Goal: Entertainment & Leisure: Browse casually

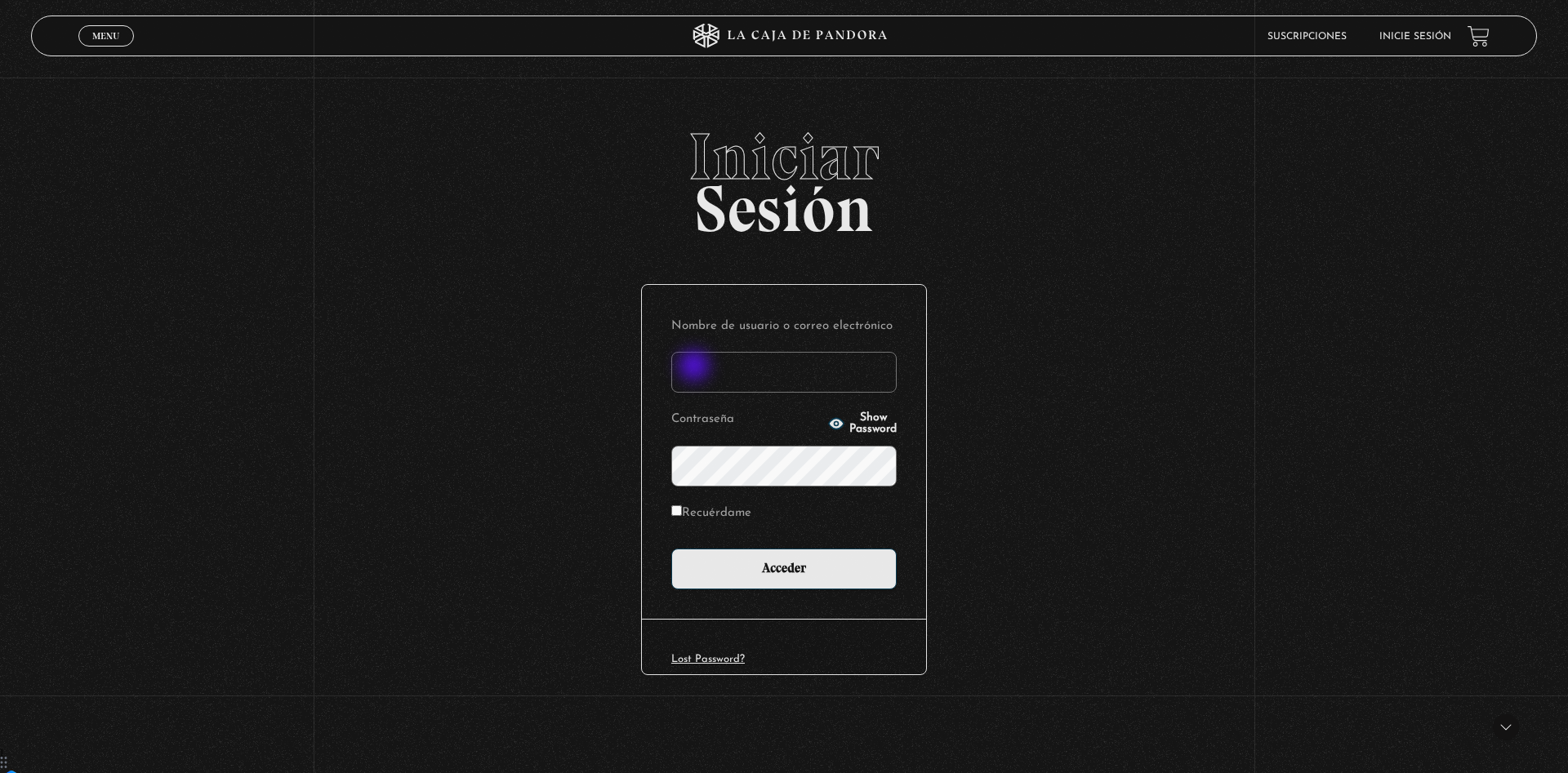
click at [695, 367] on input "Nombre de usuario o correo electrónico" at bounding box center [784, 371] width 225 height 41
type input "paukitty09@gmail.com"
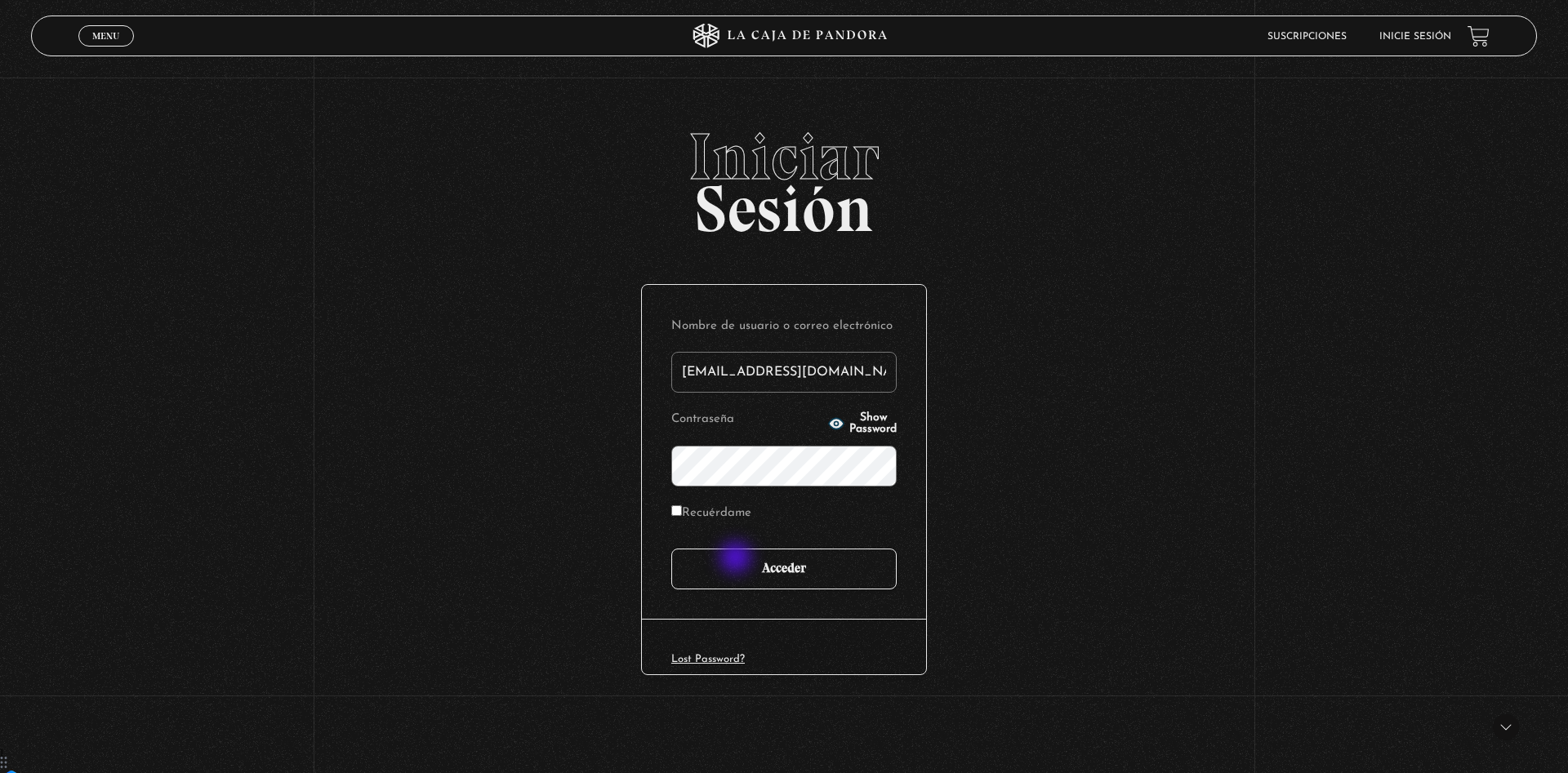
click at [737, 560] on input "Acceder" at bounding box center [784, 568] width 225 height 41
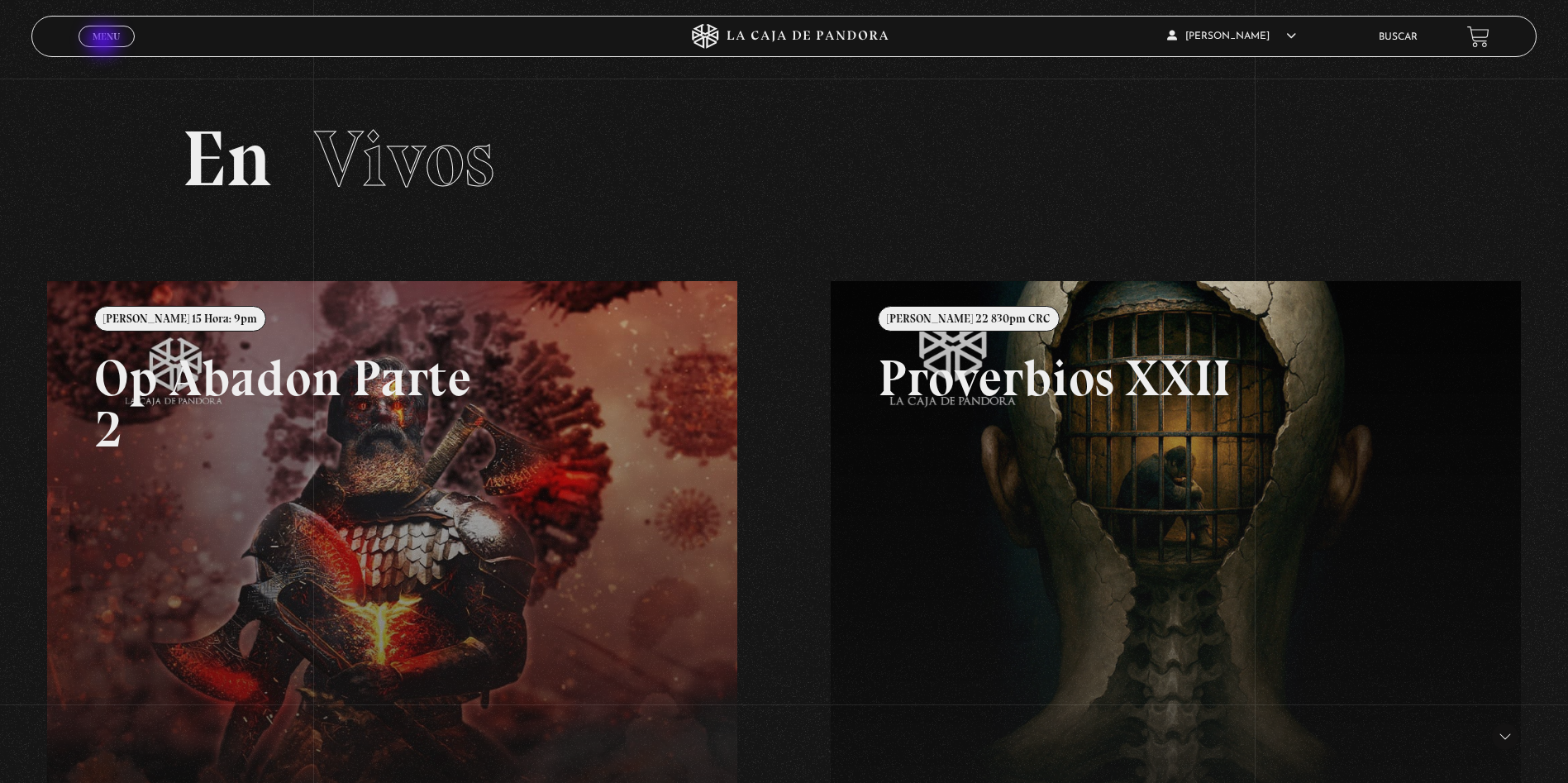
click at [105, 42] on link "Menu Cerrar" at bounding box center [107, 36] width 56 height 22
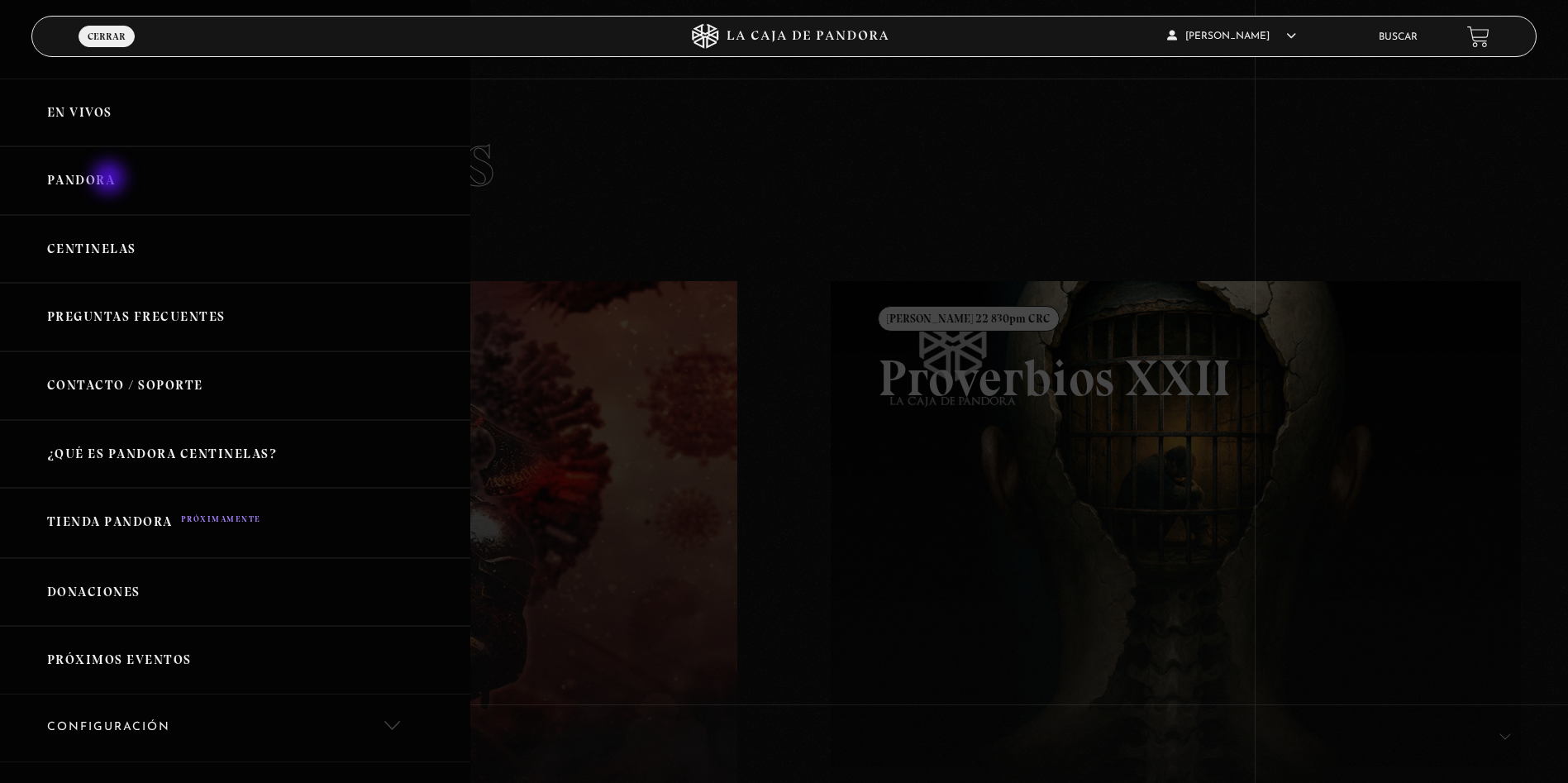
click at [111, 179] on link "Pandora" at bounding box center [235, 180] width 470 height 68
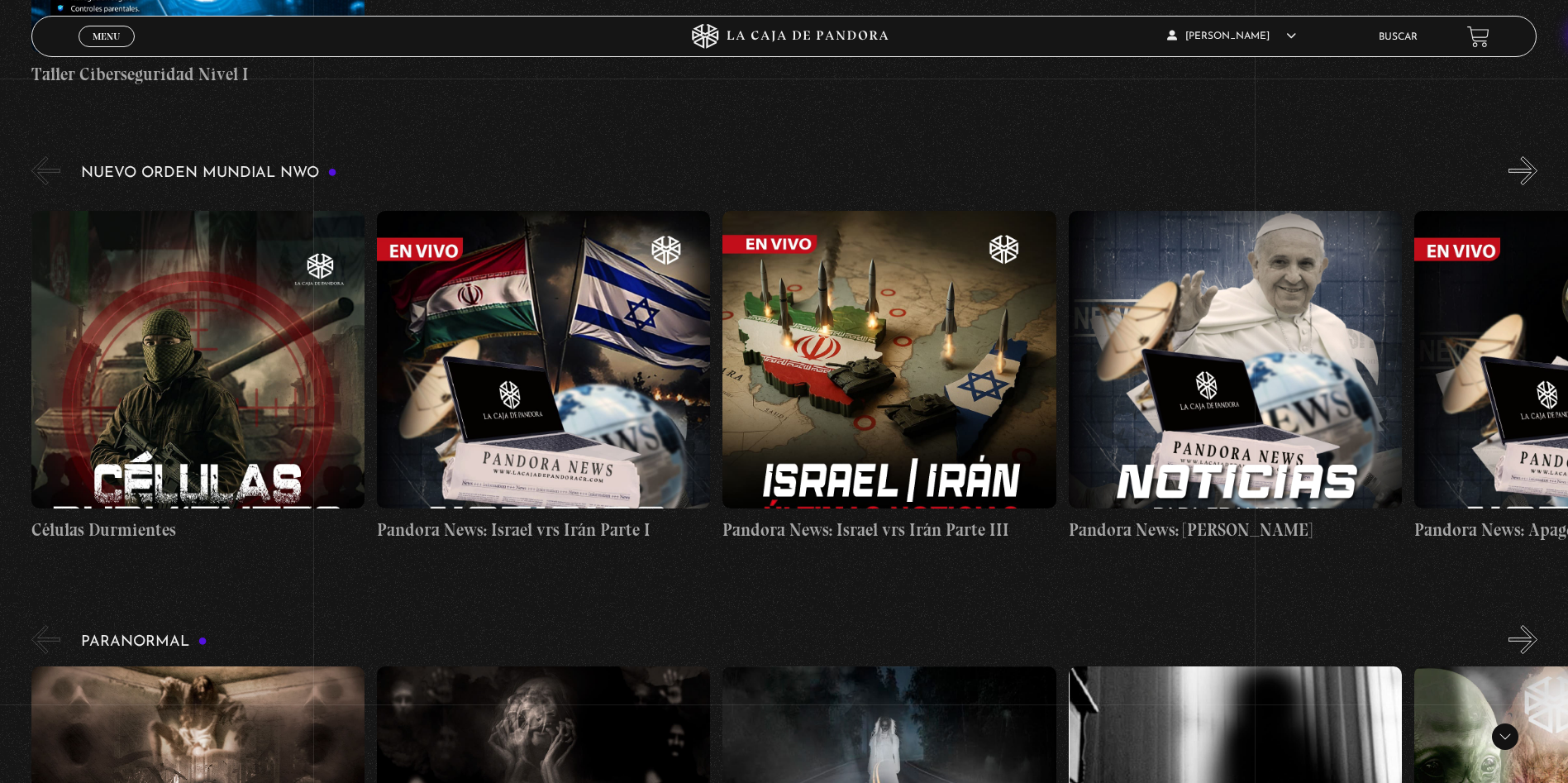
scroll to position [1140, 0]
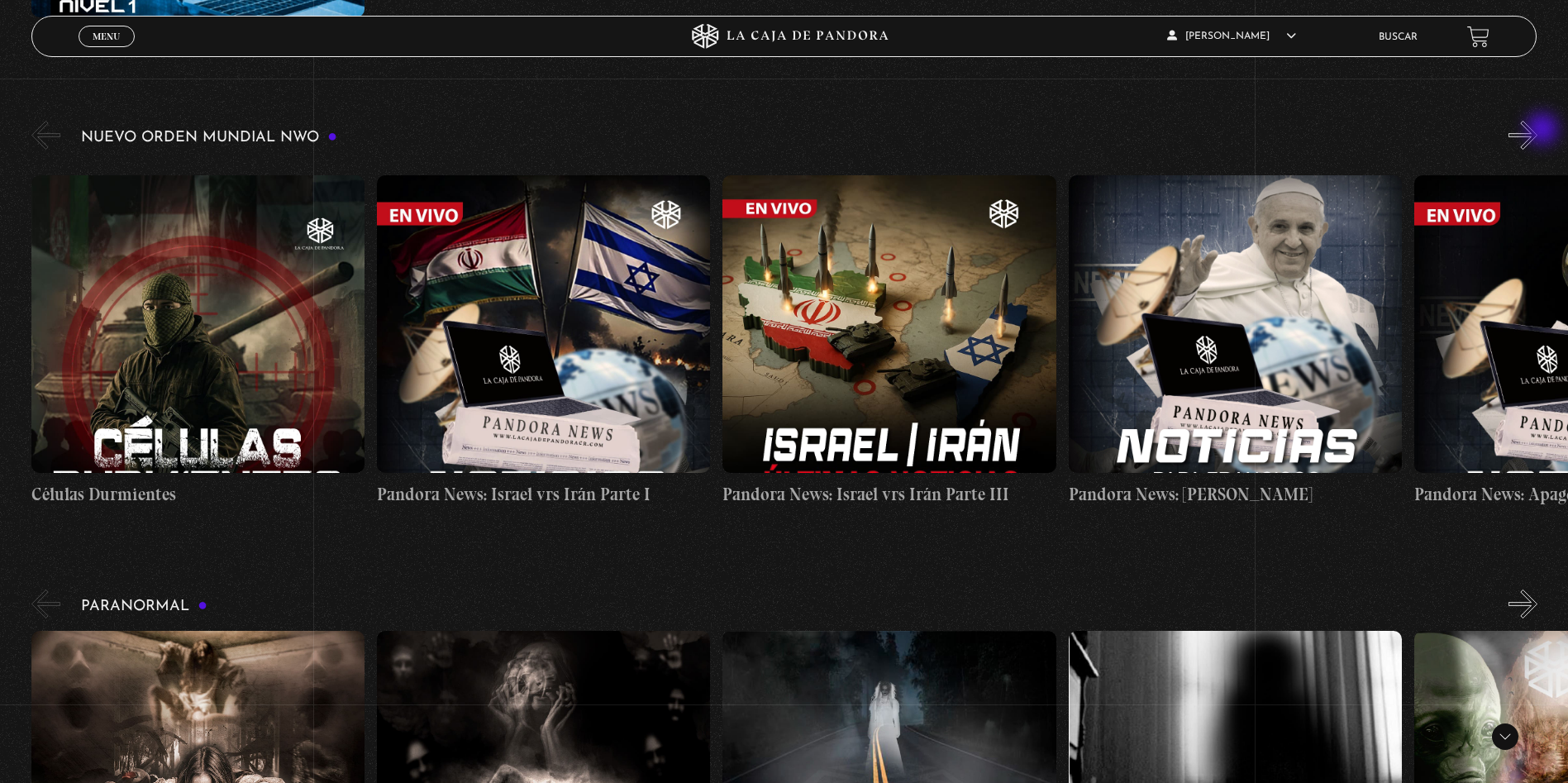
click at [1537, 130] on button "»" at bounding box center [1523, 135] width 29 height 29
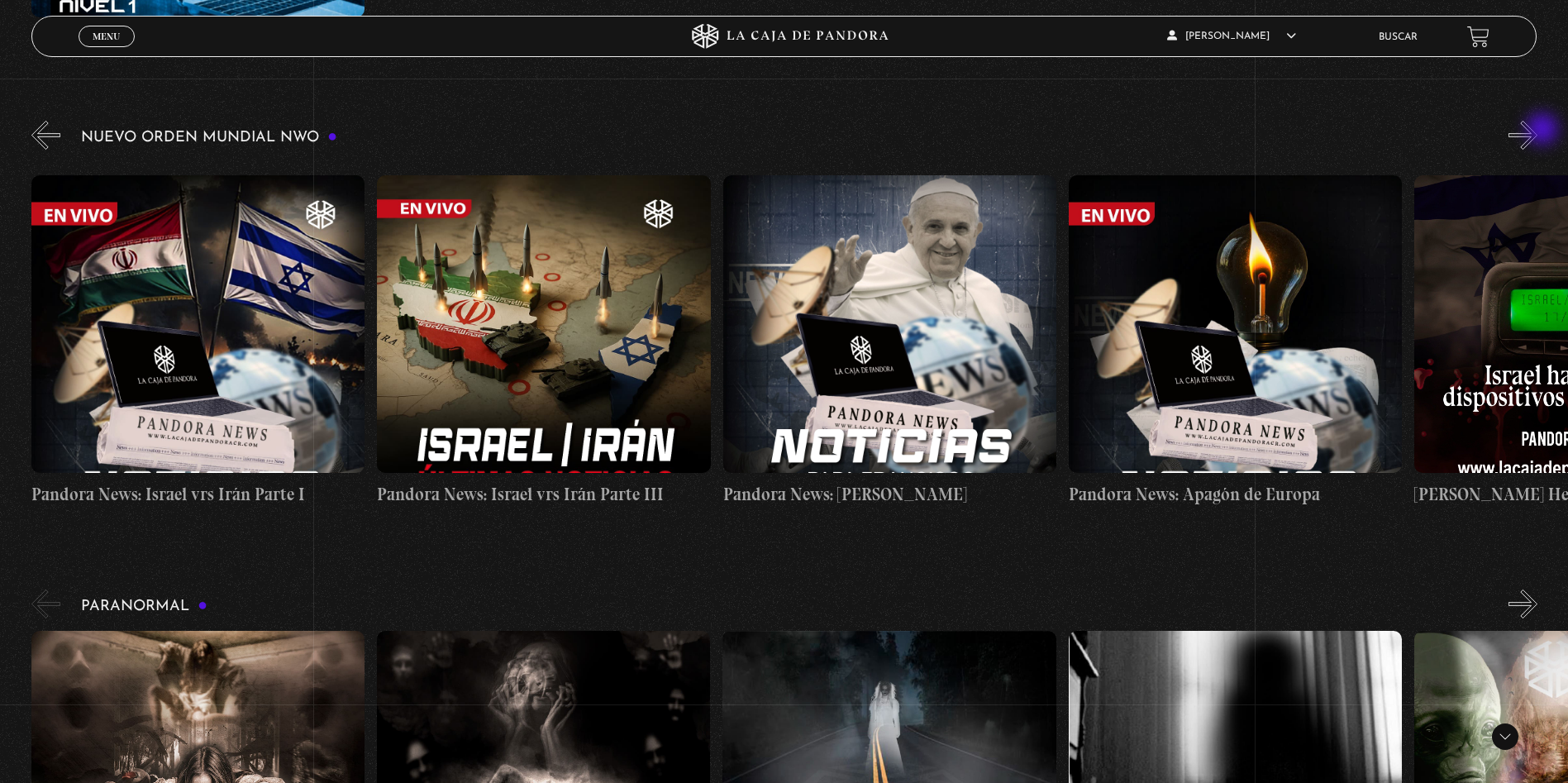
click at [1537, 130] on button "»" at bounding box center [1523, 135] width 29 height 29
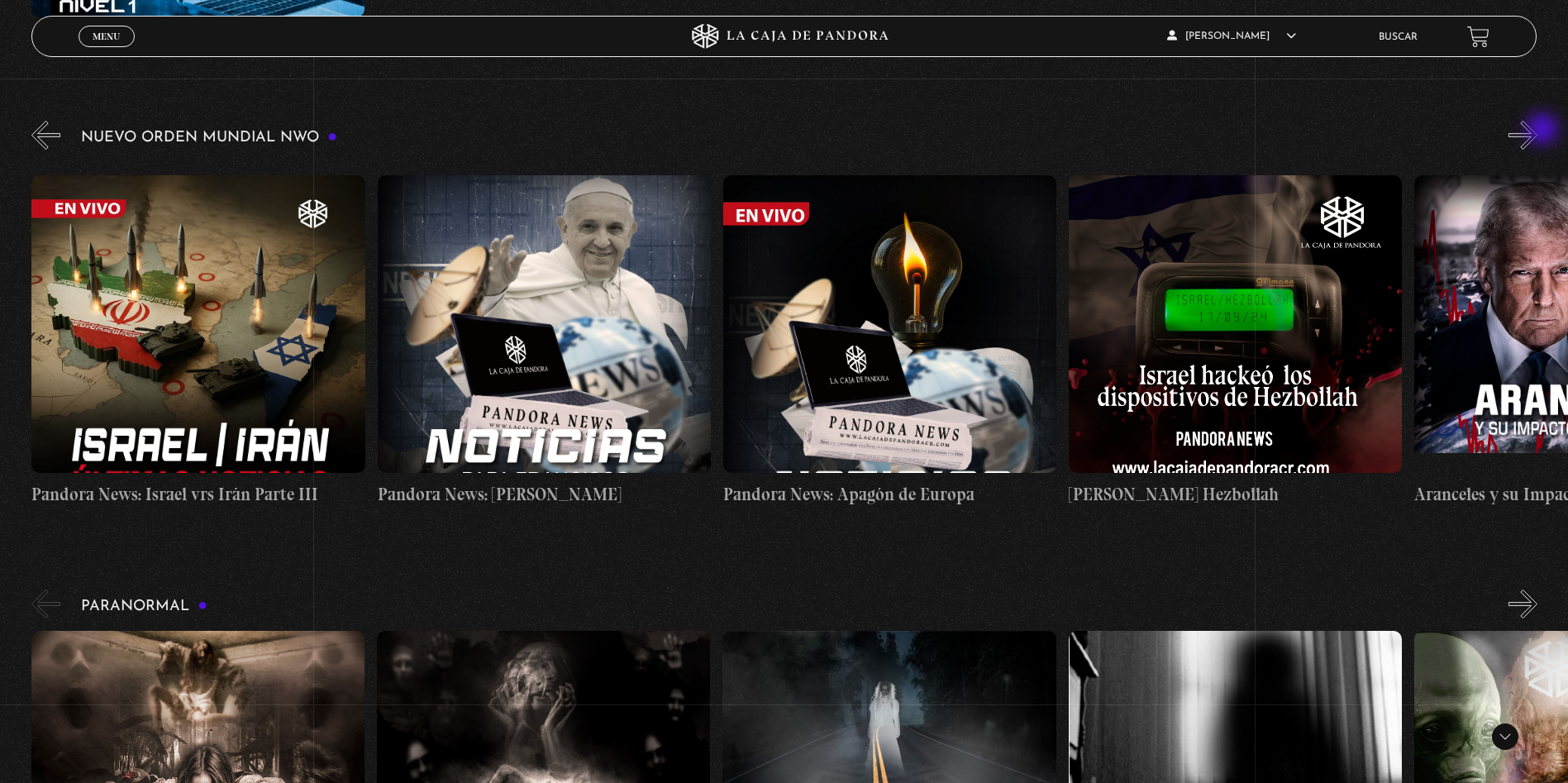
click at [1537, 130] on button "»" at bounding box center [1523, 135] width 29 height 29
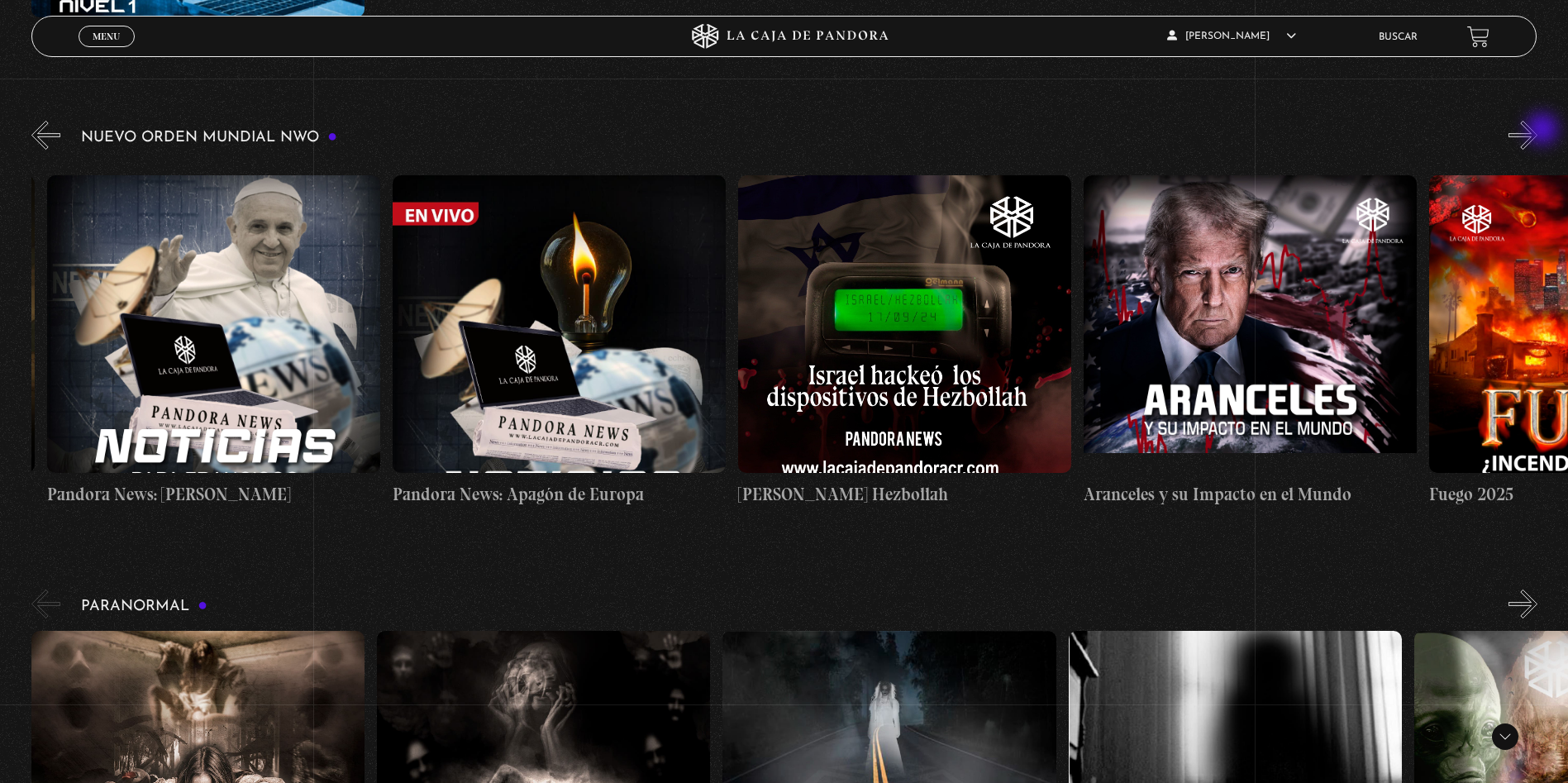
click at [1537, 130] on button "»" at bounding box center [1523, 135] width 29 height 29
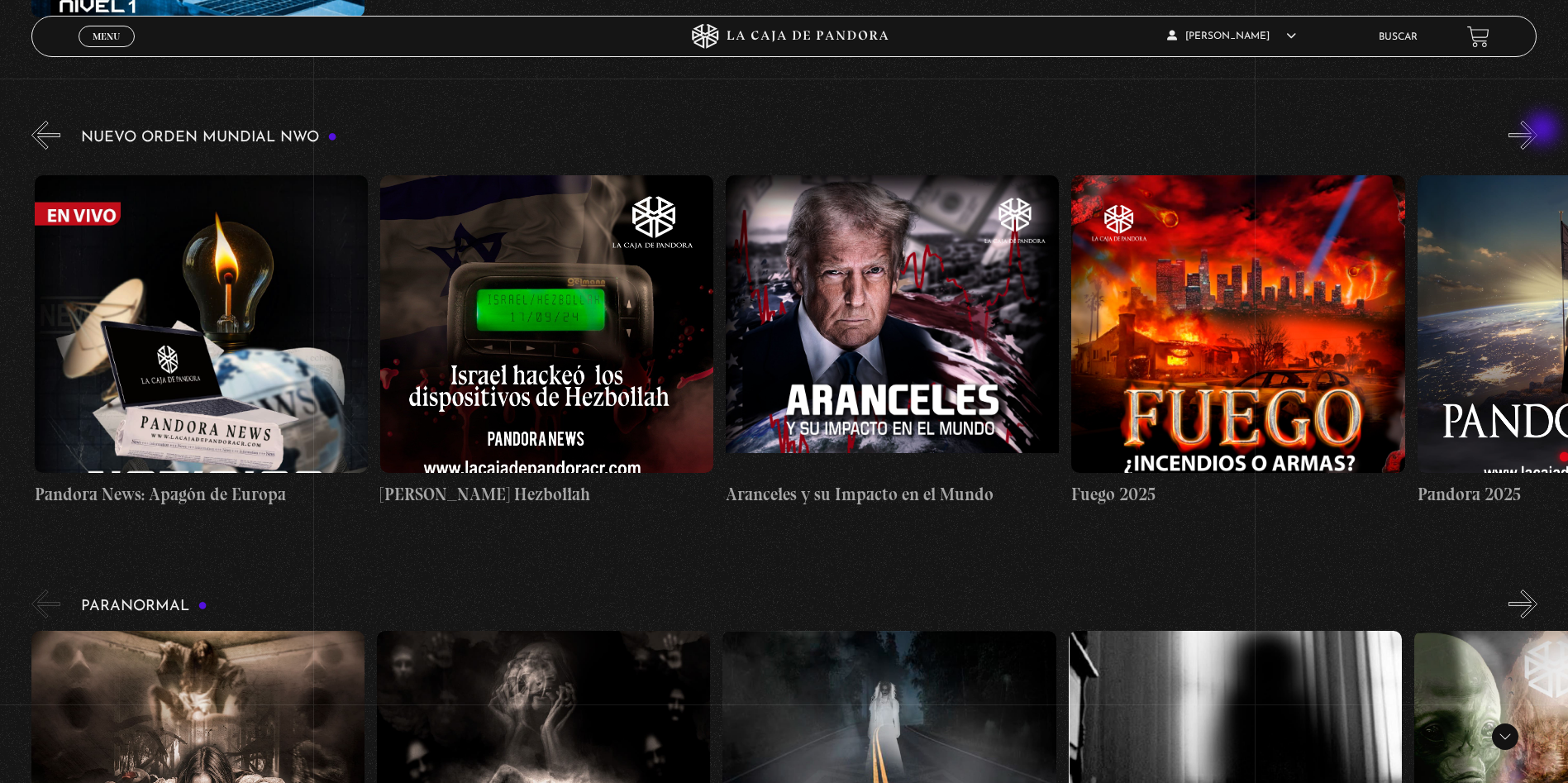
click at [1537, 130] on button "»" at bounding box center [1523, 135] width 29 height 29
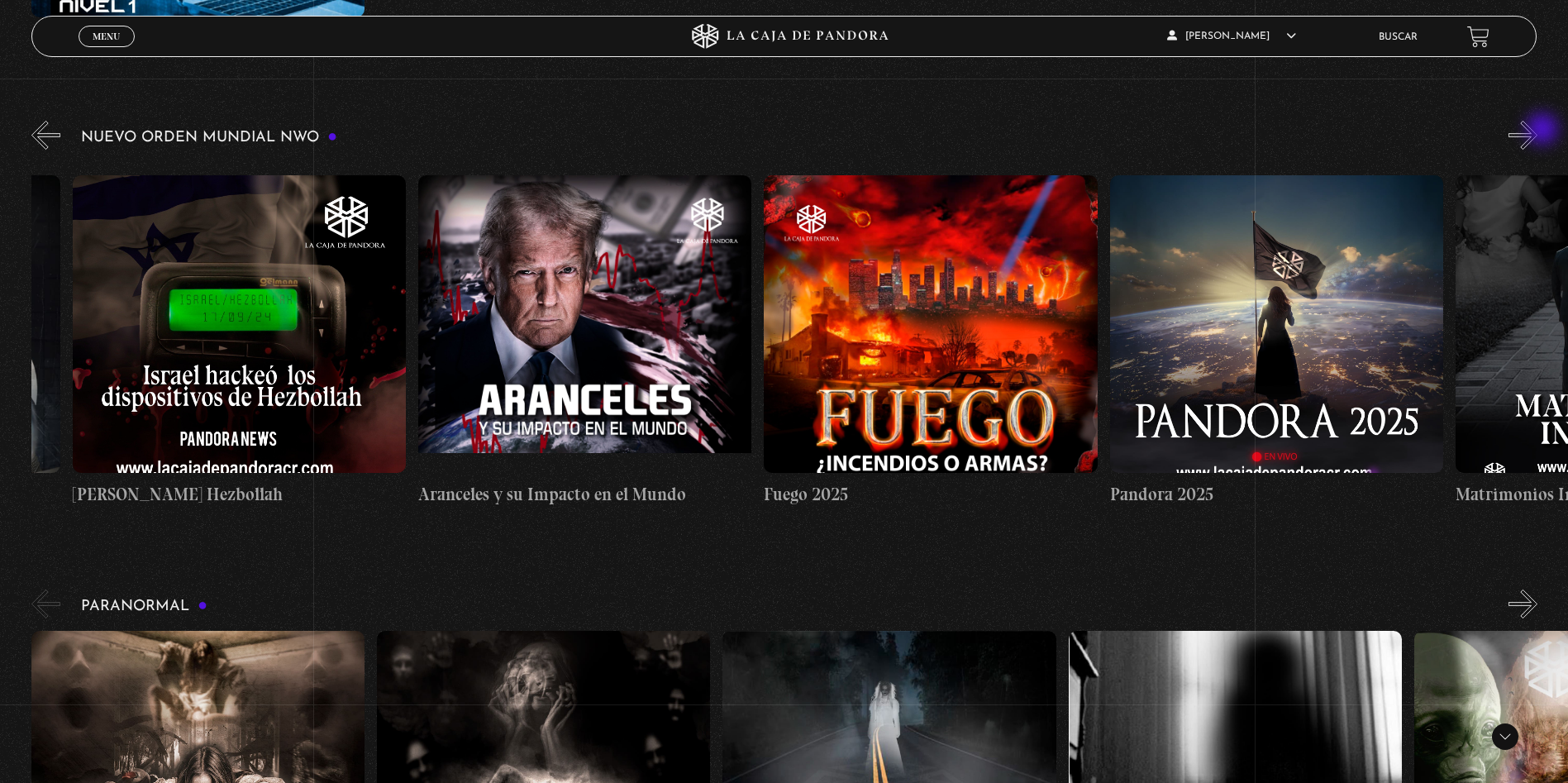
click at [1537, 130] on button "»" at bounding box center [1523, 135] width 29 height 29
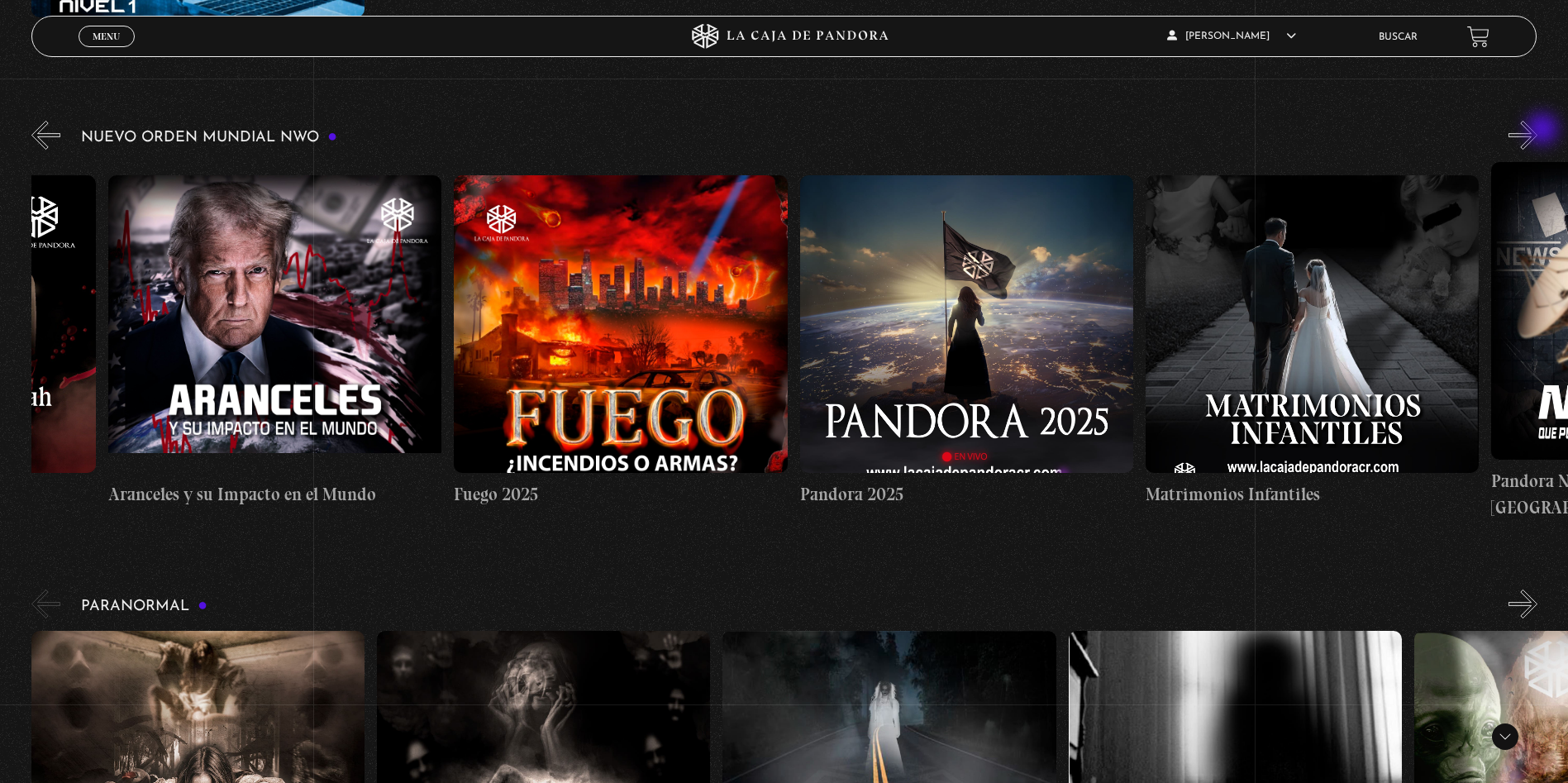
click at [1537, 130] on button "»" at bounding box center [1523, 135] width 29 height 29
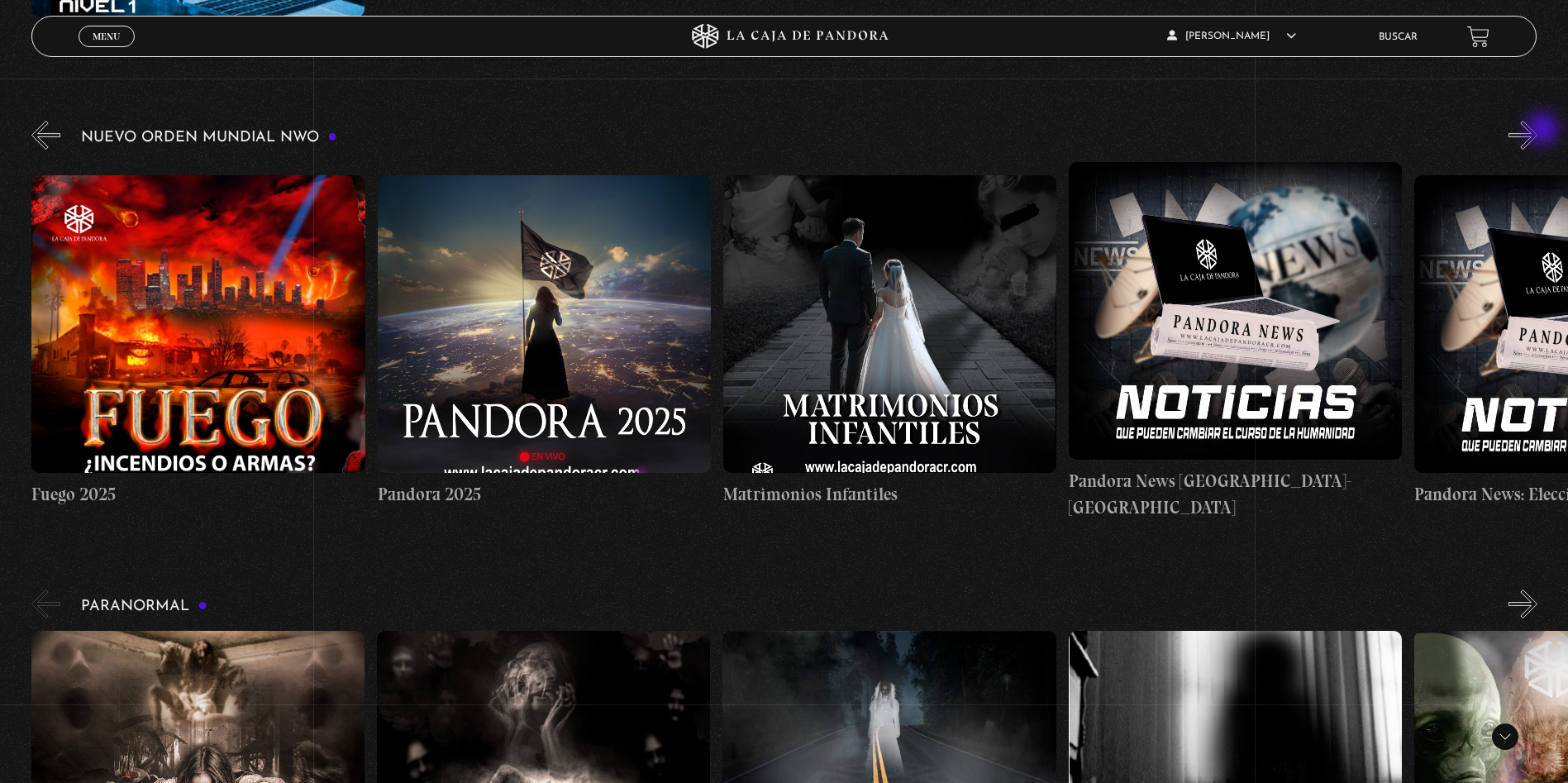
click at [1537, 130] on button "»" at bounding box center [1523, 135] width 29 height 29
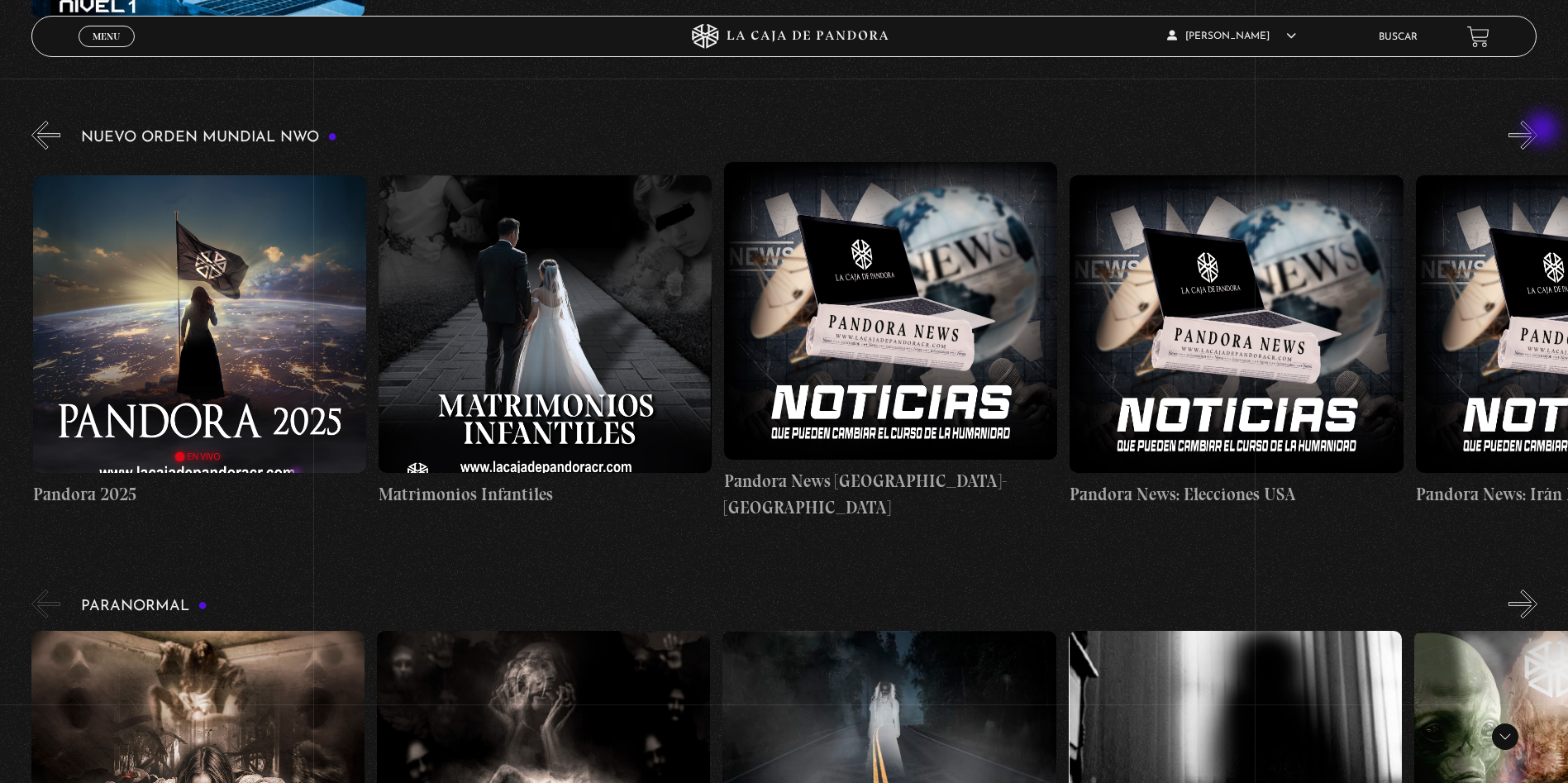
click at [1537, 130] on button "»" at bounding box center [1523, 135] width 29 height 29
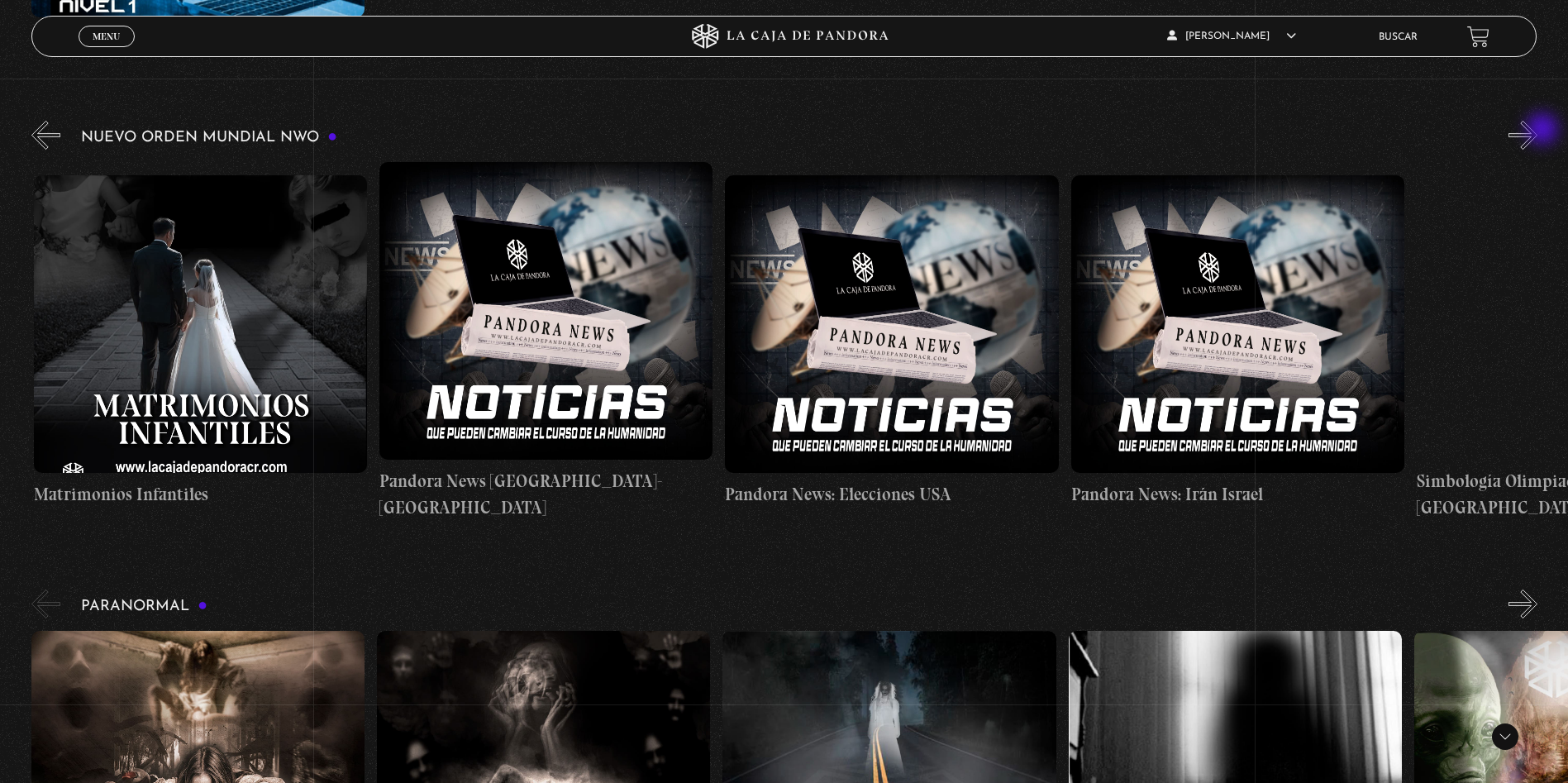
click at [1537, 130] on button "»" at bounding box center [1523, 135] width 29 height 29
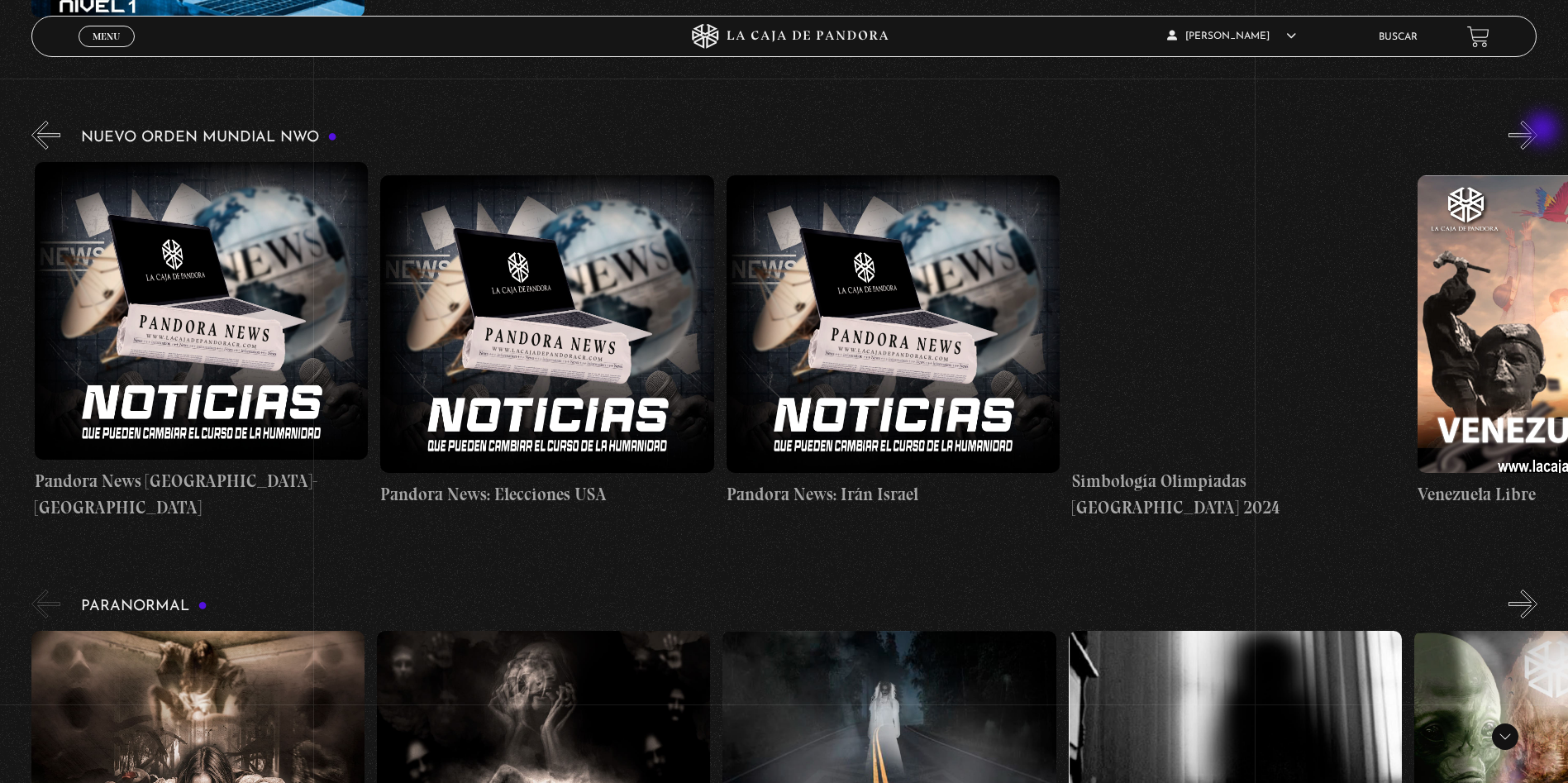
click at [1537, 130] on button "»" at bounding box center [1523, 135] width 29 height 29
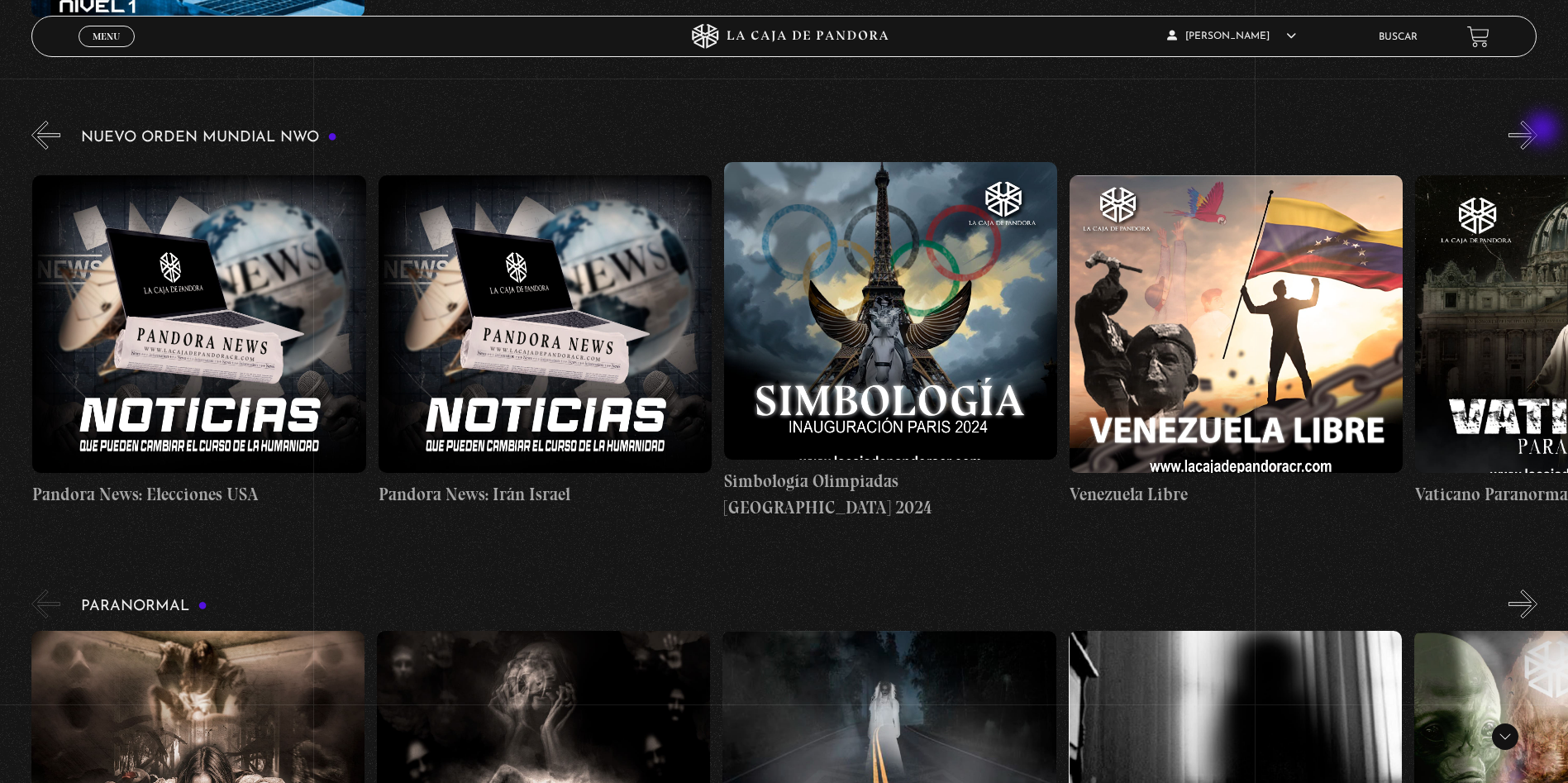
click at [1537, 130] on button "»" at bounding box center [1523, 135] width 29 height 29
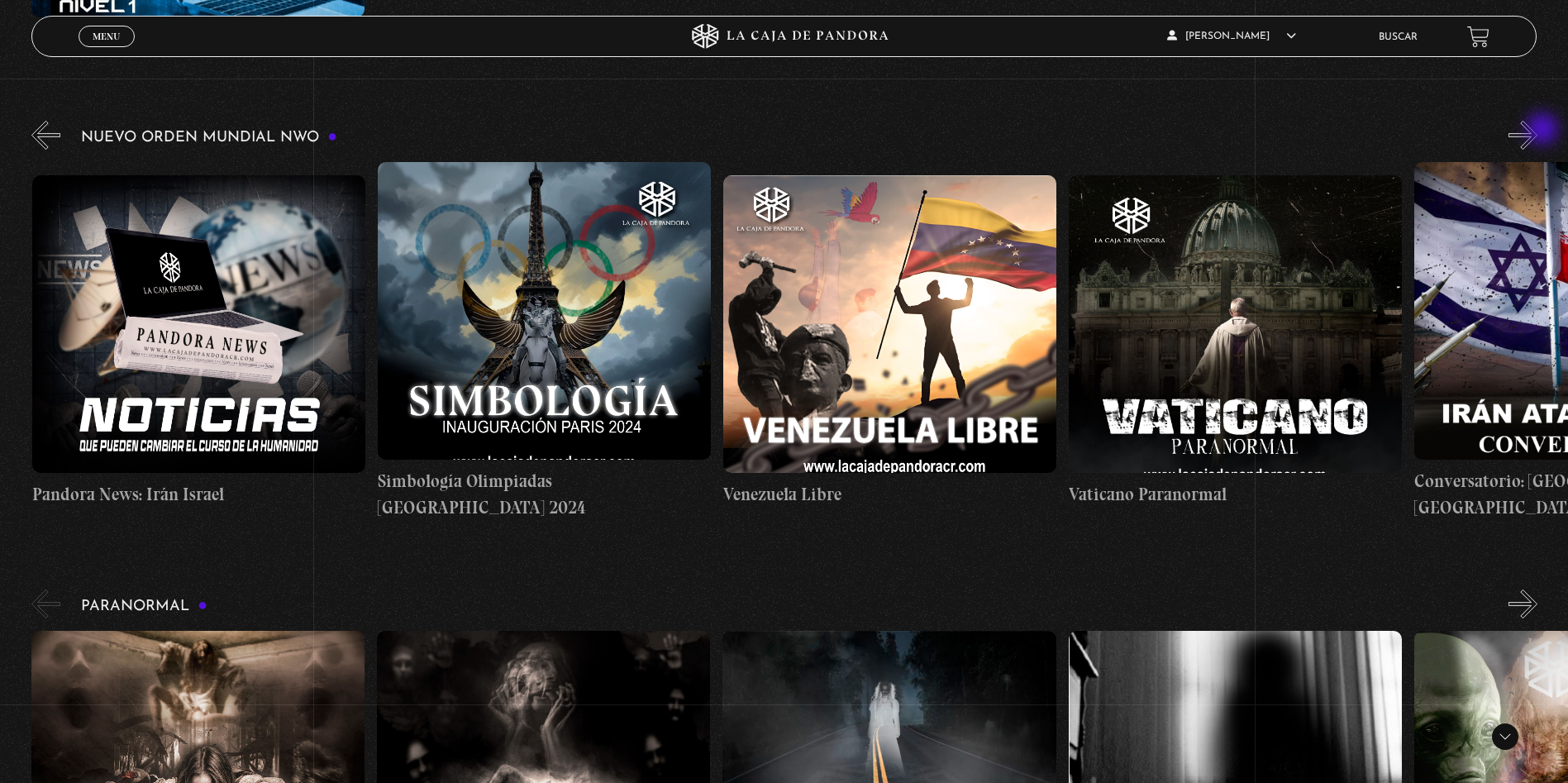
click at [1537, 130] on button "»" at bounding box center [1523, 135] width 29 height 29
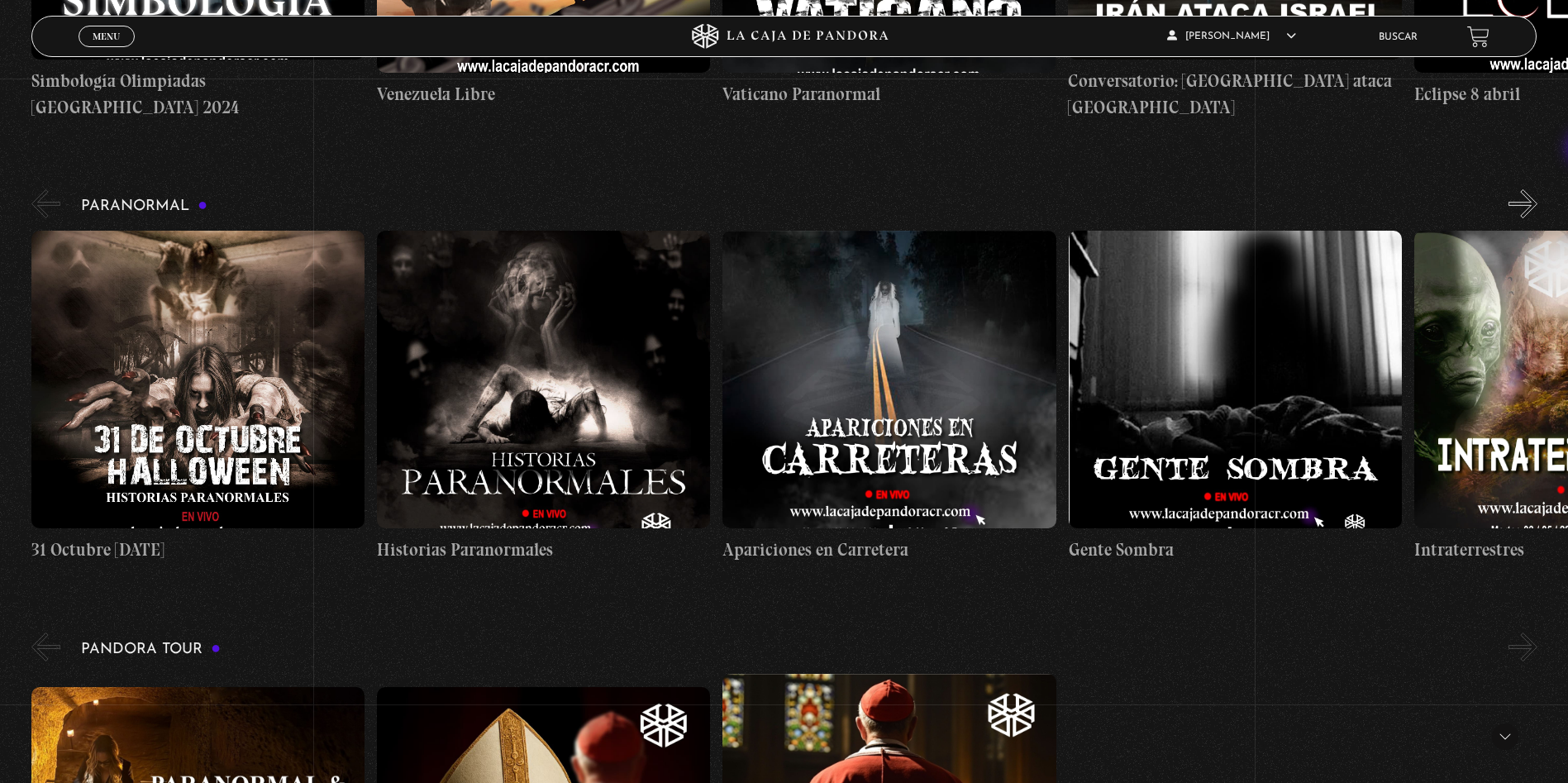
scroll to position [1558, 0]
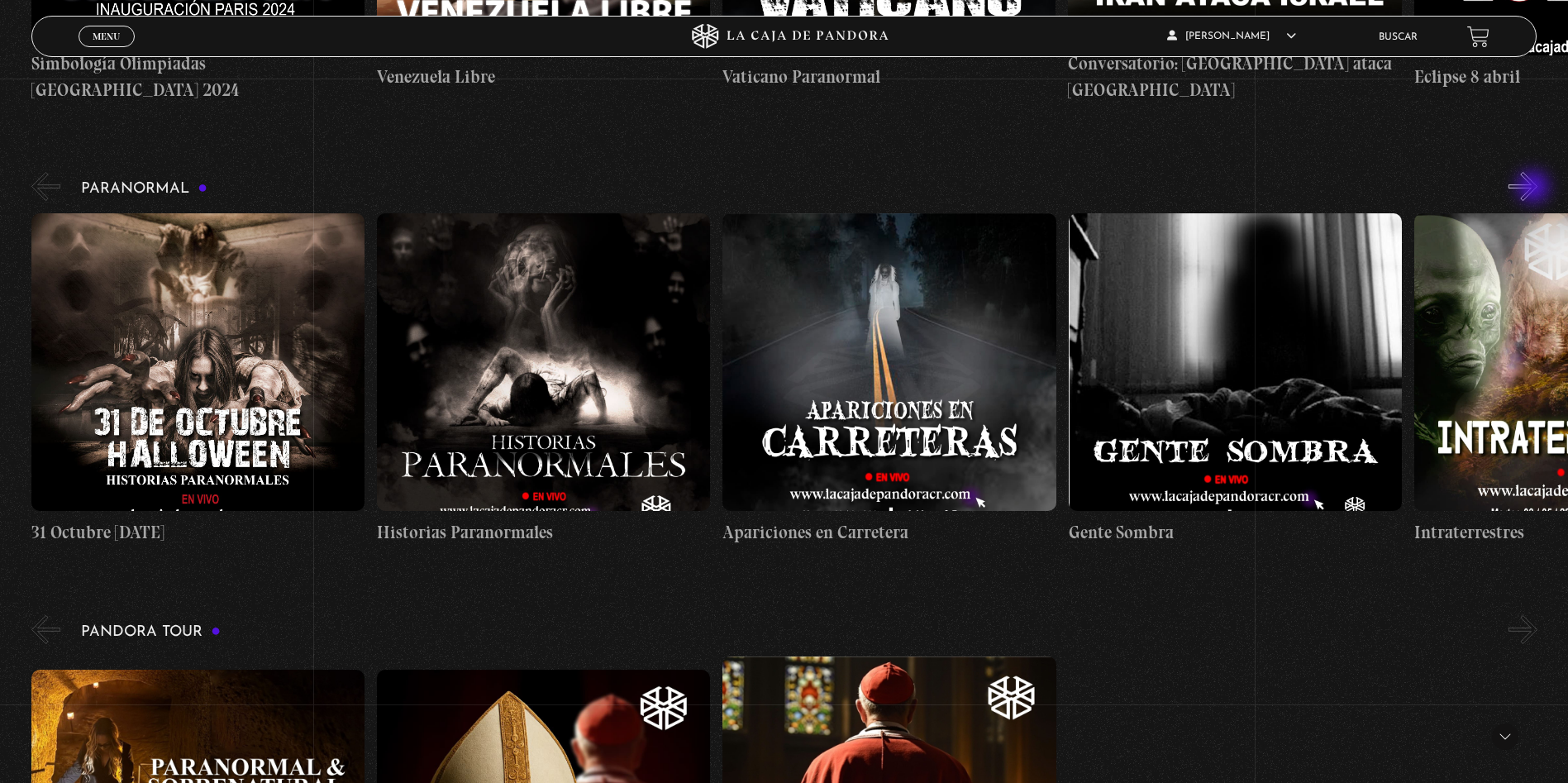
click at [1535, 188] on button "»" at bounding box center [1523, 186] width 29 height 29
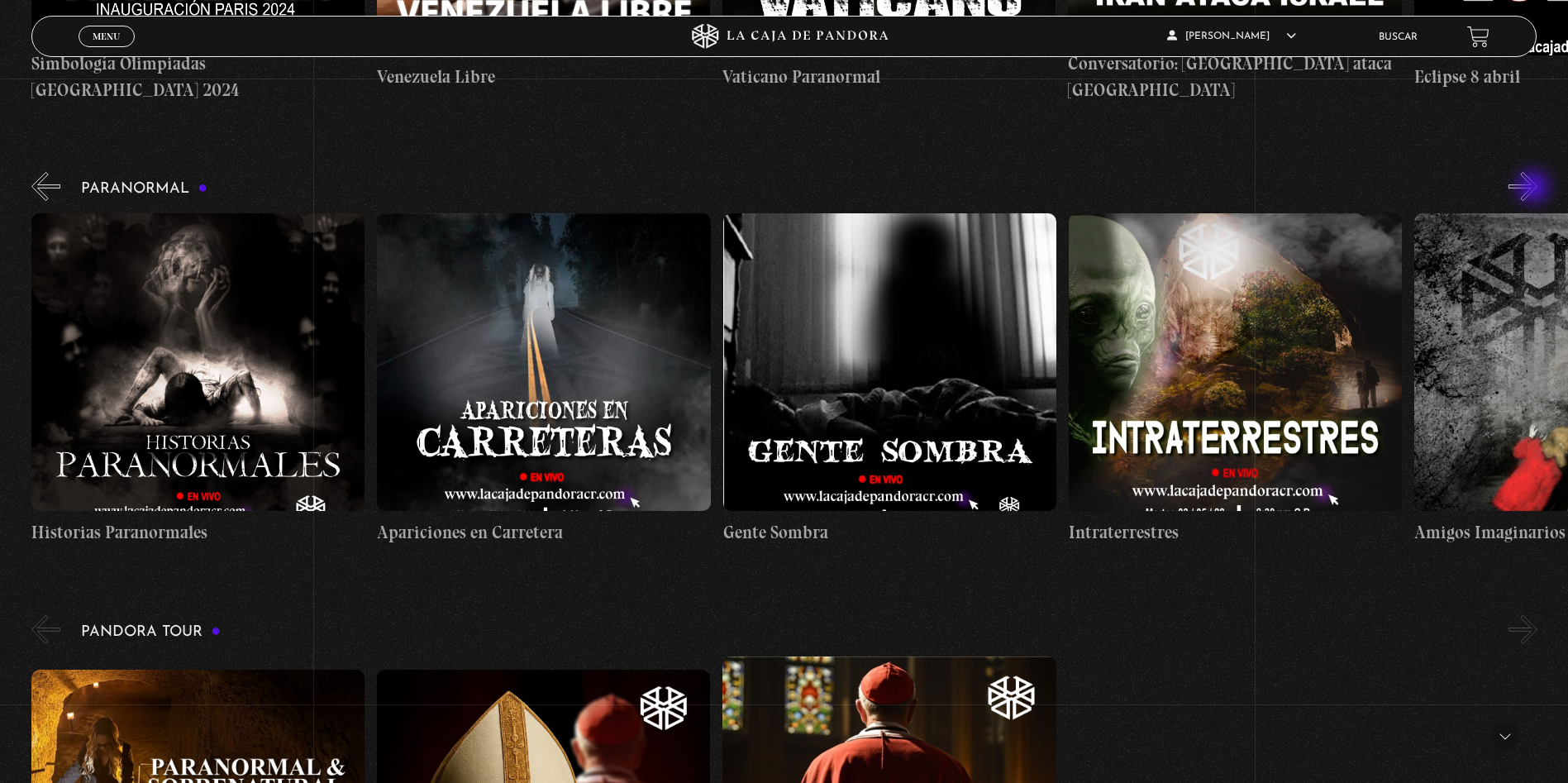
click at [1535, 188] on button "»" at bounding box center [1523, 186] width 29 height 29
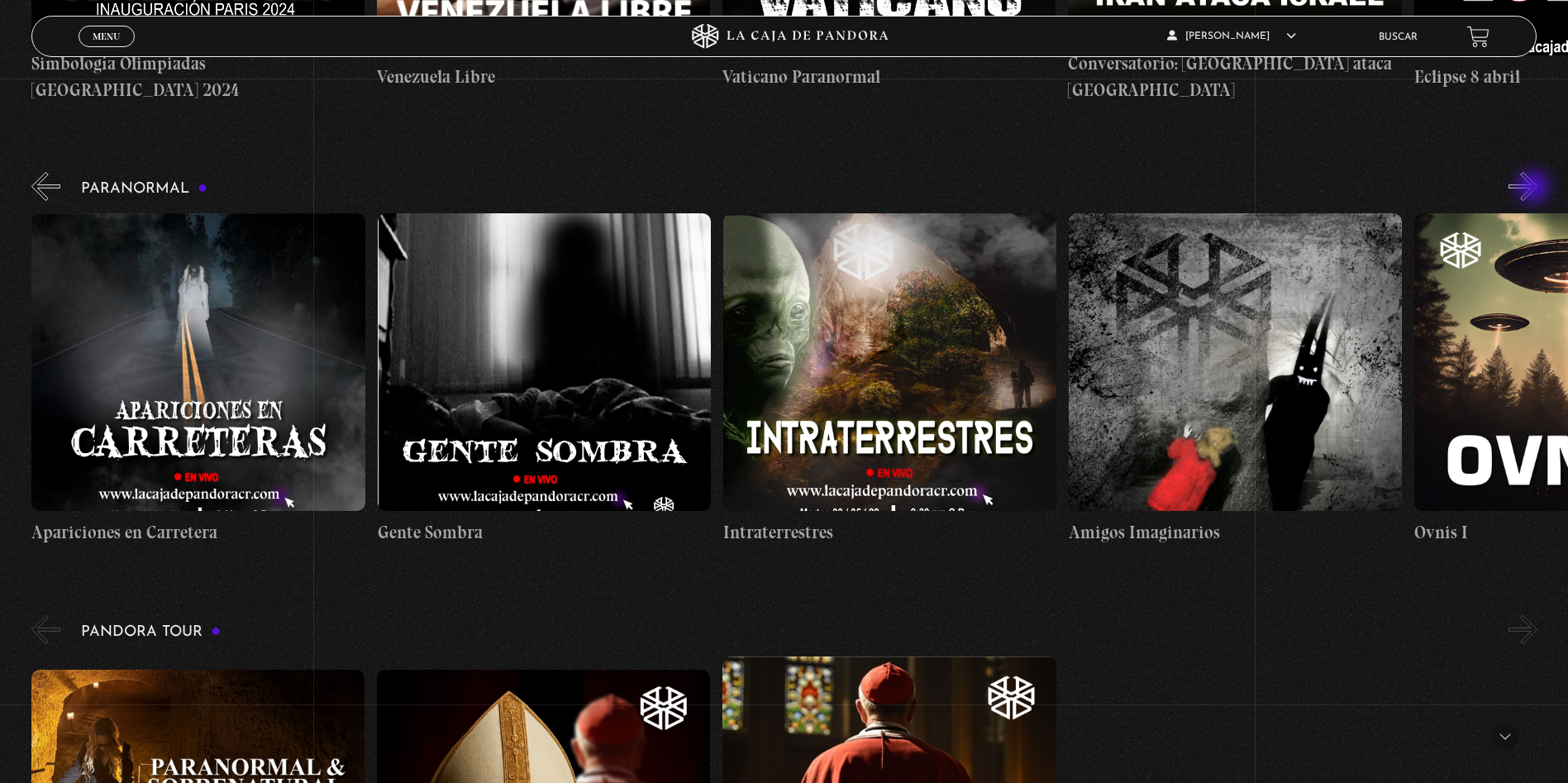
click at [1535, 188] on button "»" at bounding box center [1523, 186] width 29 height 29
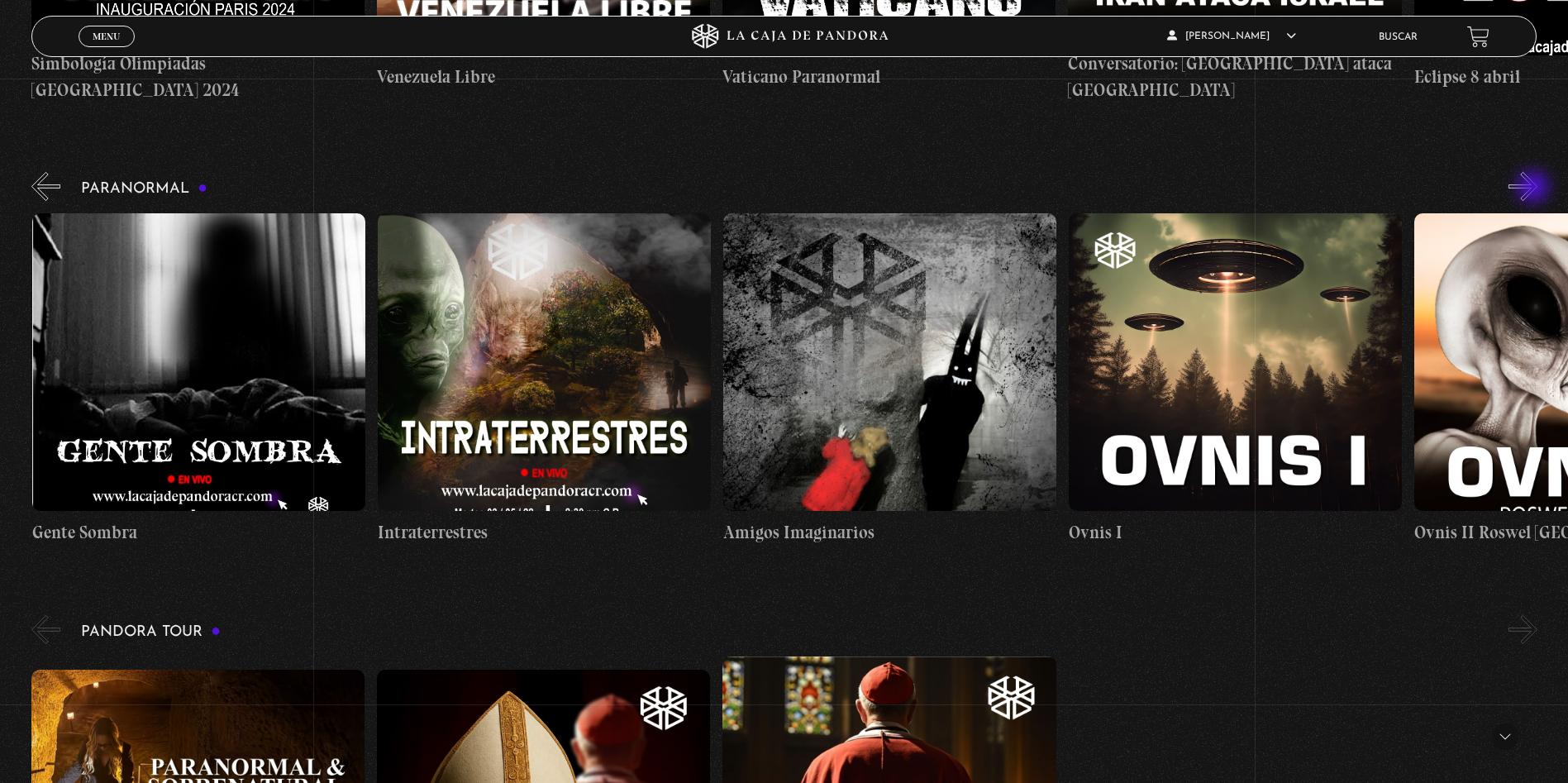
click at [1535, 188] on button "»" at bounding box center [1523, 186] width 29 height 29
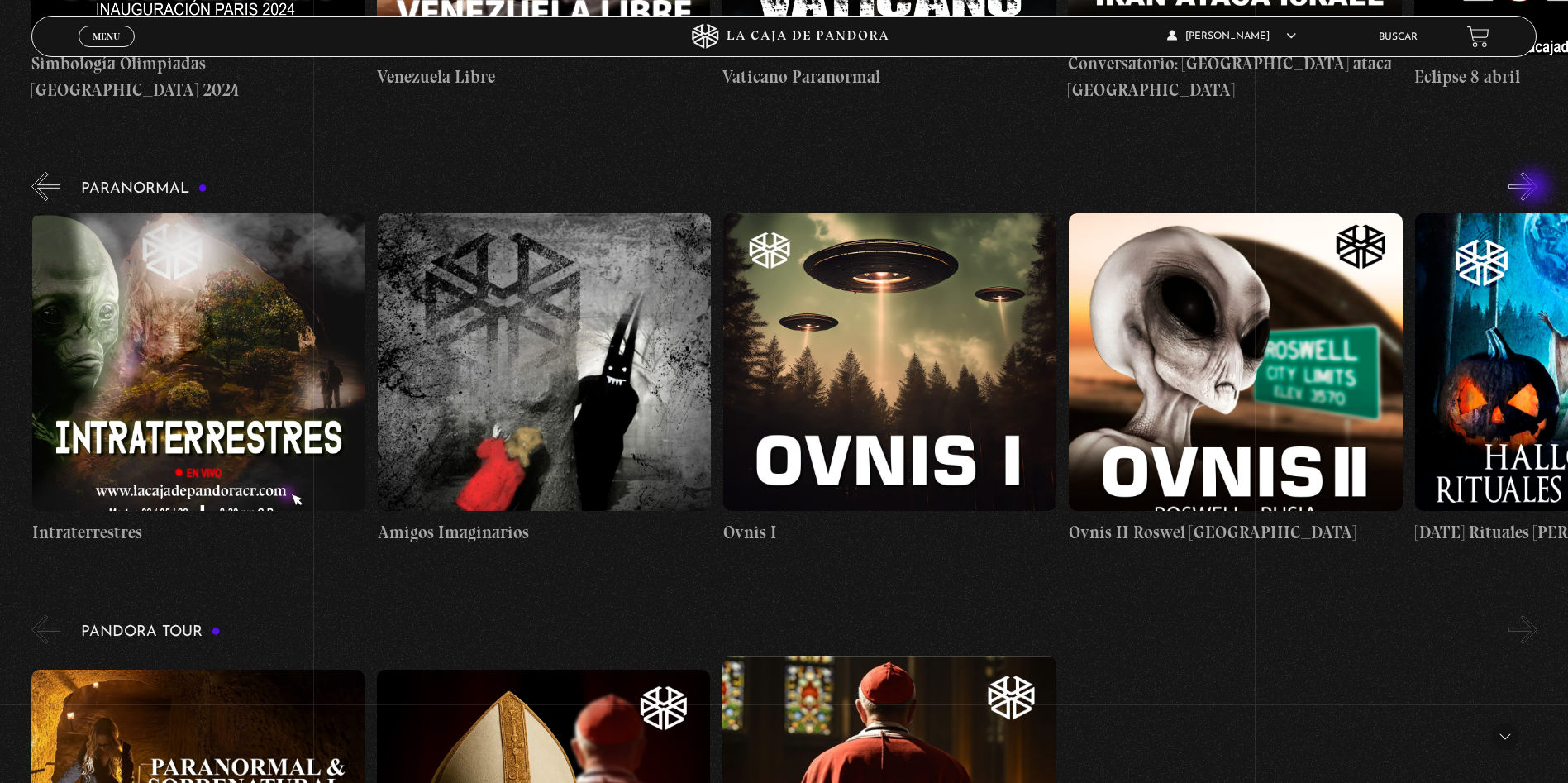
click at [1535, 188] on button "»" at bounding box center [1523, 186] width 29 height 29
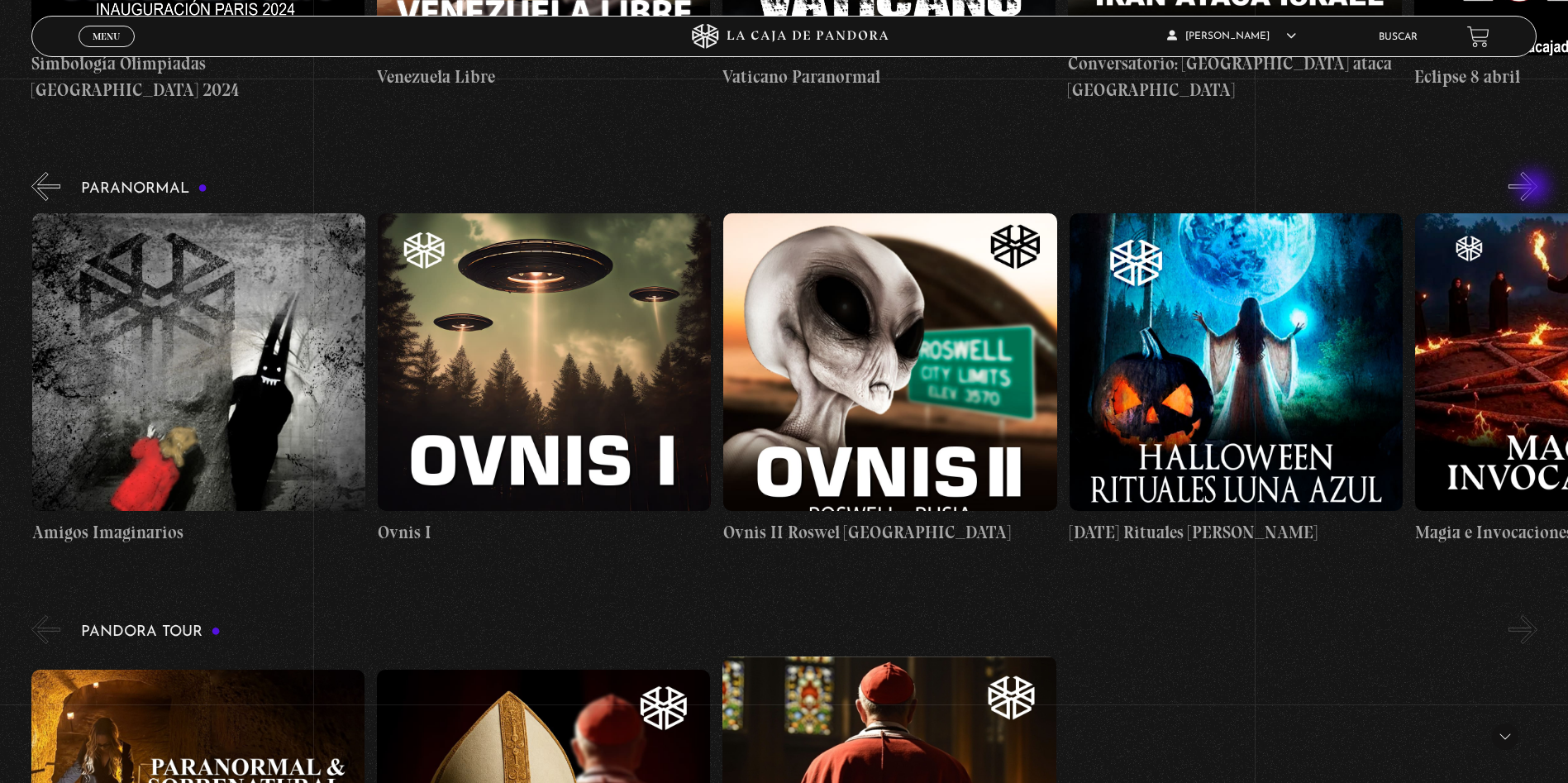
scroll to position [0, 1728]
click at [1535, 188] on button "»" at bounding box center [1523, 186] width 29 height 29
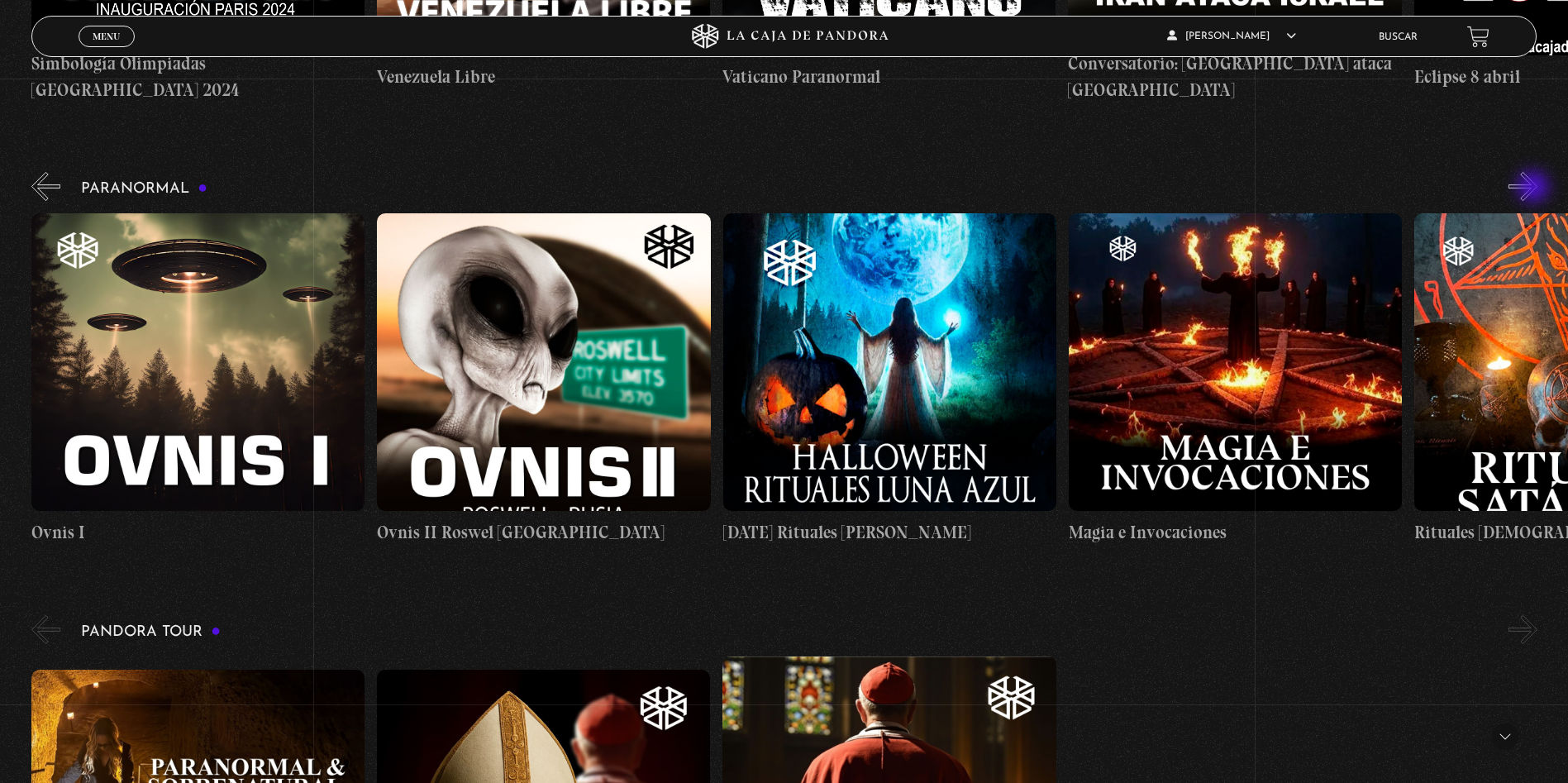
click at [1535, 188] on button "»" at bounding box center [1523, 186] width 29 height 29
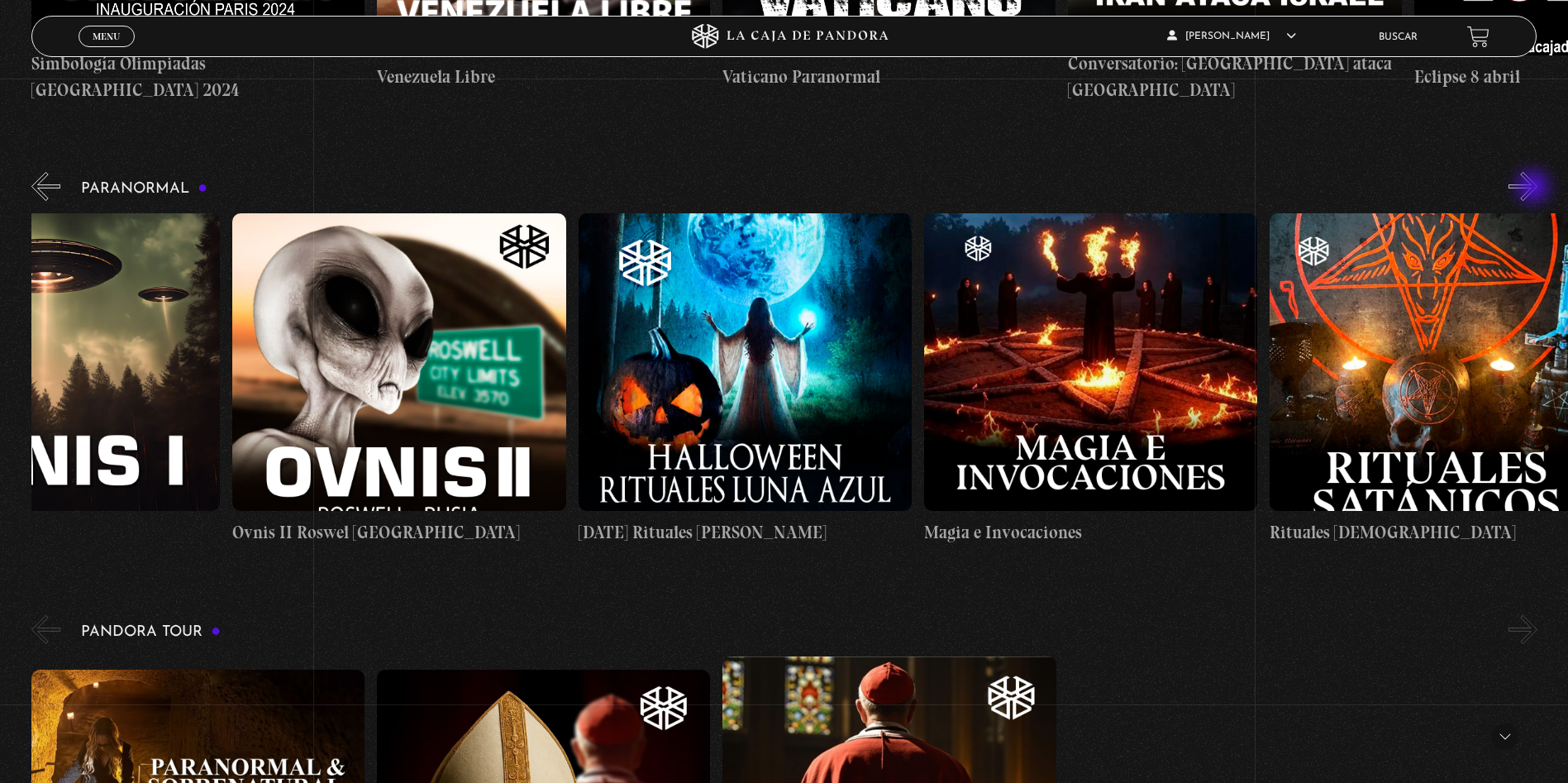
scroll to position [0, 2247]
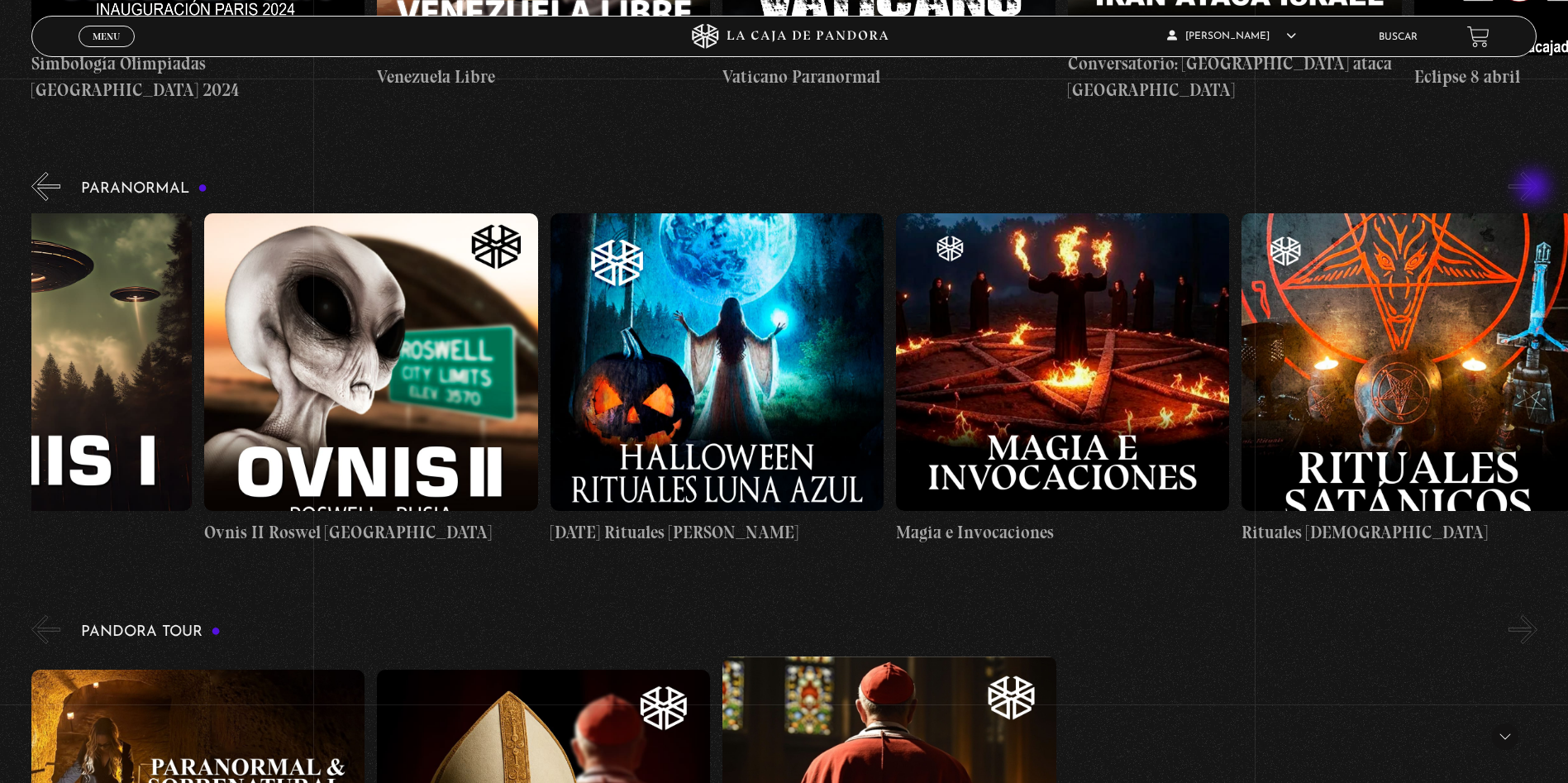
click at [1535, 188] on button "»" at bounding box center [1523, 186] width 29 height 29
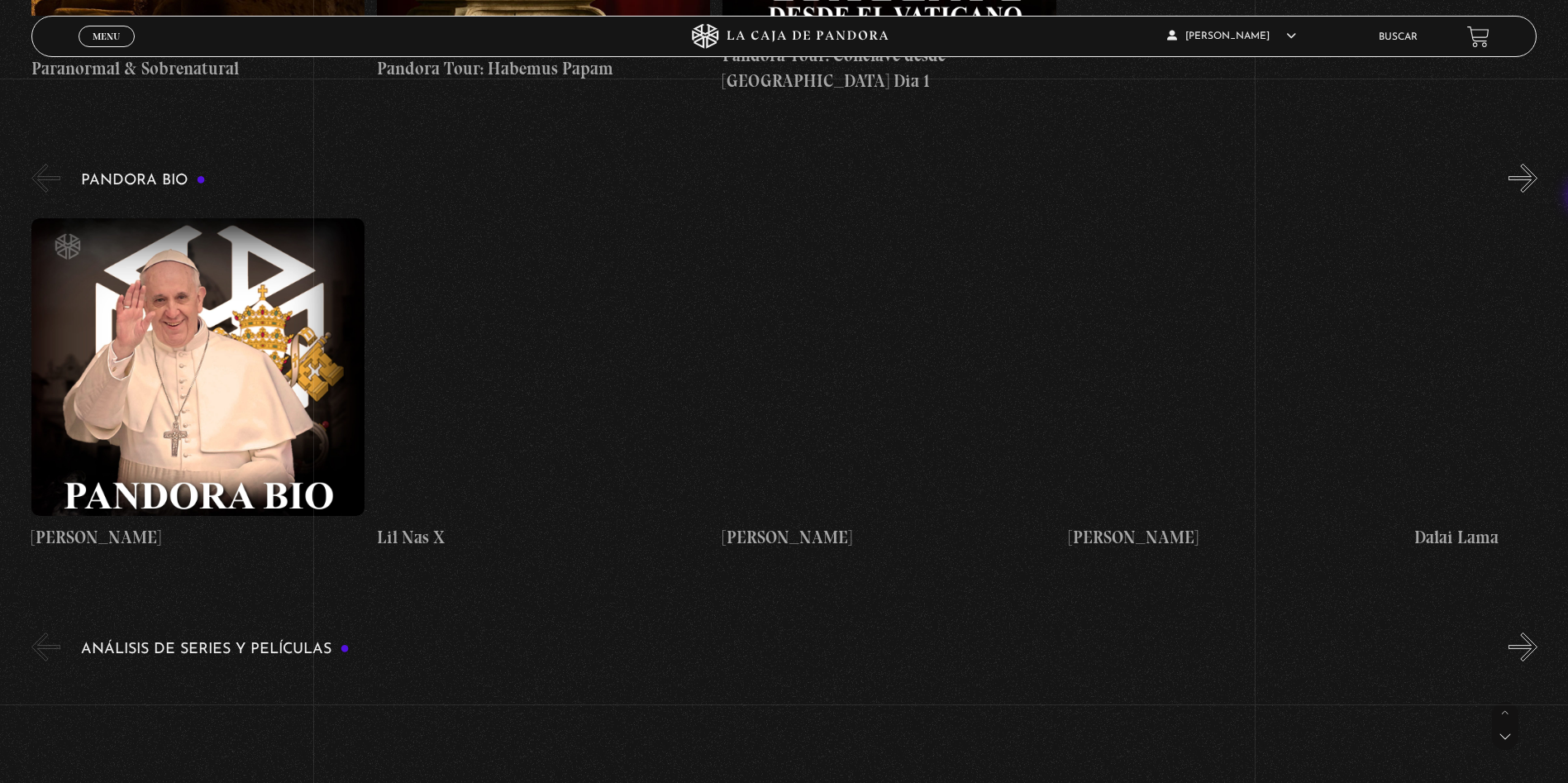
scroll to position [2469, 0]
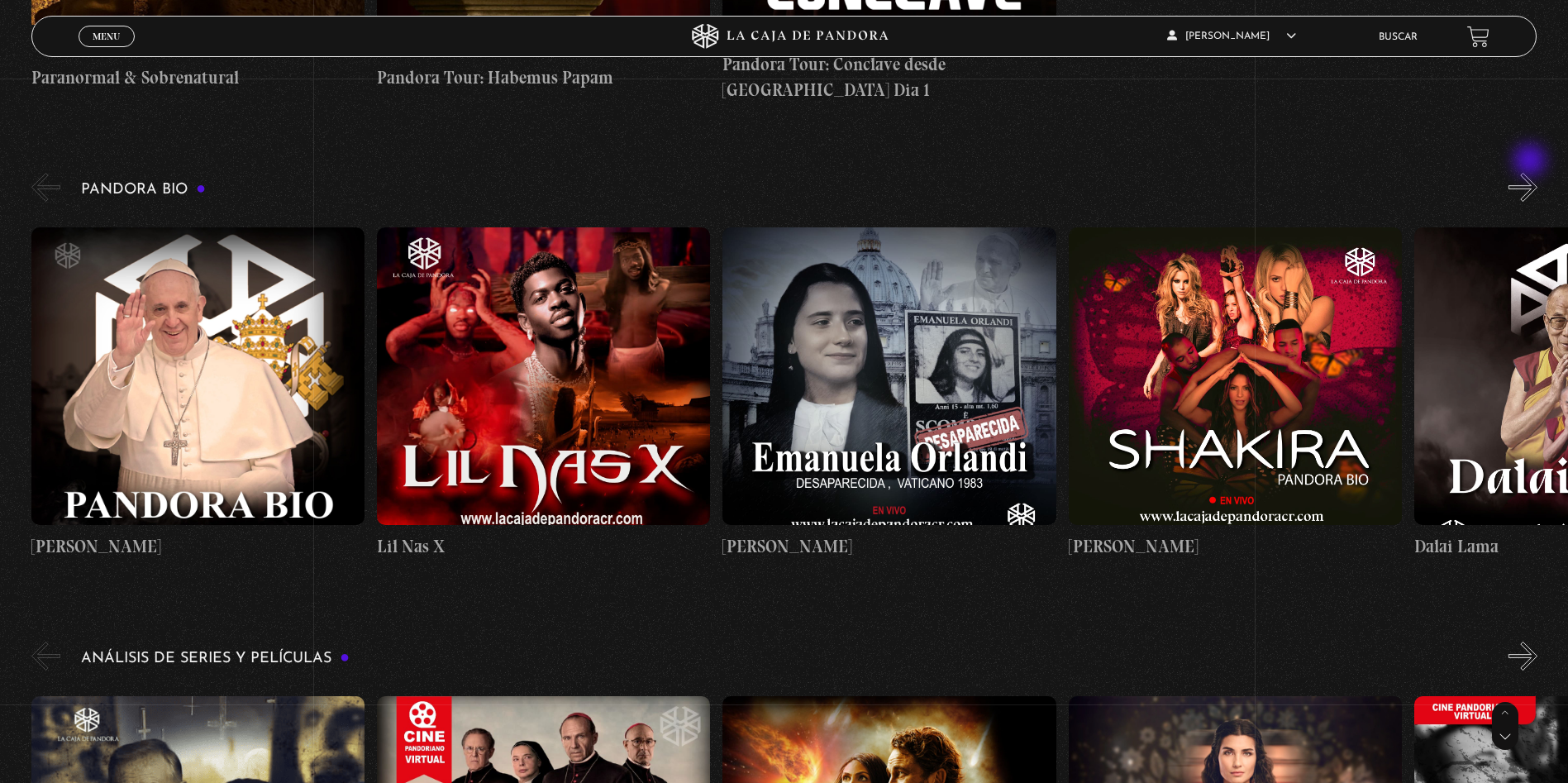
click at [1531, 173] on button "»" at bounding box center [1523, 187] width 29 height 29
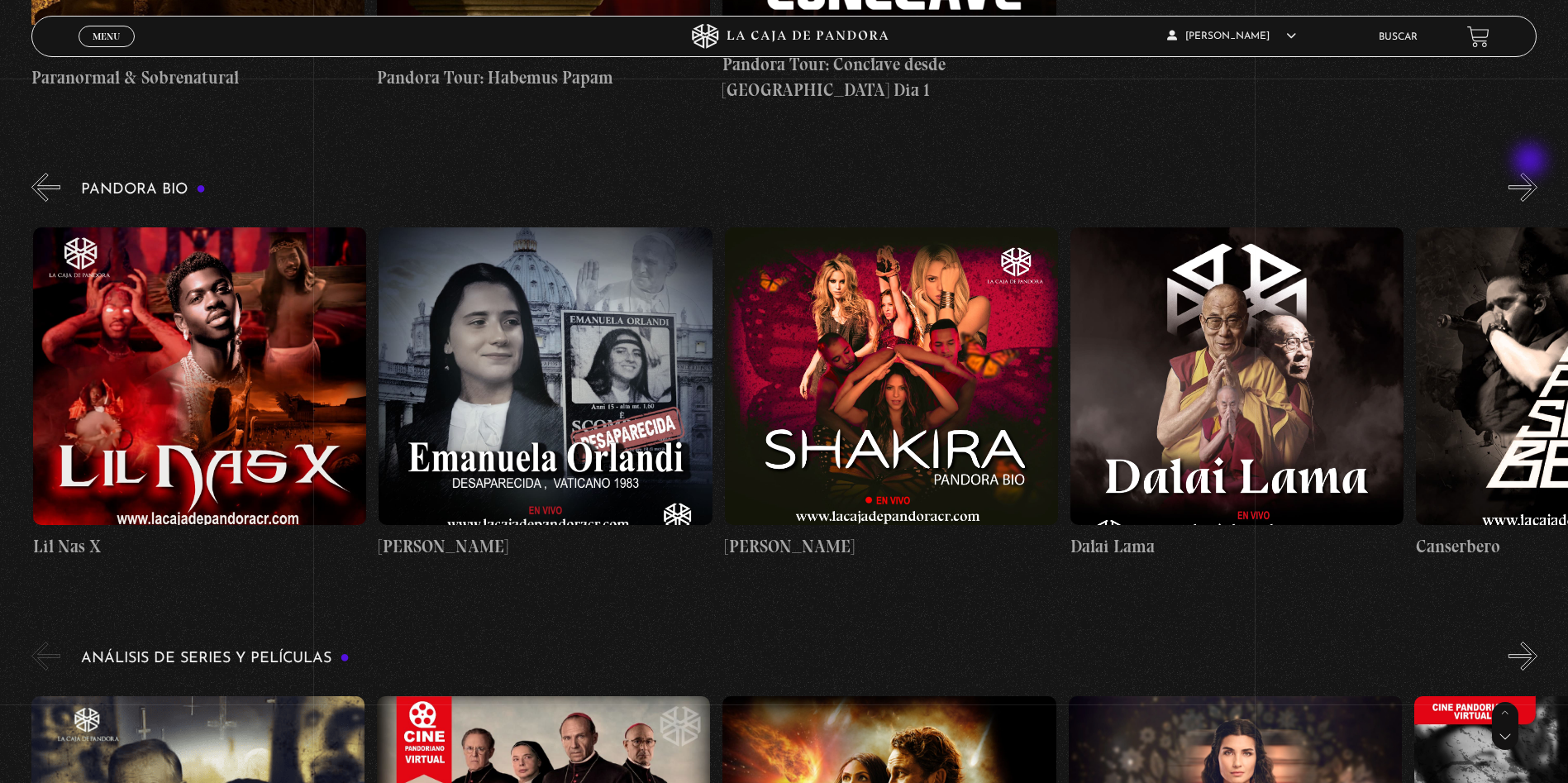
click at [1531, 173] on button "»" at bounding box center [1523, 187] width 29 height 29
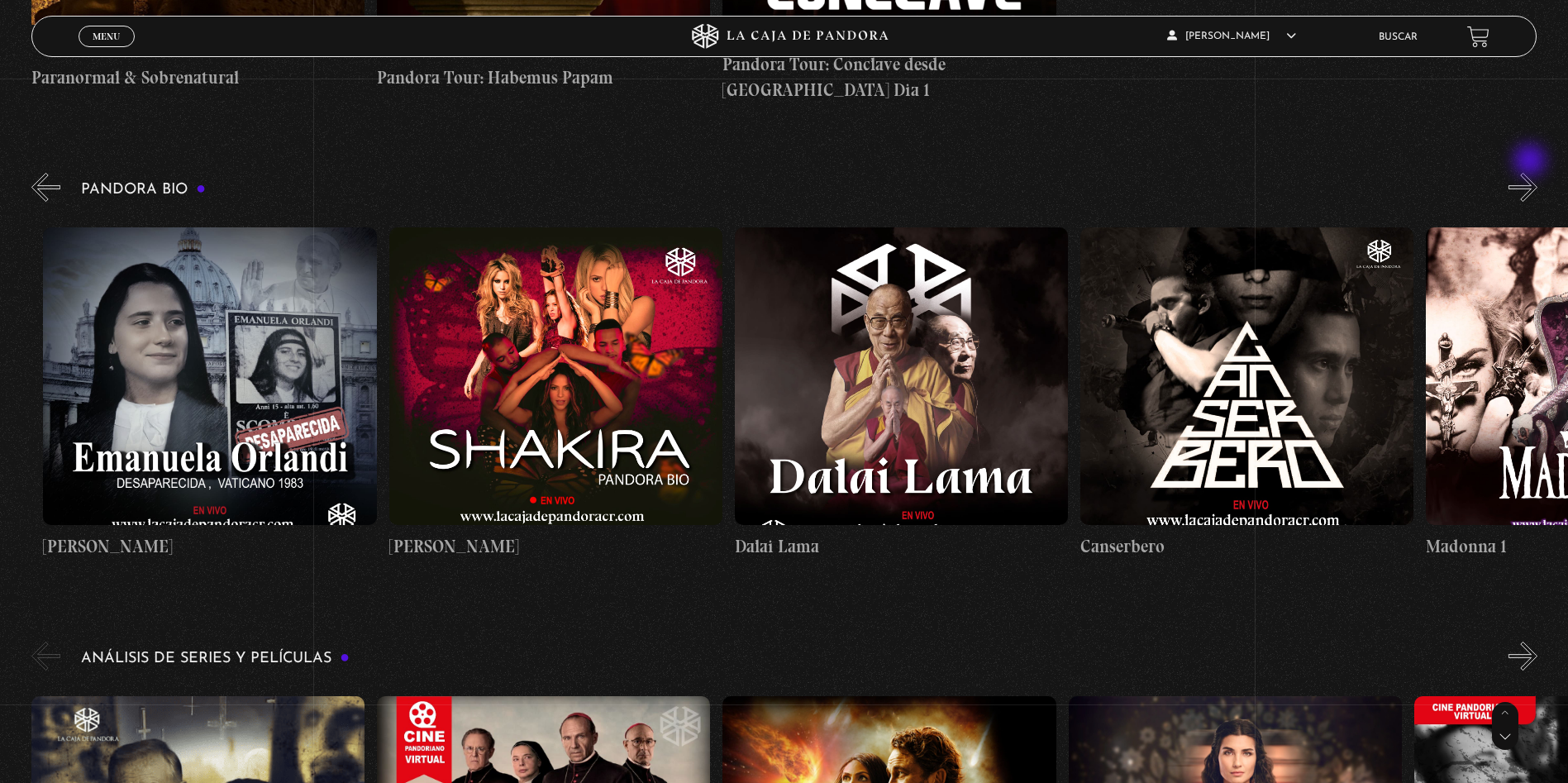
click at [1531, 173] on button "»" at bounding box center [1523, 187] width 29 height 29
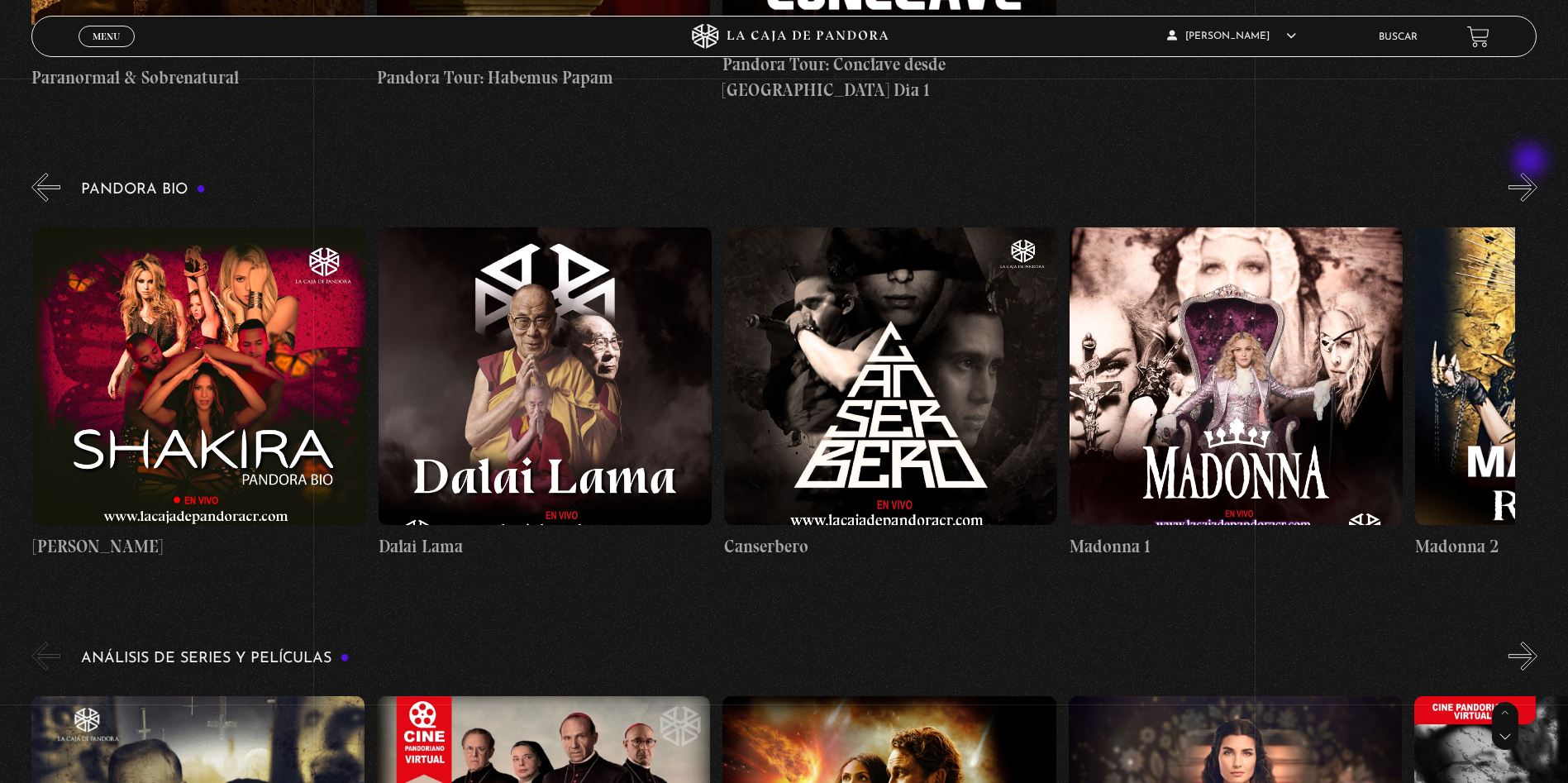
click at [1531, 173] on button "»" at bounding box center [1523, 187] width 29 height 29
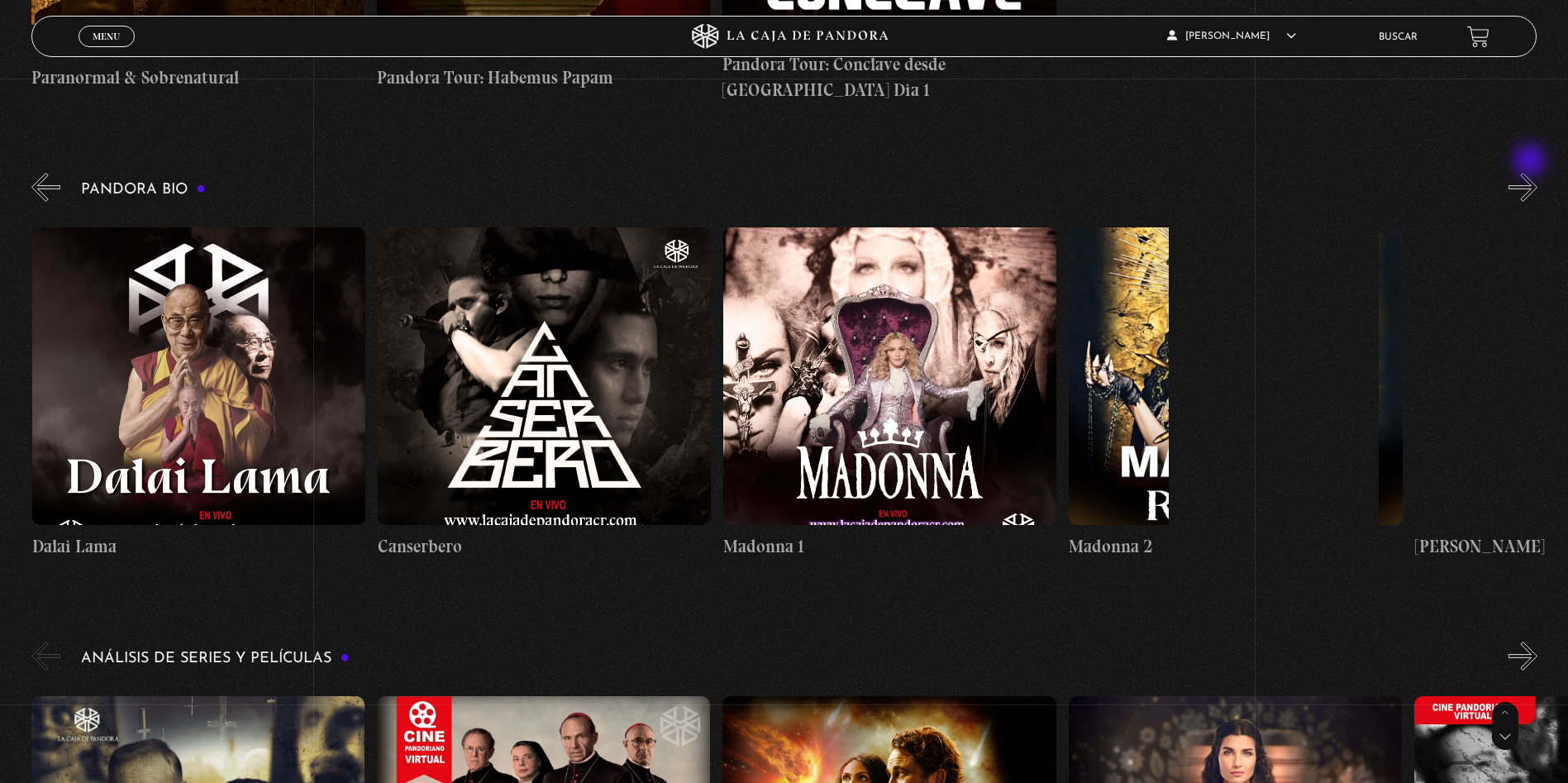
click at [1531, 173] on button "»" at bounding box center [1523, 187] width 29 height 29
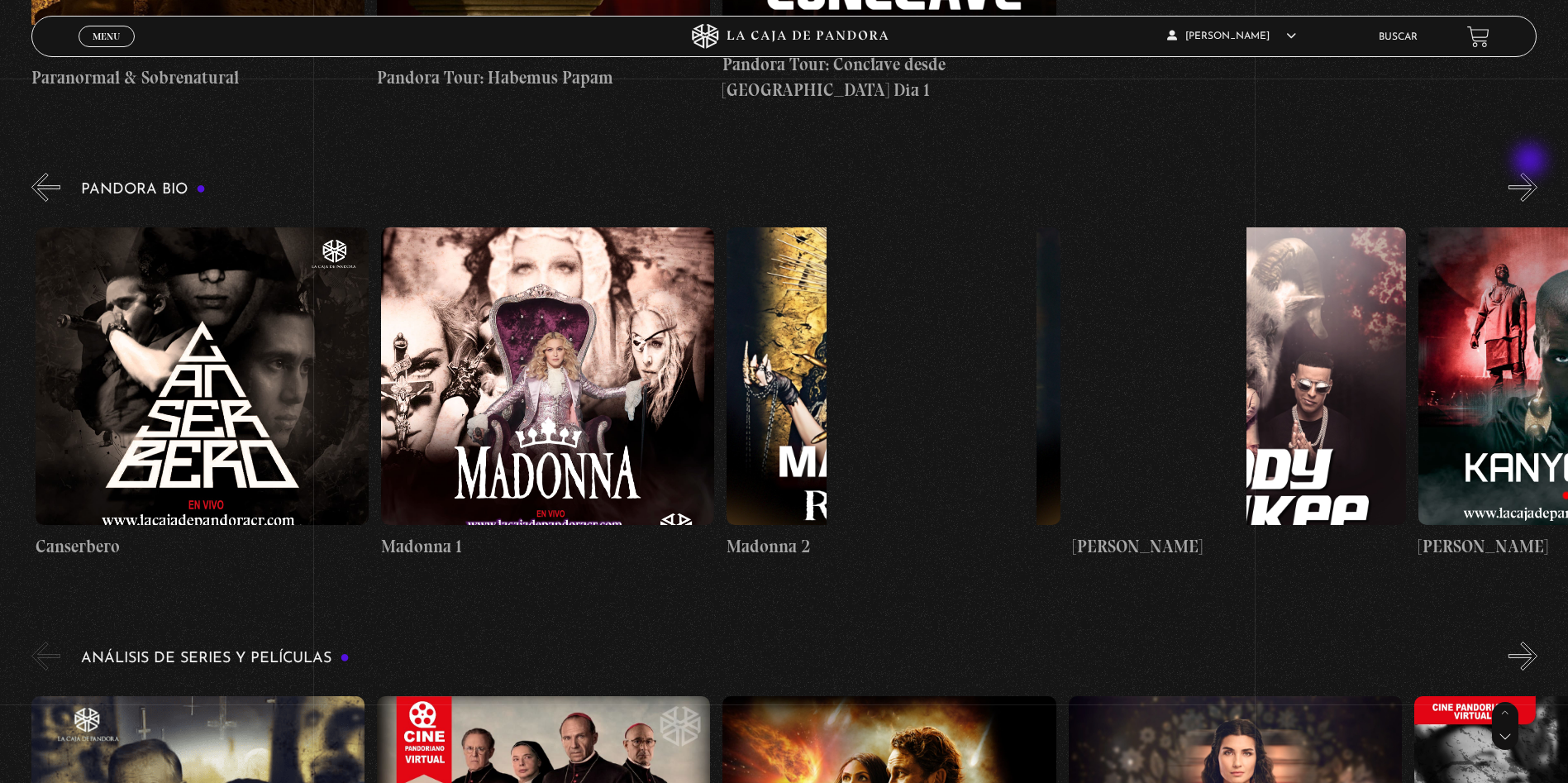
click at [1531, 173] on button "»" at bounding box center [1523, 187] width 29 height 29
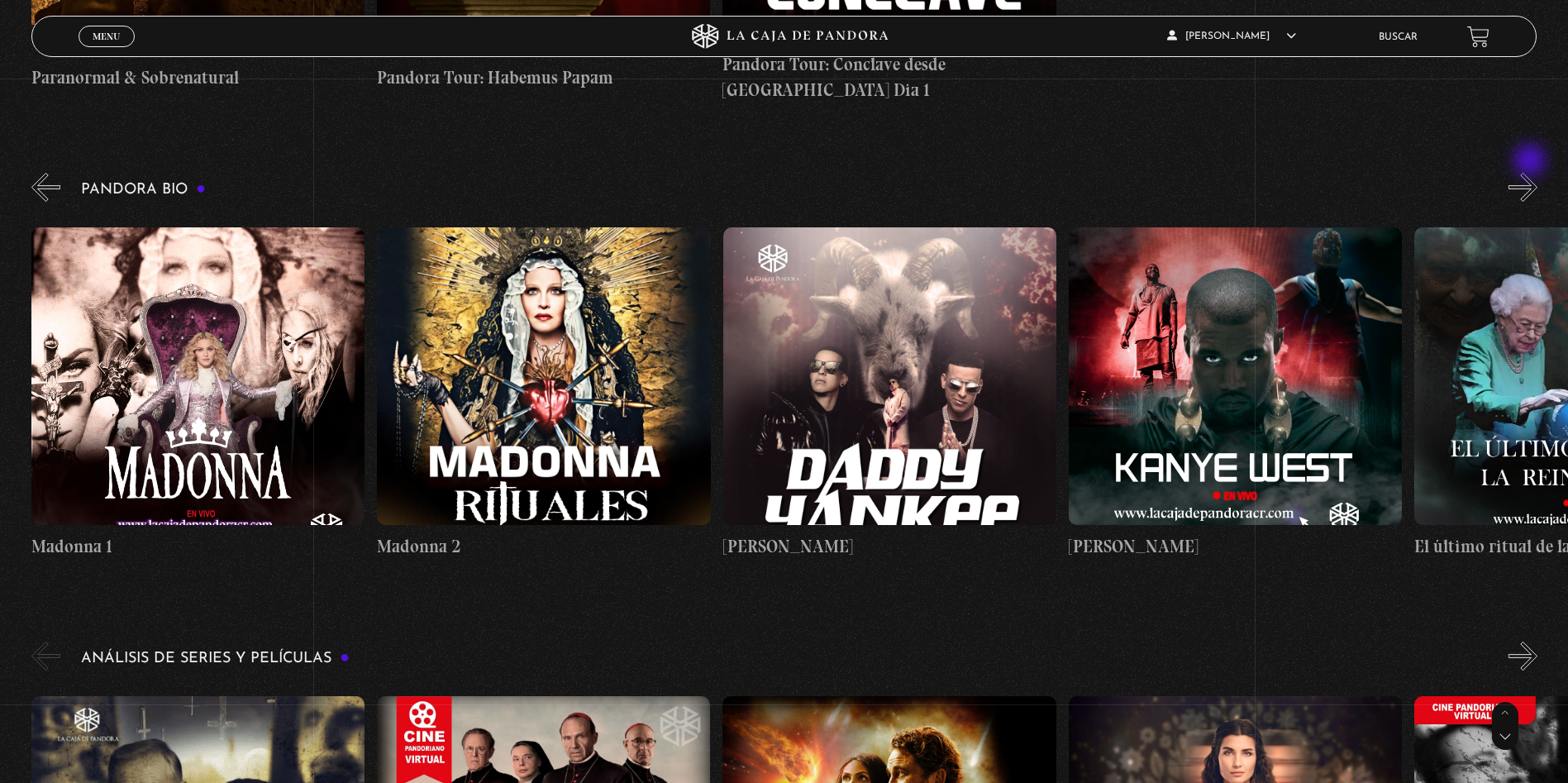
click at [1531, 173] on button "»" at bounding box center [1523, 187] width 29 height 29
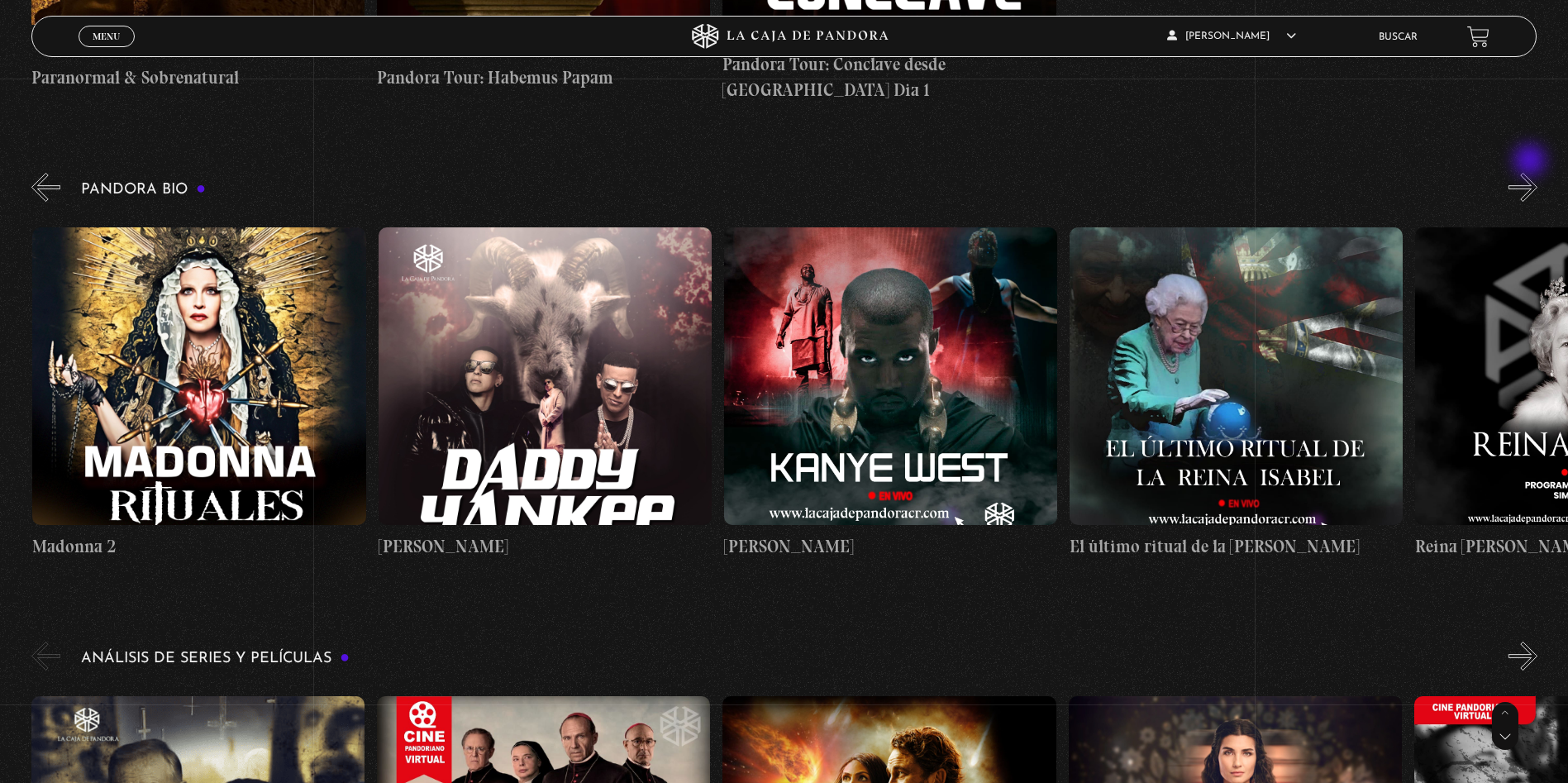
click at [1531, 173] on button "»" at bounding box center [1523, 187] width 29 height 29
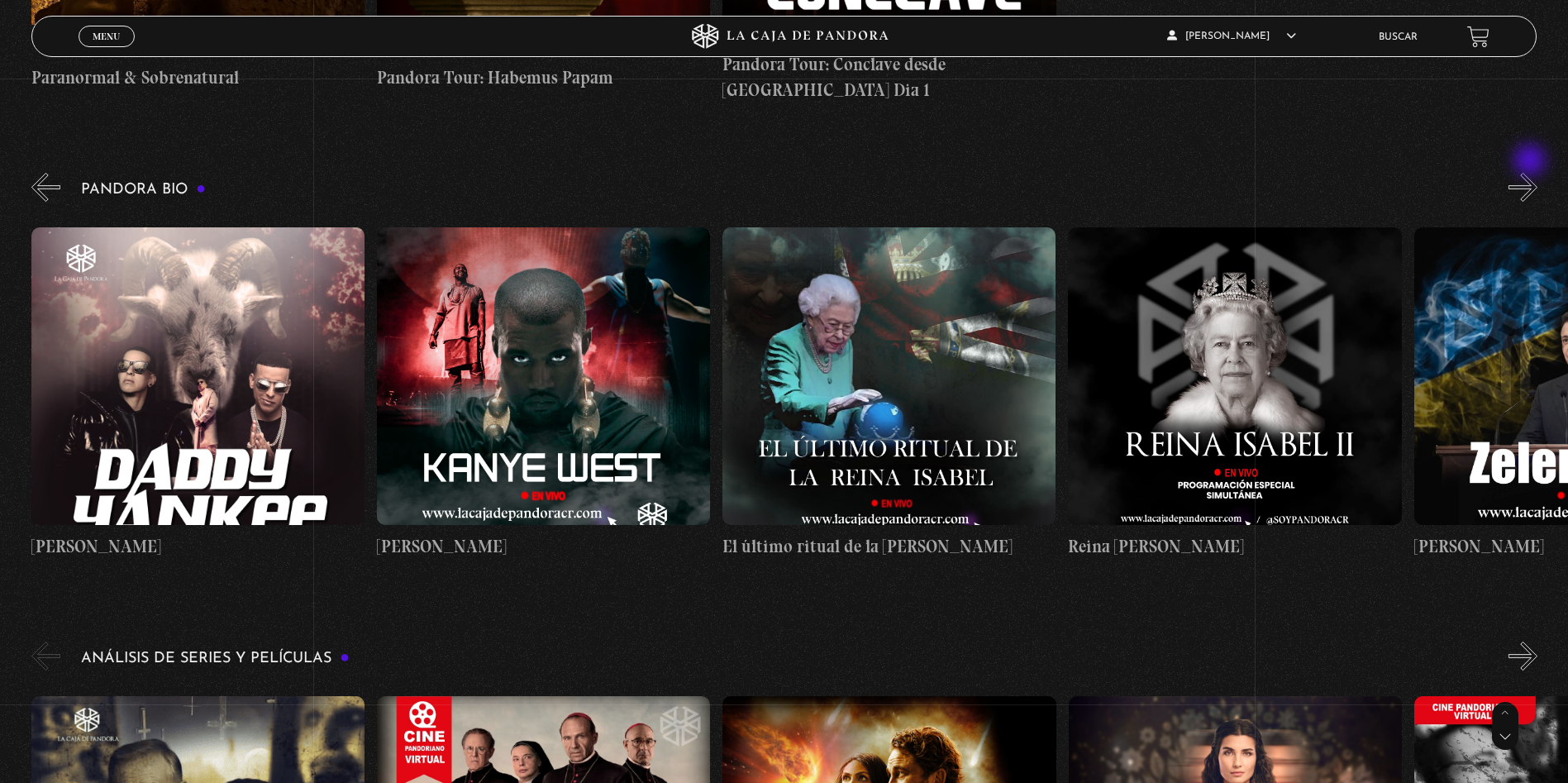
click at [1531, 173] on button "»" at bounding box center [1523, 187] width 29 height 29
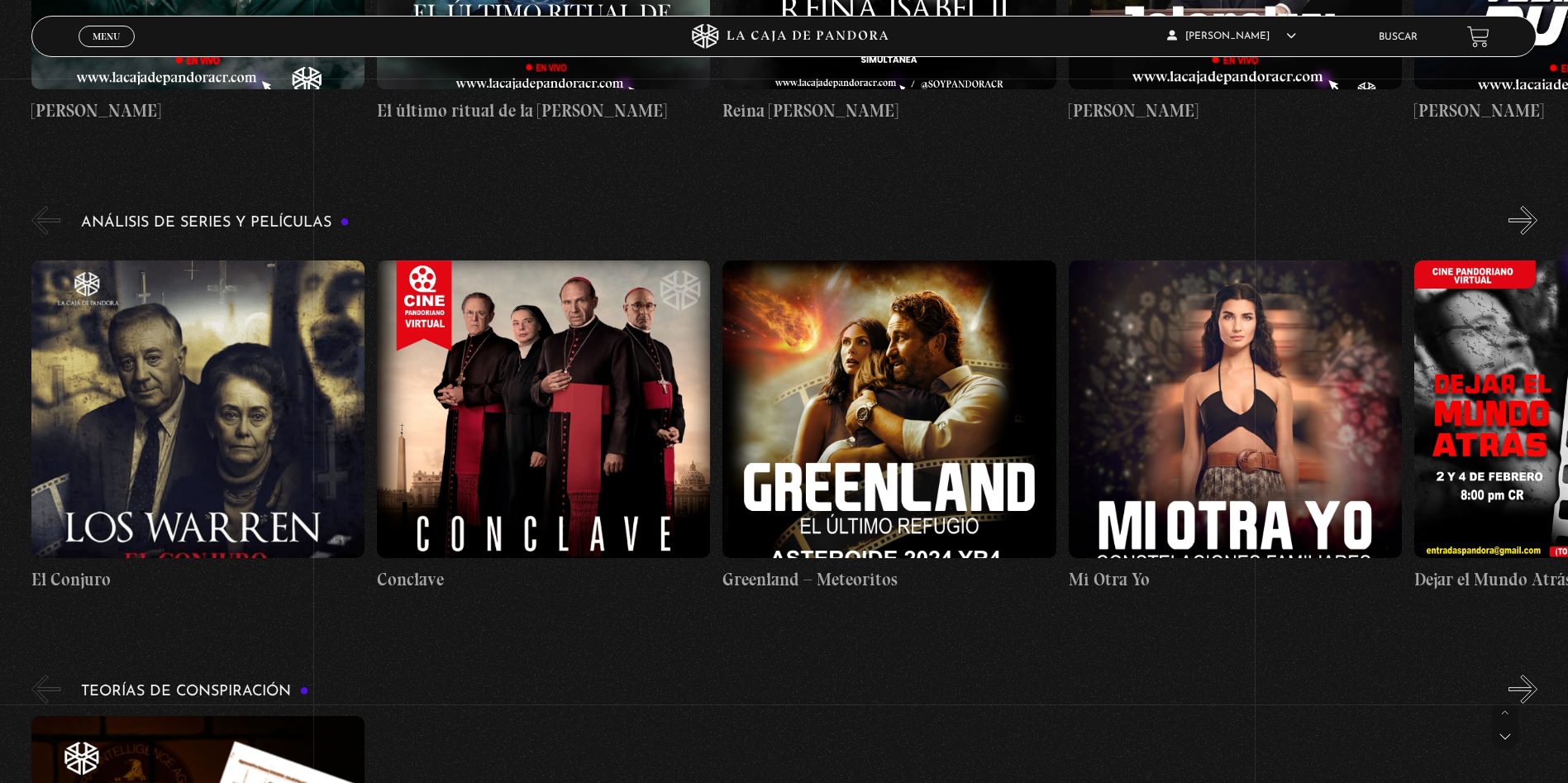
scroll to position [2914, 0]
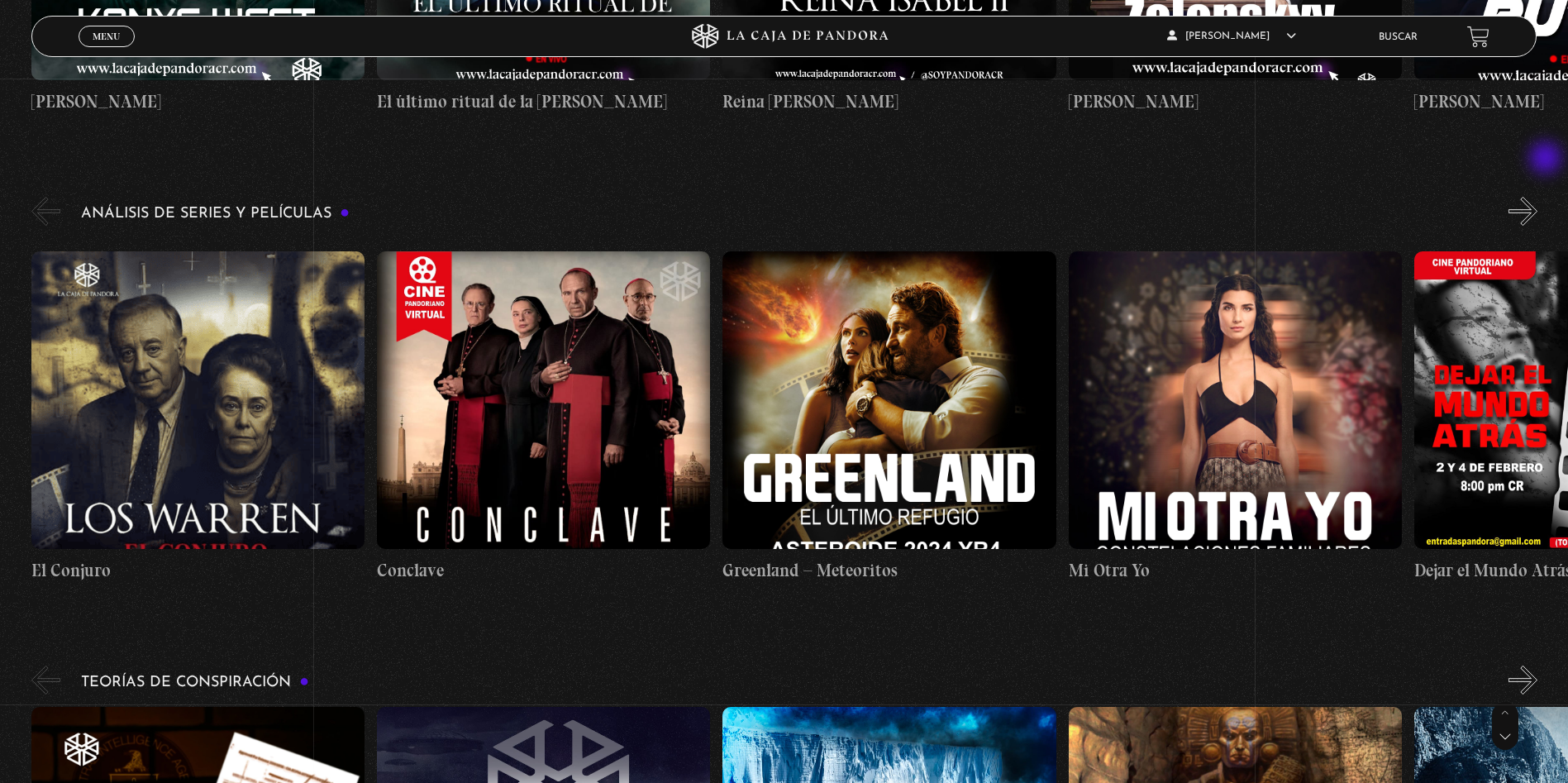
click at [1537, 197] on button "»" at bounding box center [1523, 211] width 29 height 29
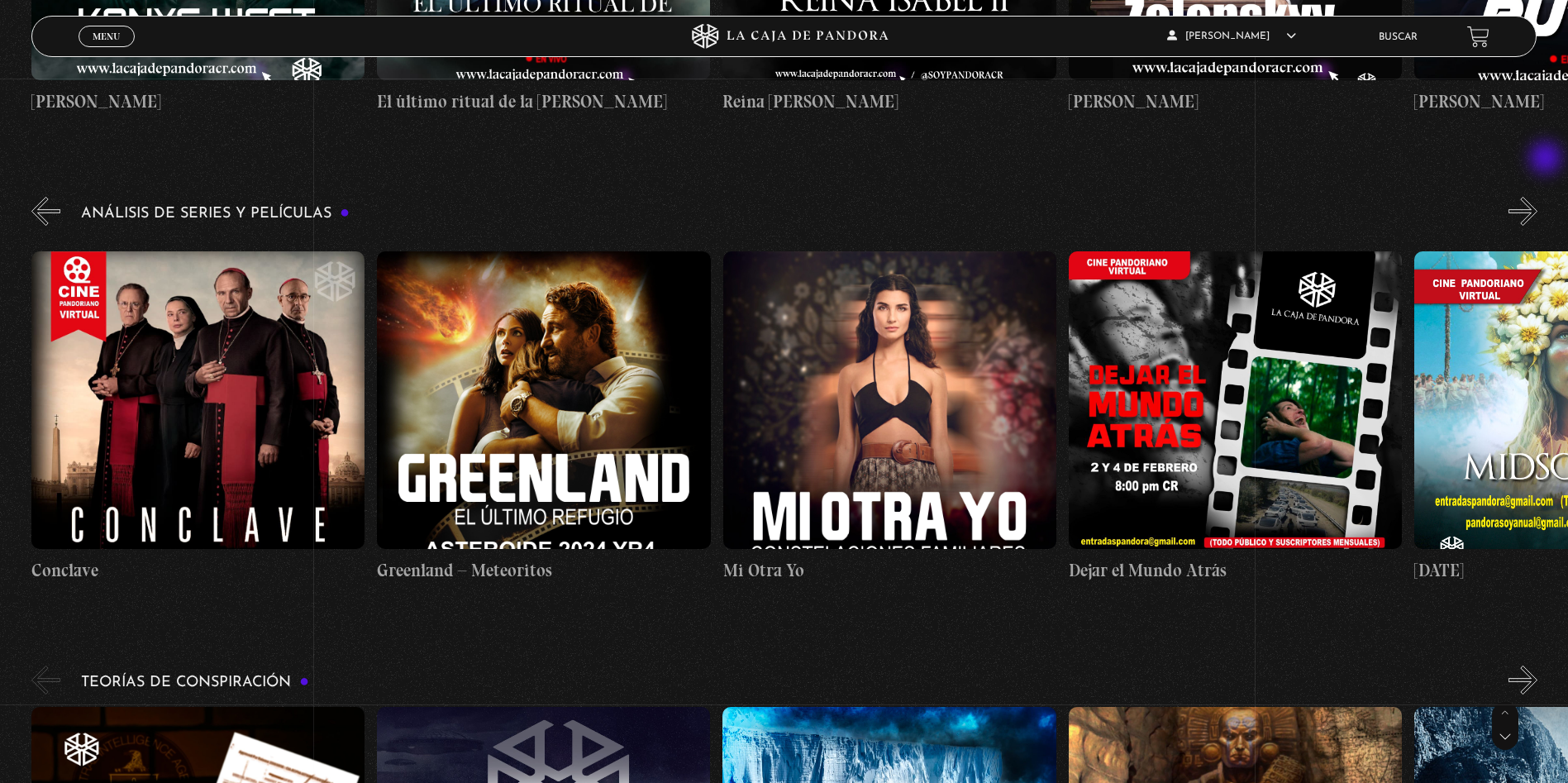
click at [1537, 197] on button "»" at bounding box center [1523, 211] width 29 height 29
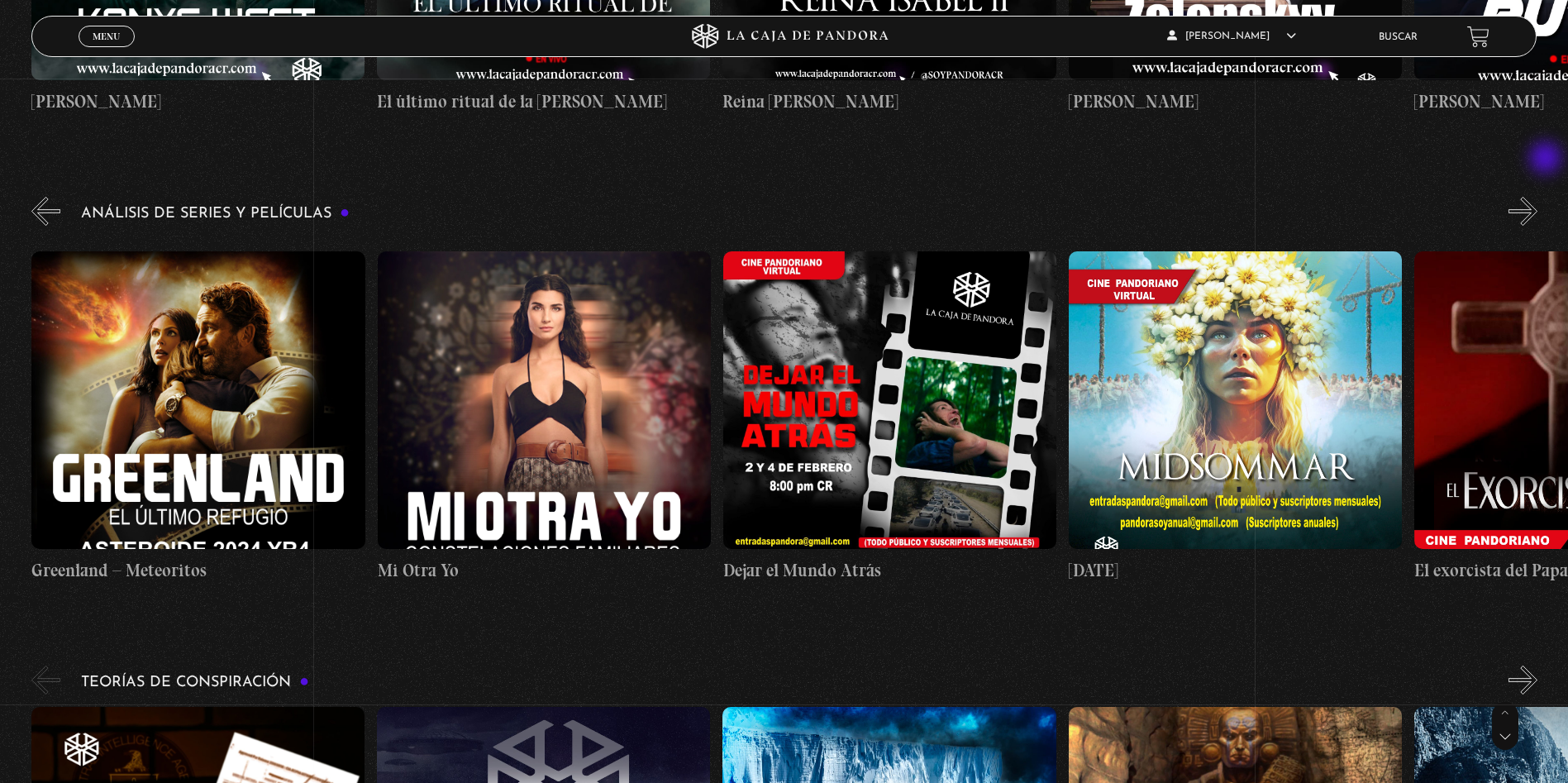
click at [1537, 197] on button "»" at bounding box center [1523, 211] width 29 height 29
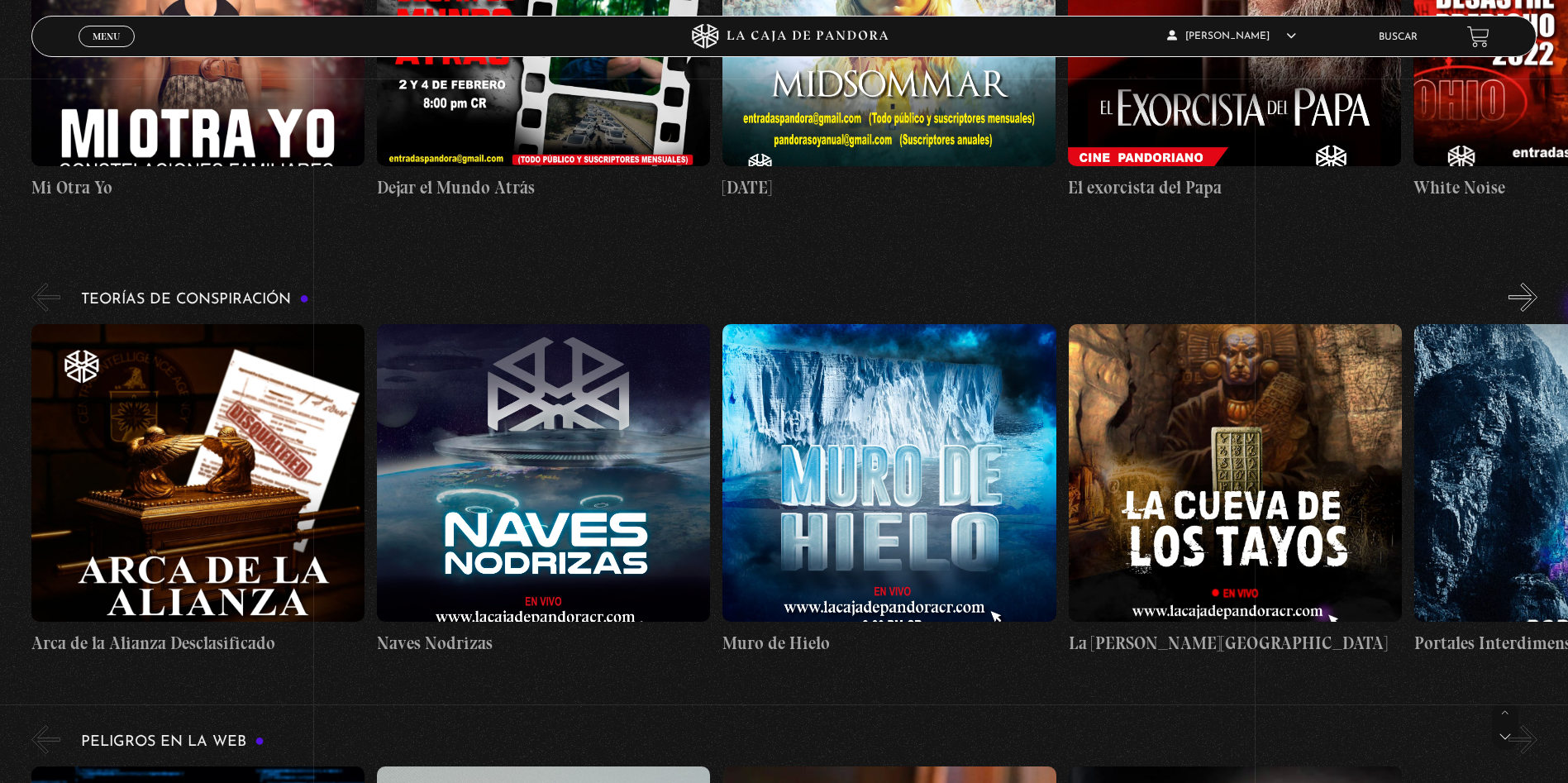
scroll to position [3324, 0]
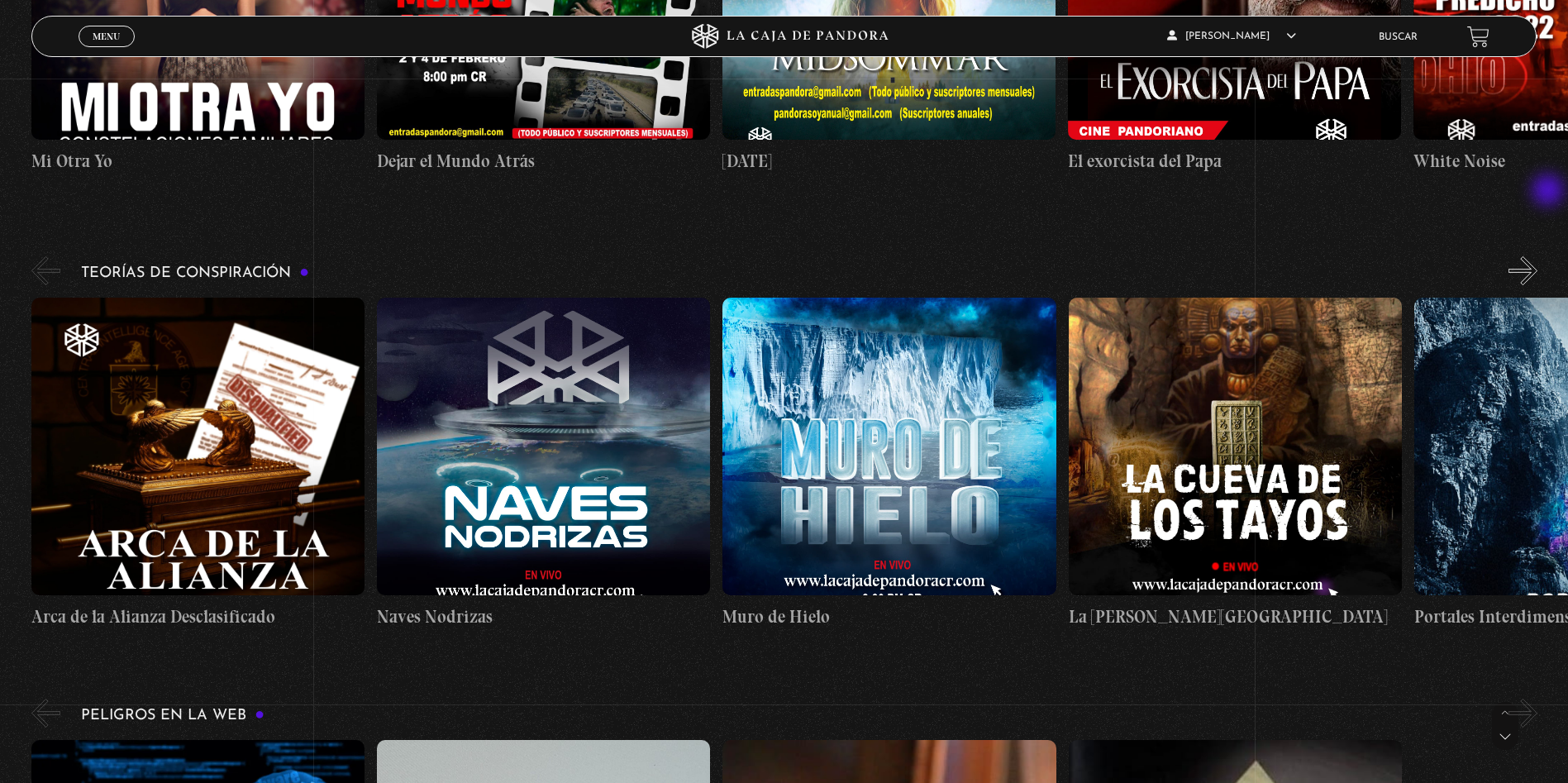
click at [1537, 256] on button "»" at bounding box center [1523, 270] width 29 height 29
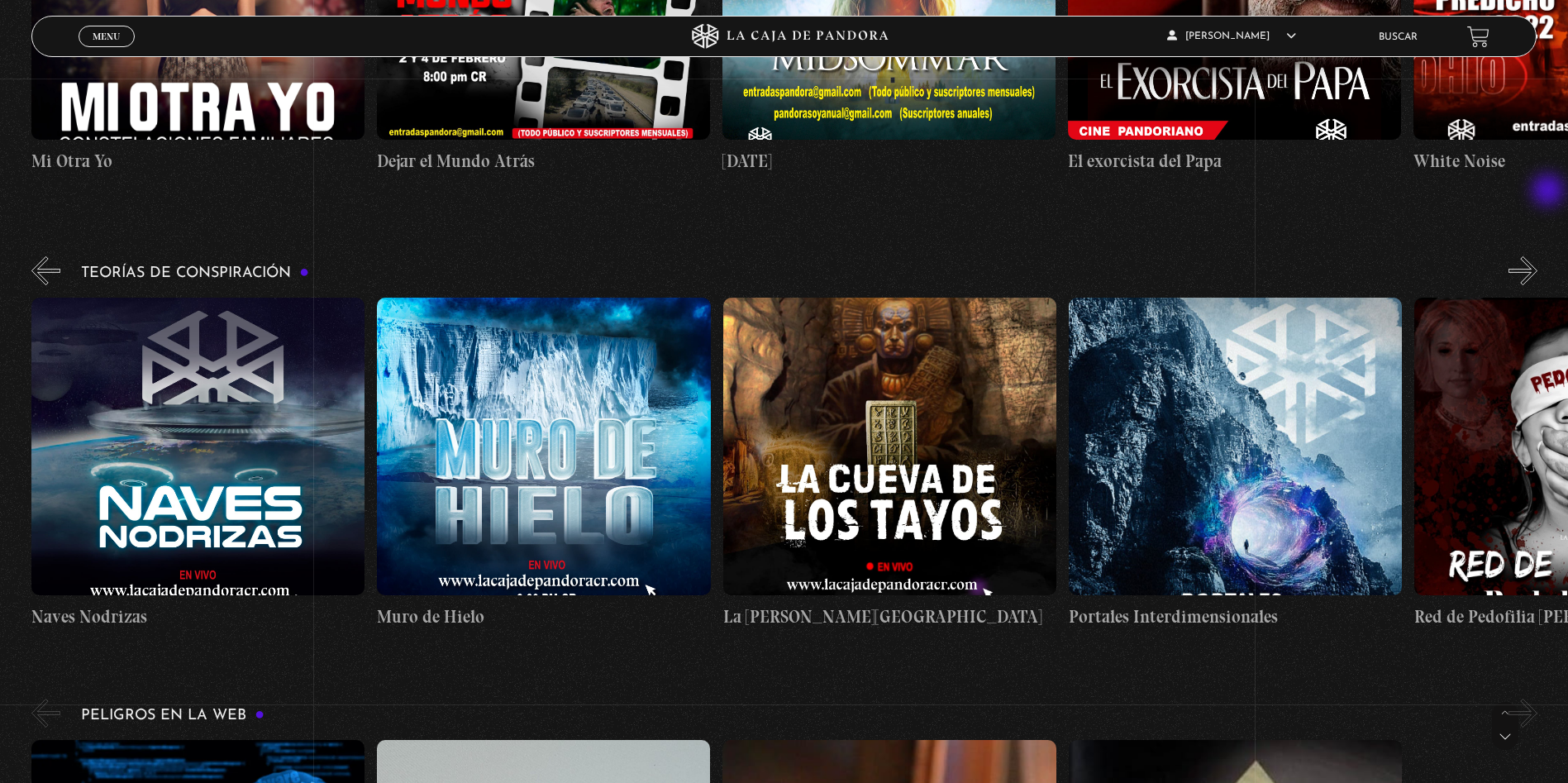
click at [1537, 256] on button "»" at bounding box center [1523, 270] width 29 height 29
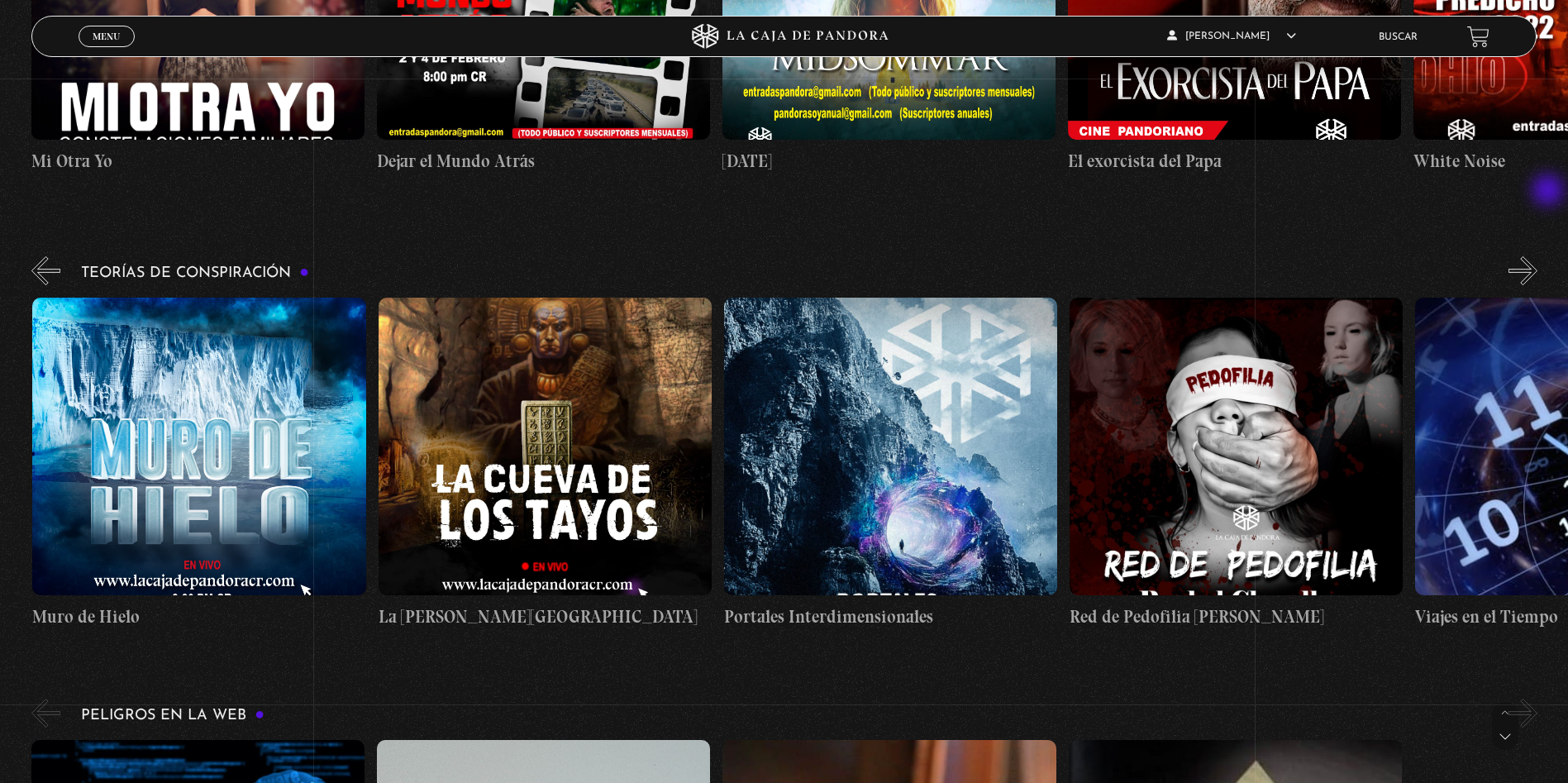
scroll to position [0, 691]
click at [1537, 256] on button "»" at bounding box center [1523, 270] width 29 height 29
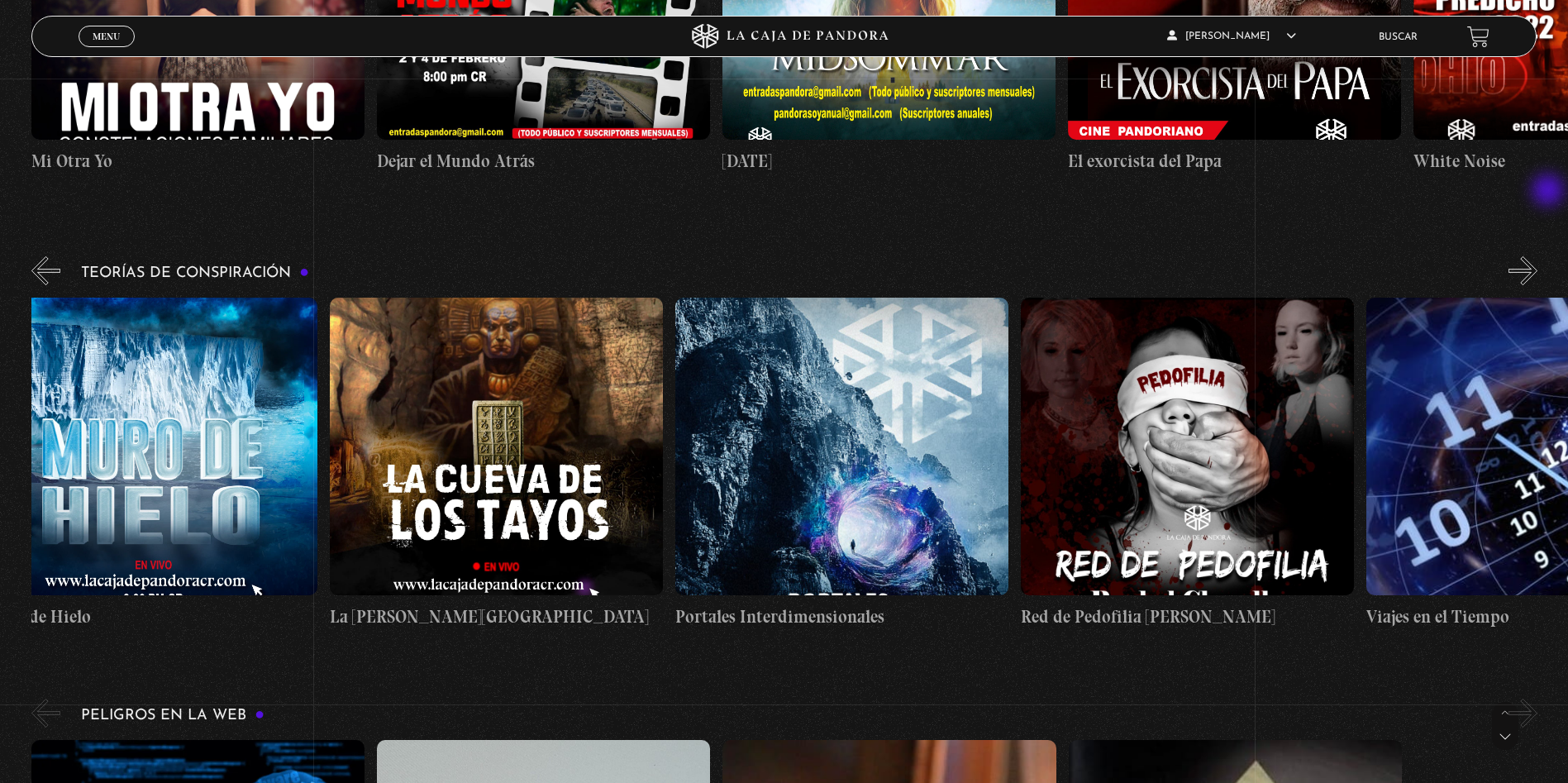
scroll to position [0, 865]
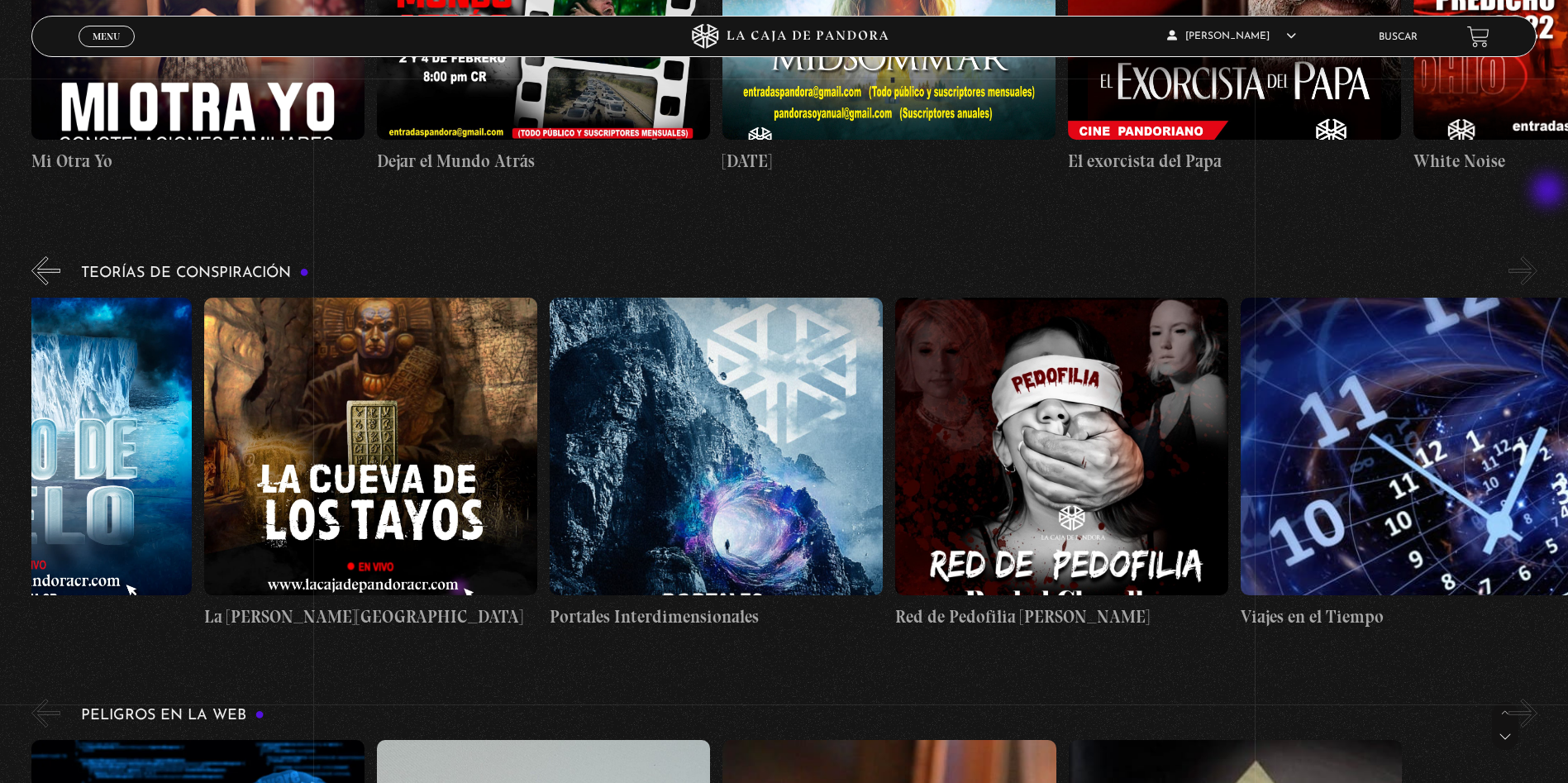
click at [1537, 256] on button "»" at bounding box center [1523, 270] width 29 height 29
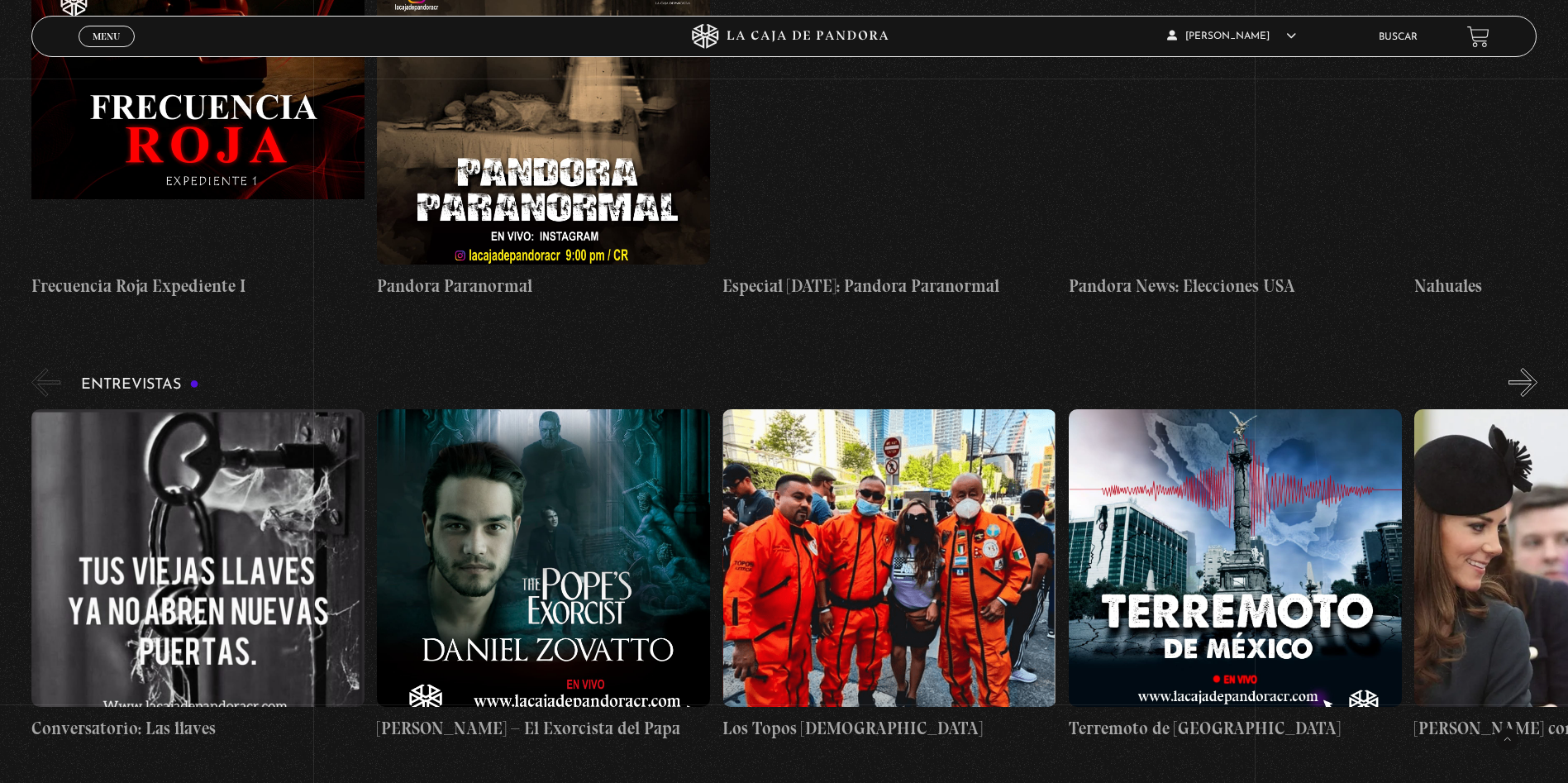
scroll to position [5885, 0]
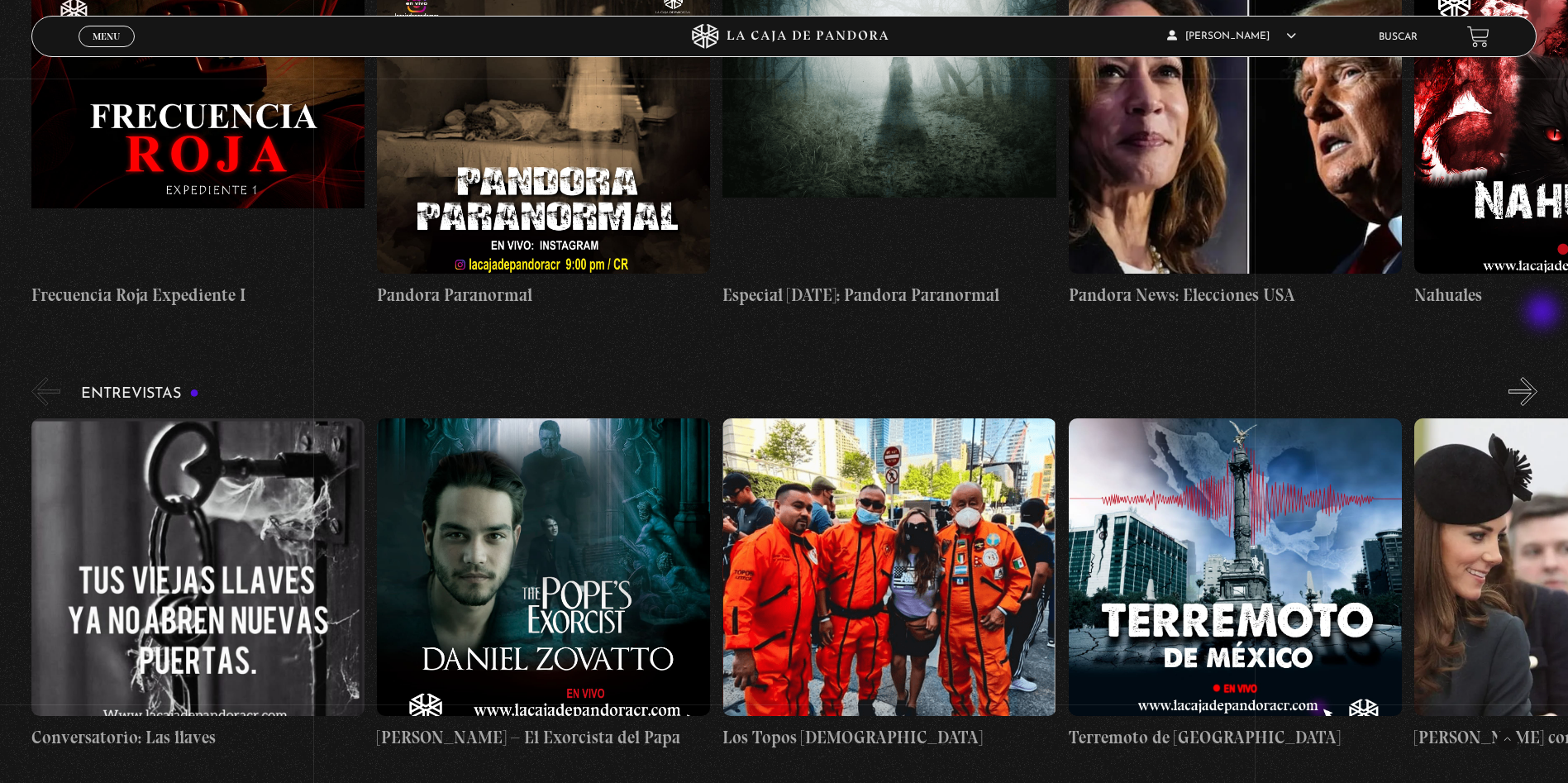
click at [1537, 377] on button "»" at bounding box center [1523, 391] width 29 height 29
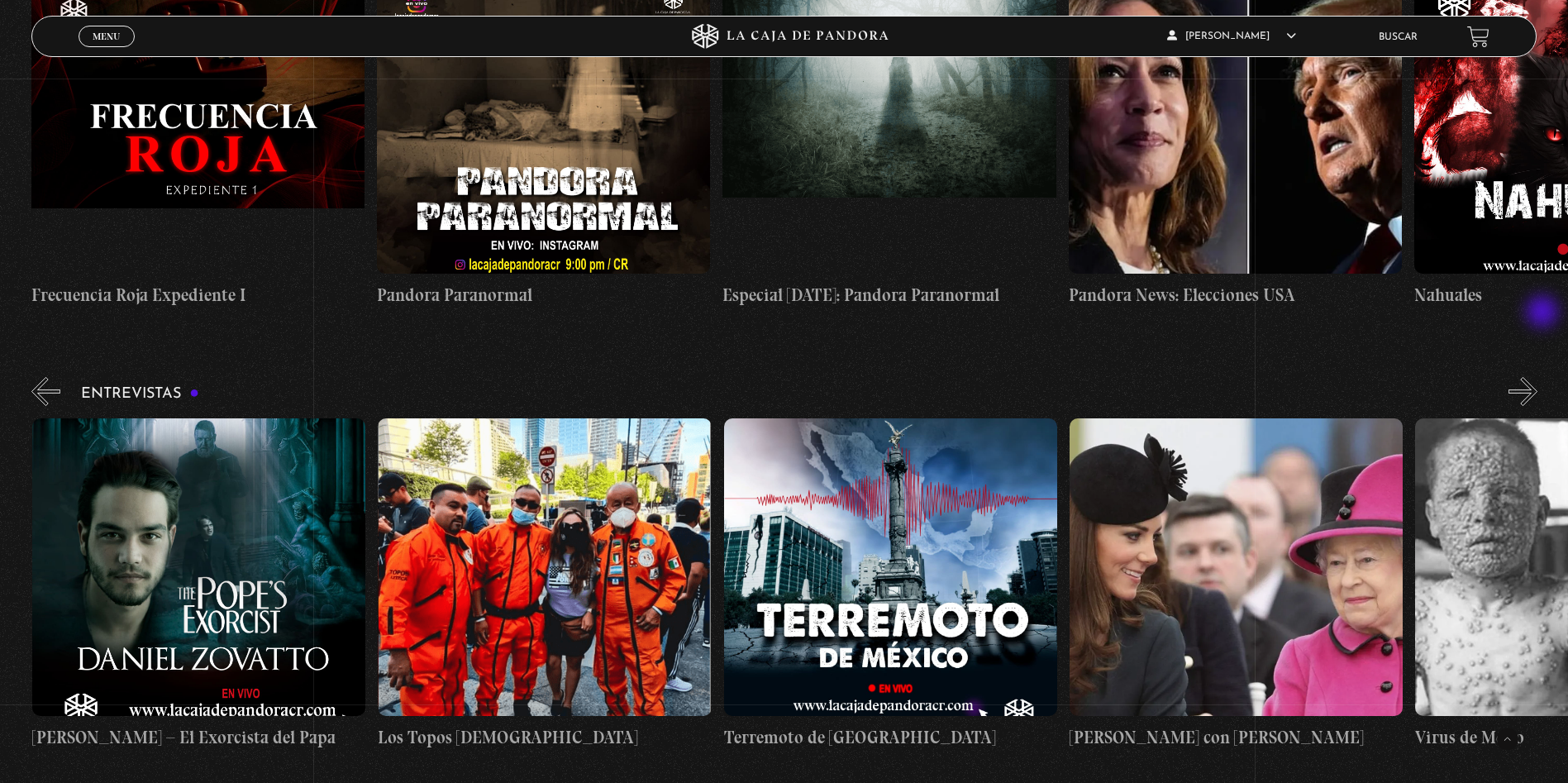
click at [1537, 377] on button "»" at bounding box center [1523, 391] width 29 height 29
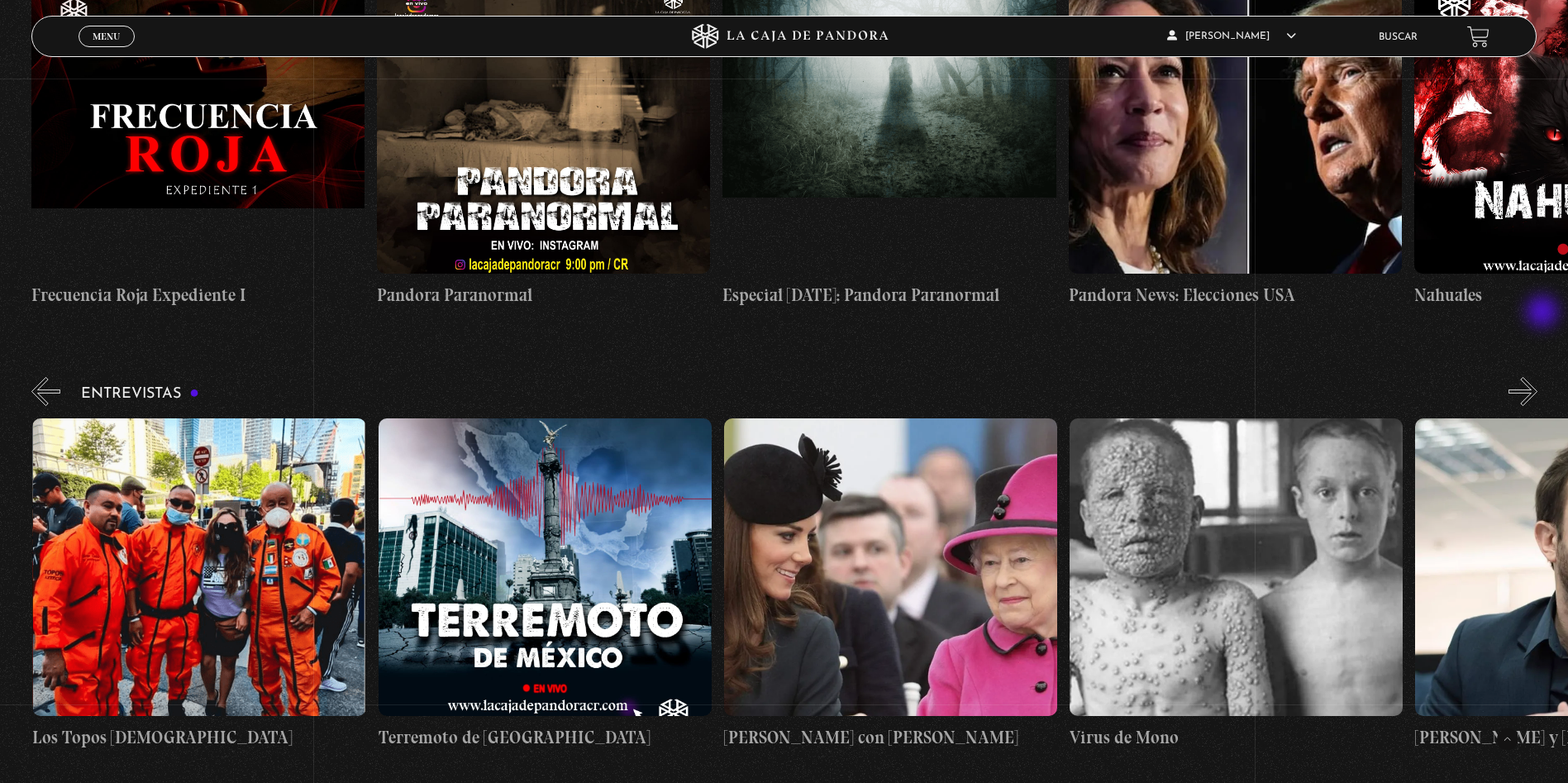
click at [1537, 377] on button "»" at bounding box center [1523, 391] width 29 height 29
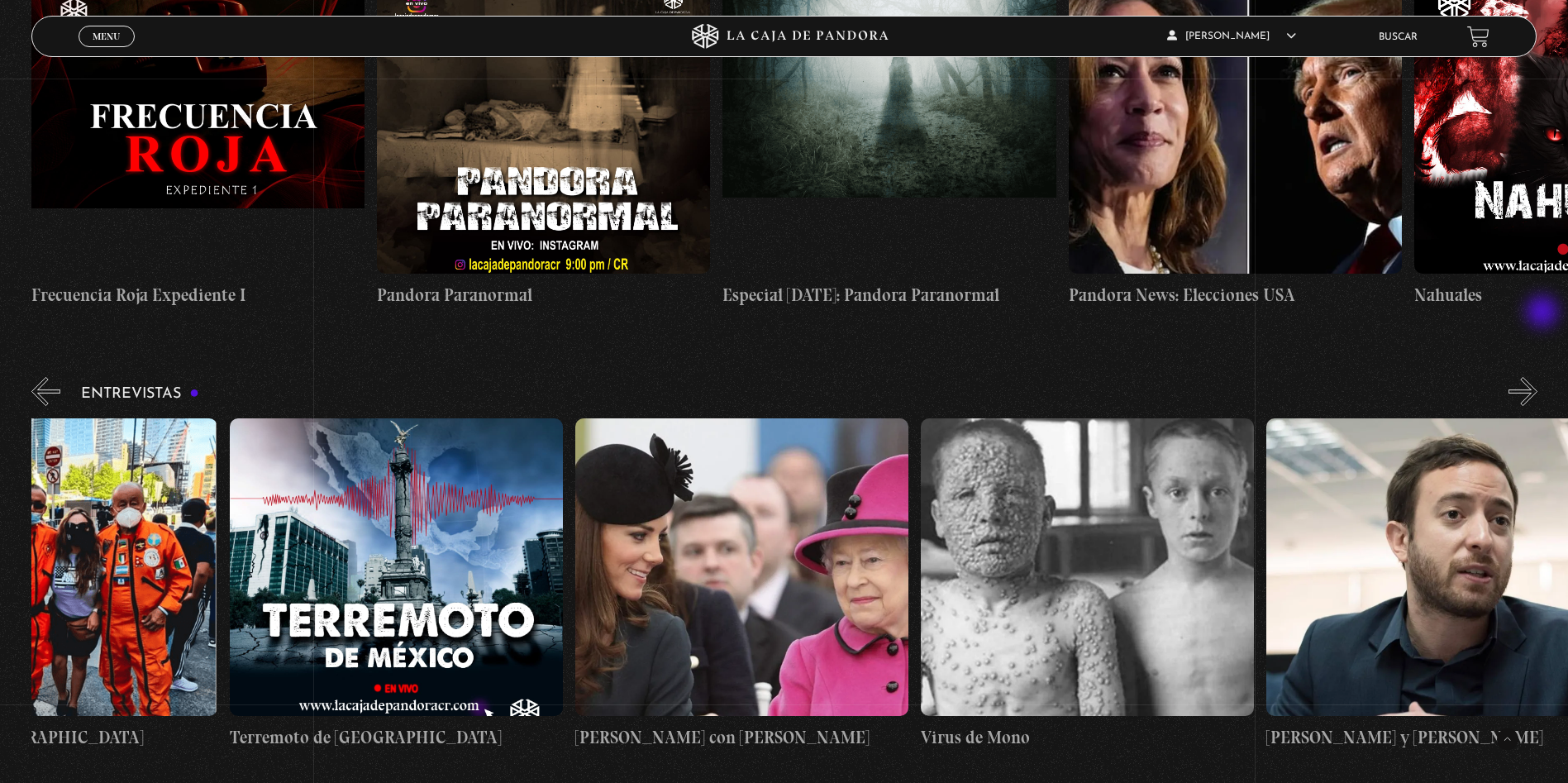
scroll to position [0, 865]
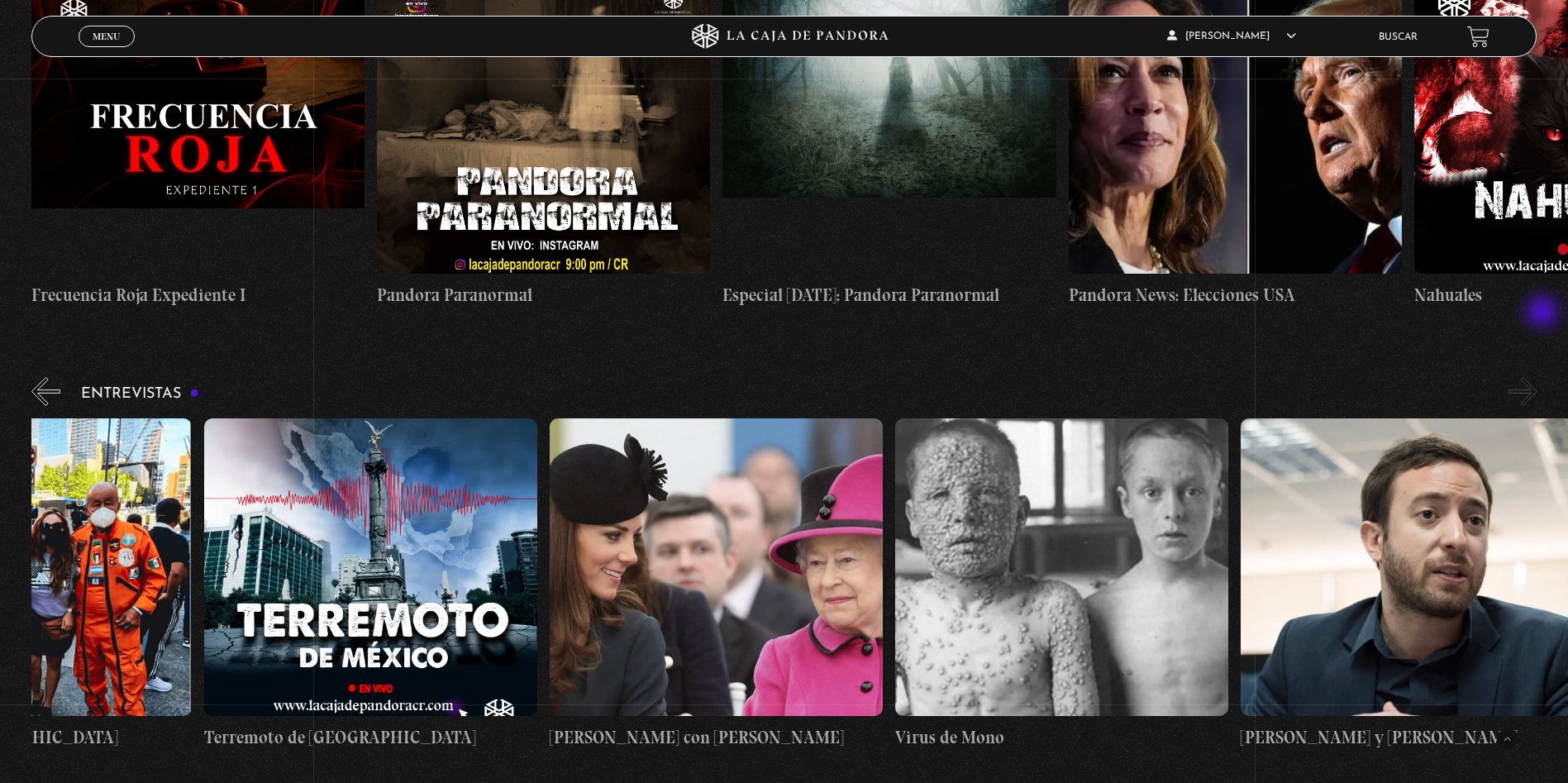
click at [1537, 377] on button "»" at bounding box center [1523, 391] width 29 height 29
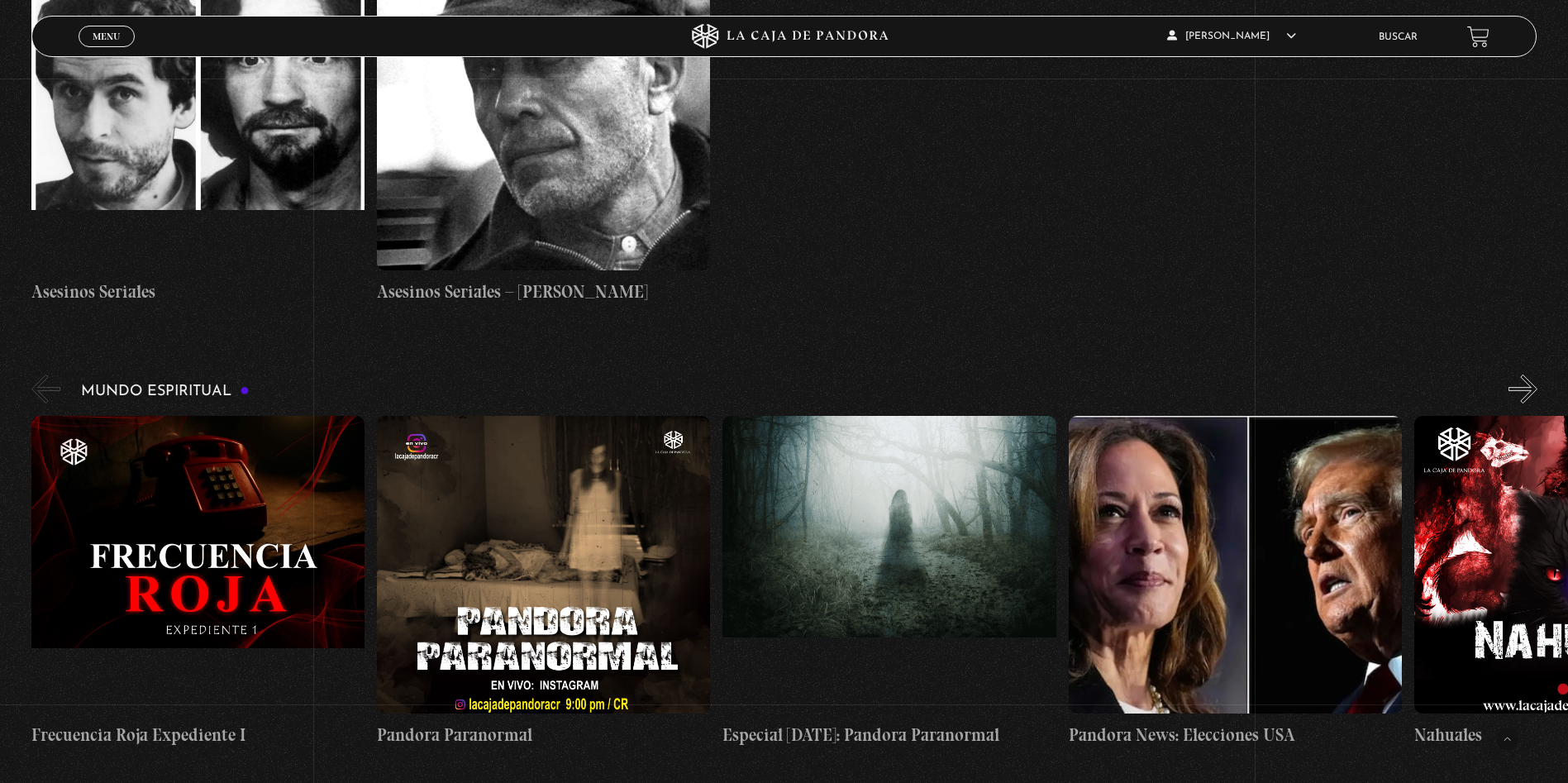
scroll to position [5436, 0]
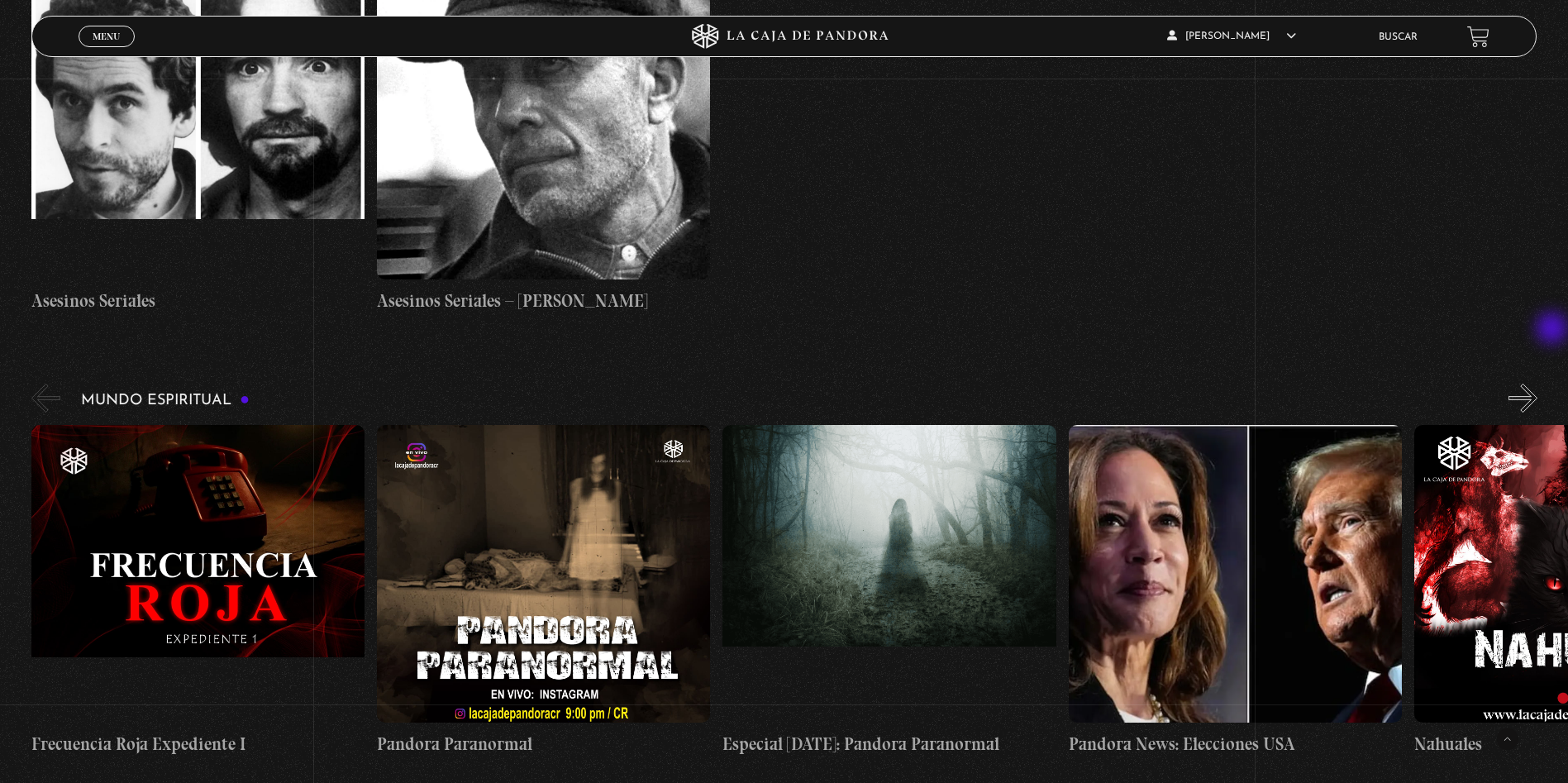
click at [1537, 384] on button "»" at bounding box center [1523, 398] width 29 height 29
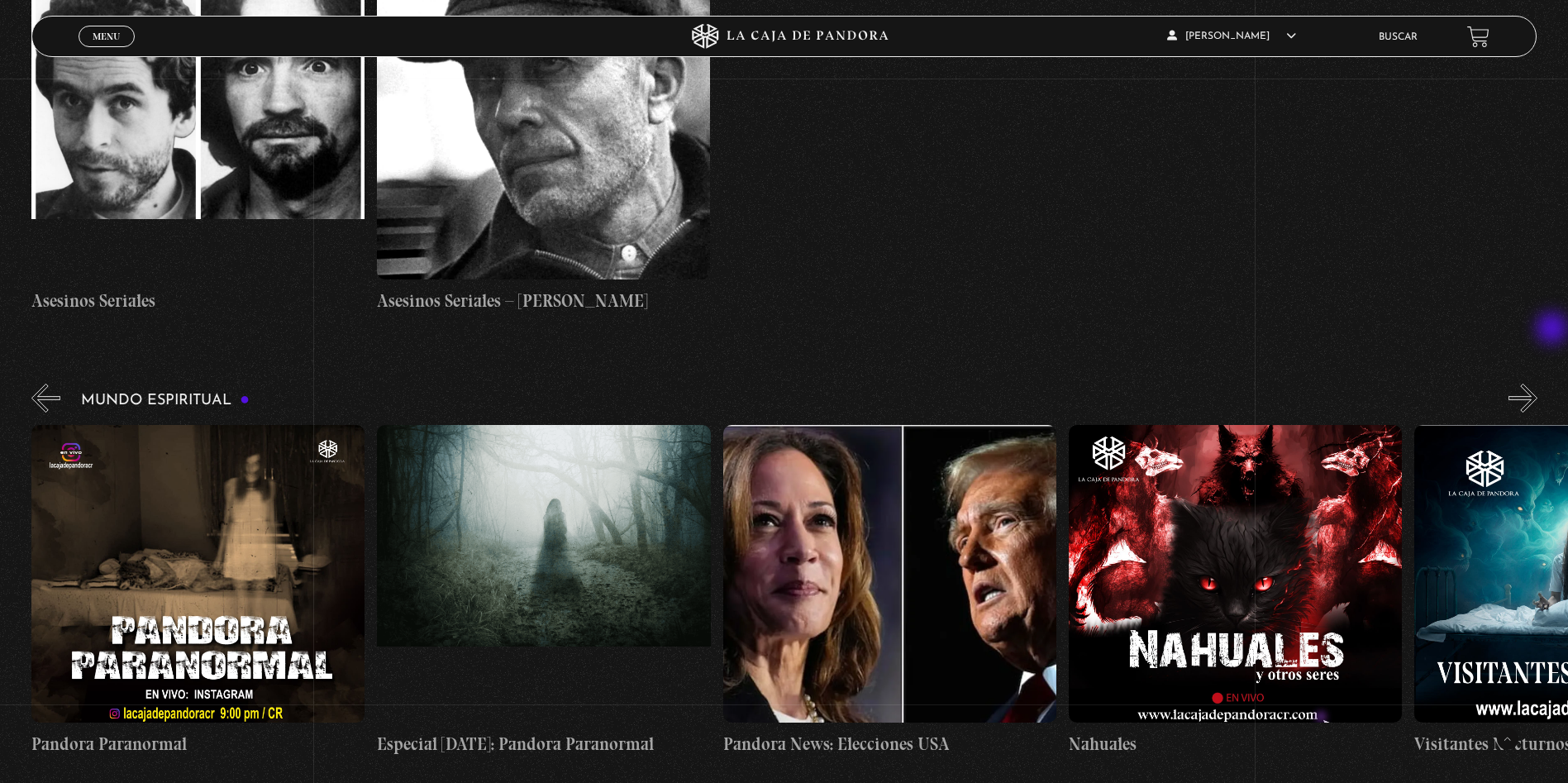
click at [1537, 384] on button "»" at bounding box center [1523, 398] width 29 height 29
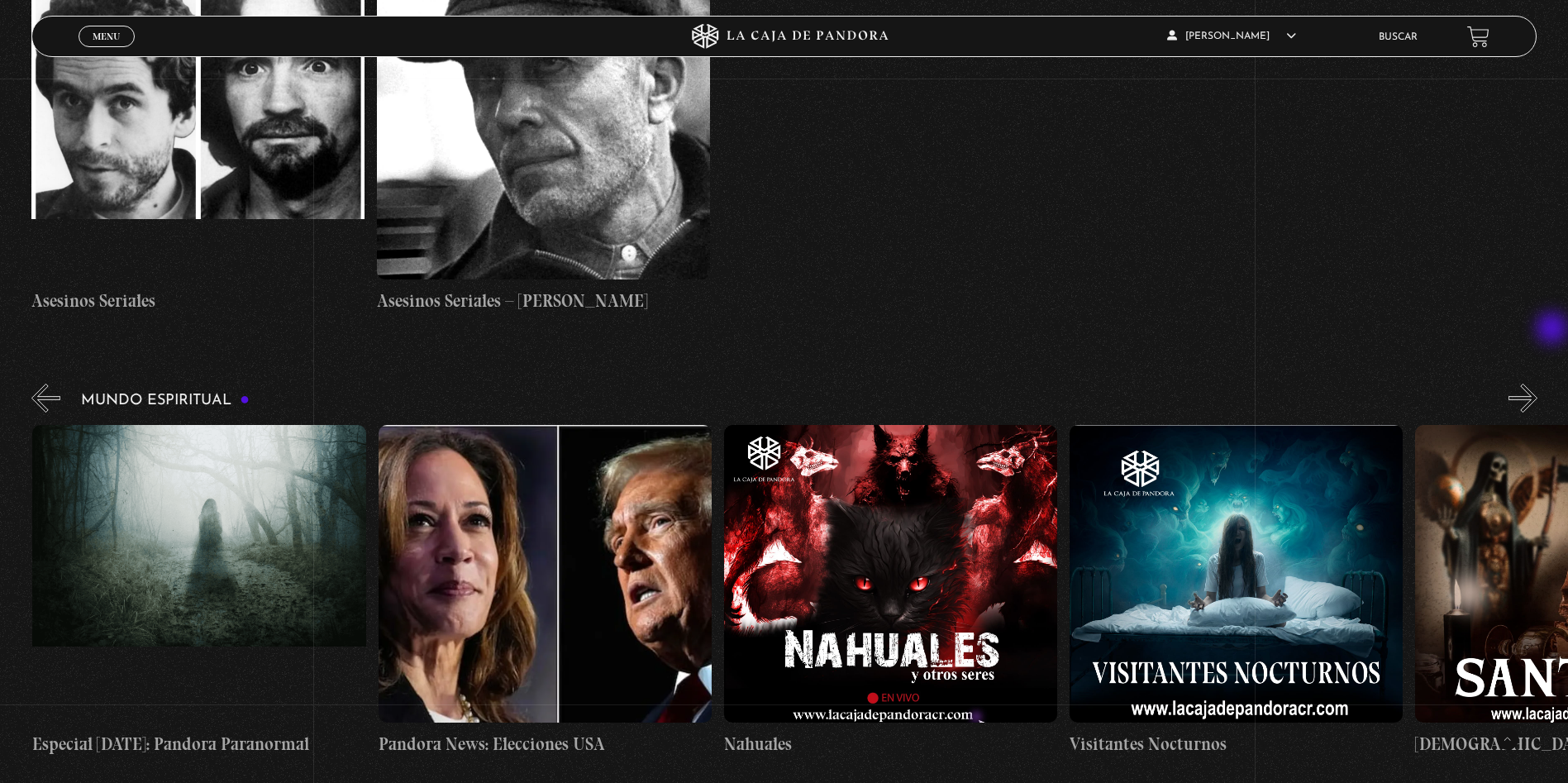
scroll to position [0, 691]
click at [1537, 384] on button "»" at bounding box center [1523, 398] width 29 height 29
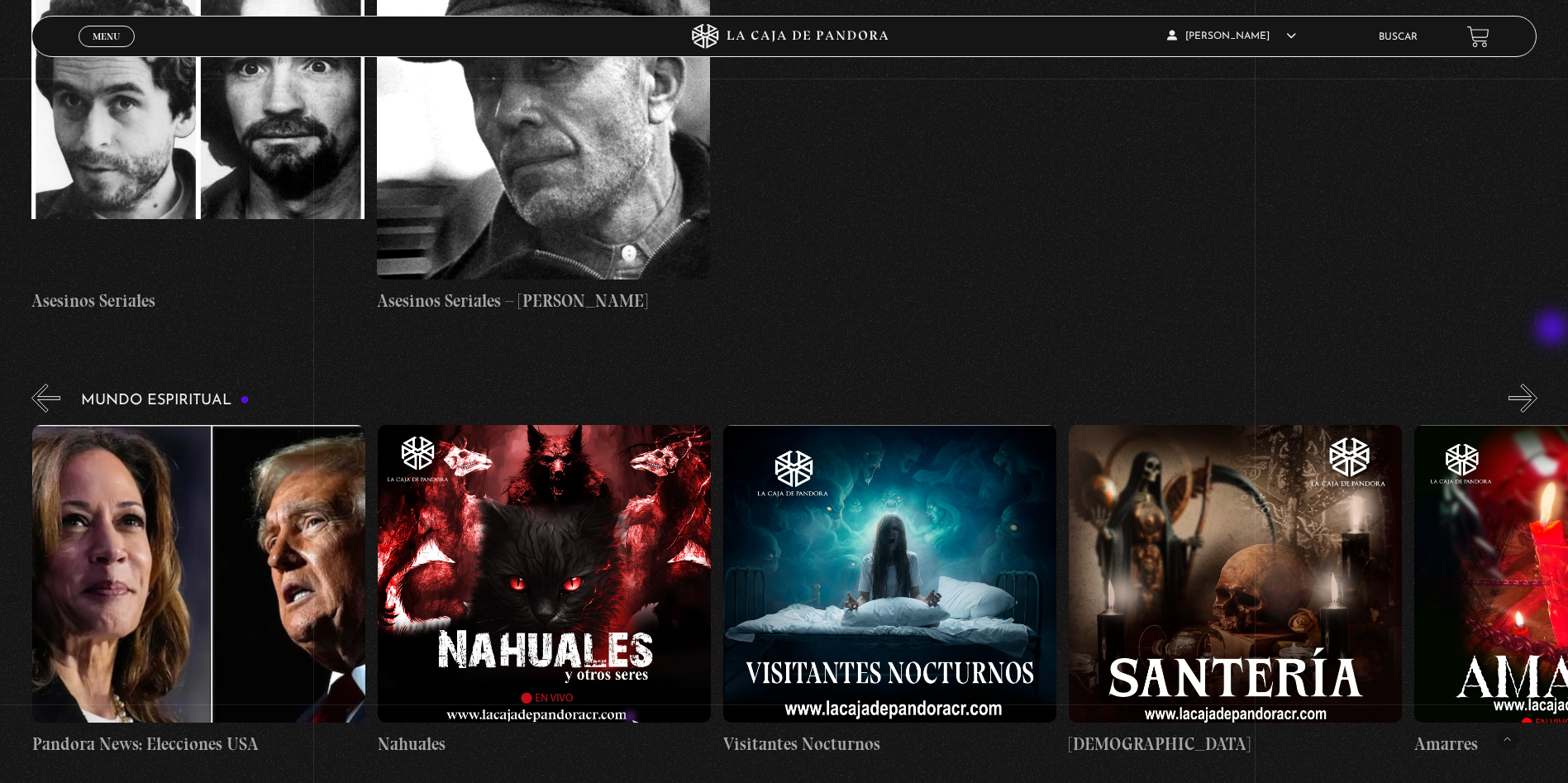
click at [1537, 384] on button "»" at bounding box center [1523, 398] width 29 height 29
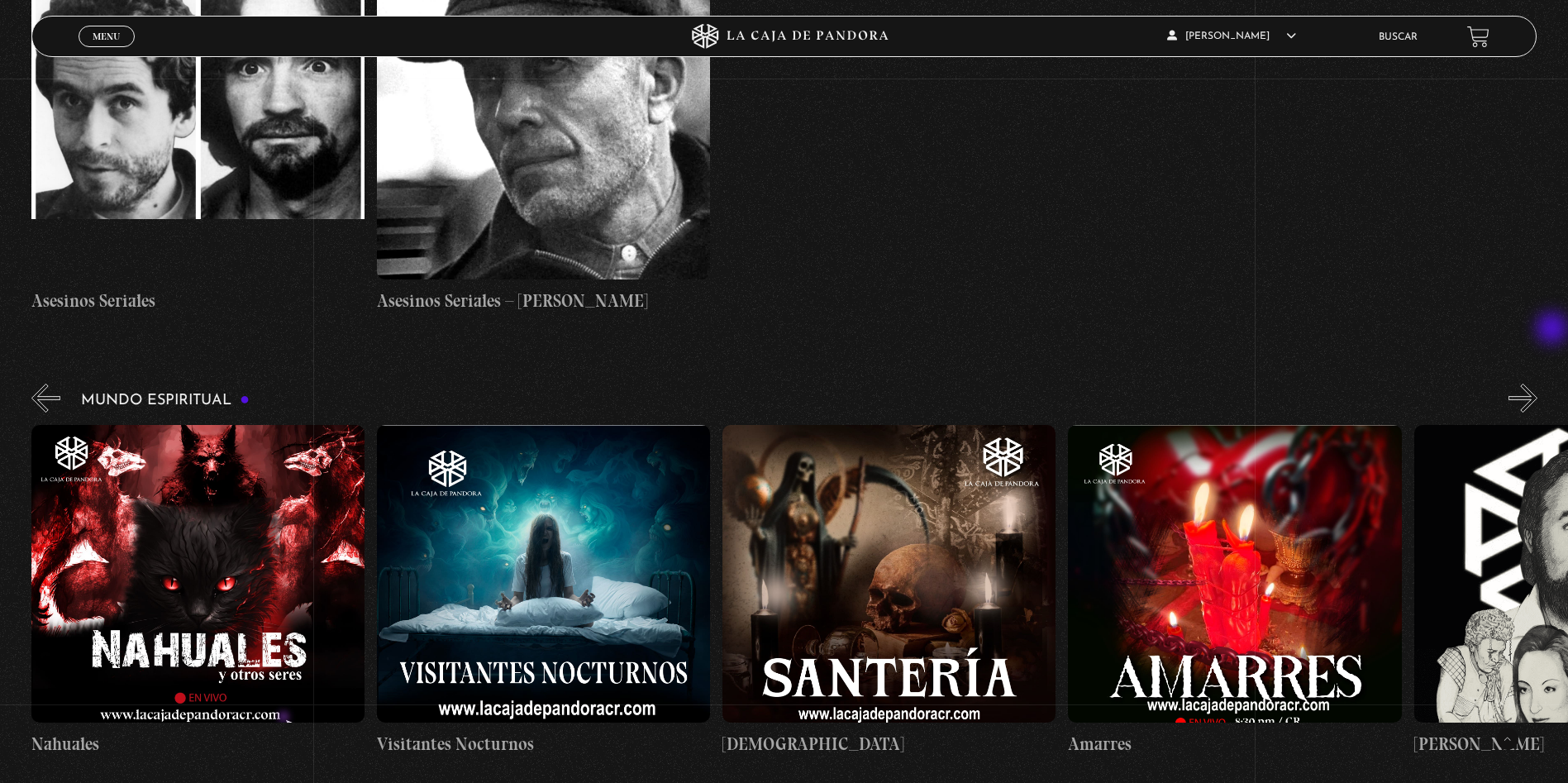
click at [1537, 384] on button "»" at bounding box center [1523, 398] width 29 height 29
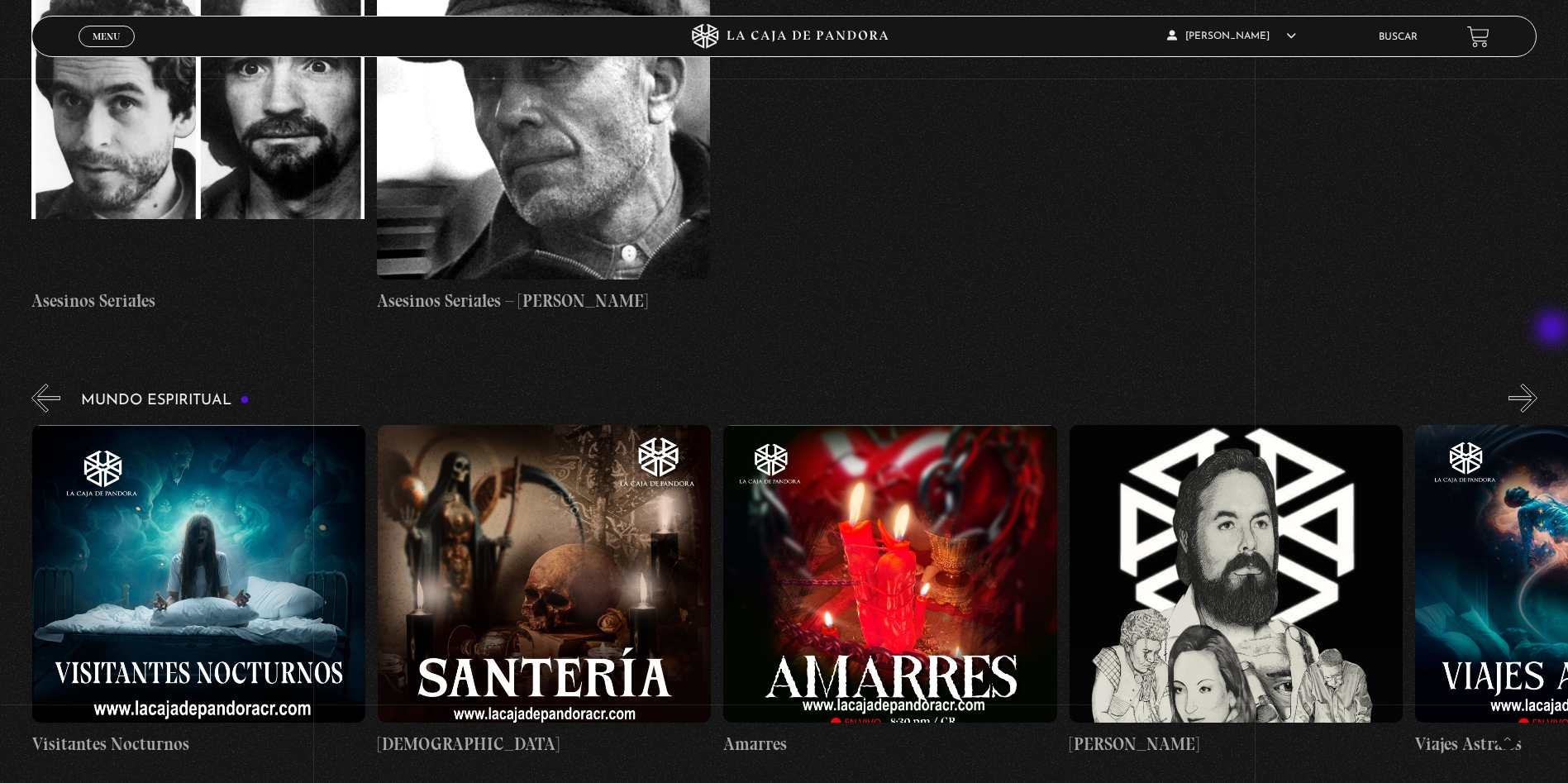
click at [1537, 384] on button "»" at bounding box center [1523, 398] width 29 height 29
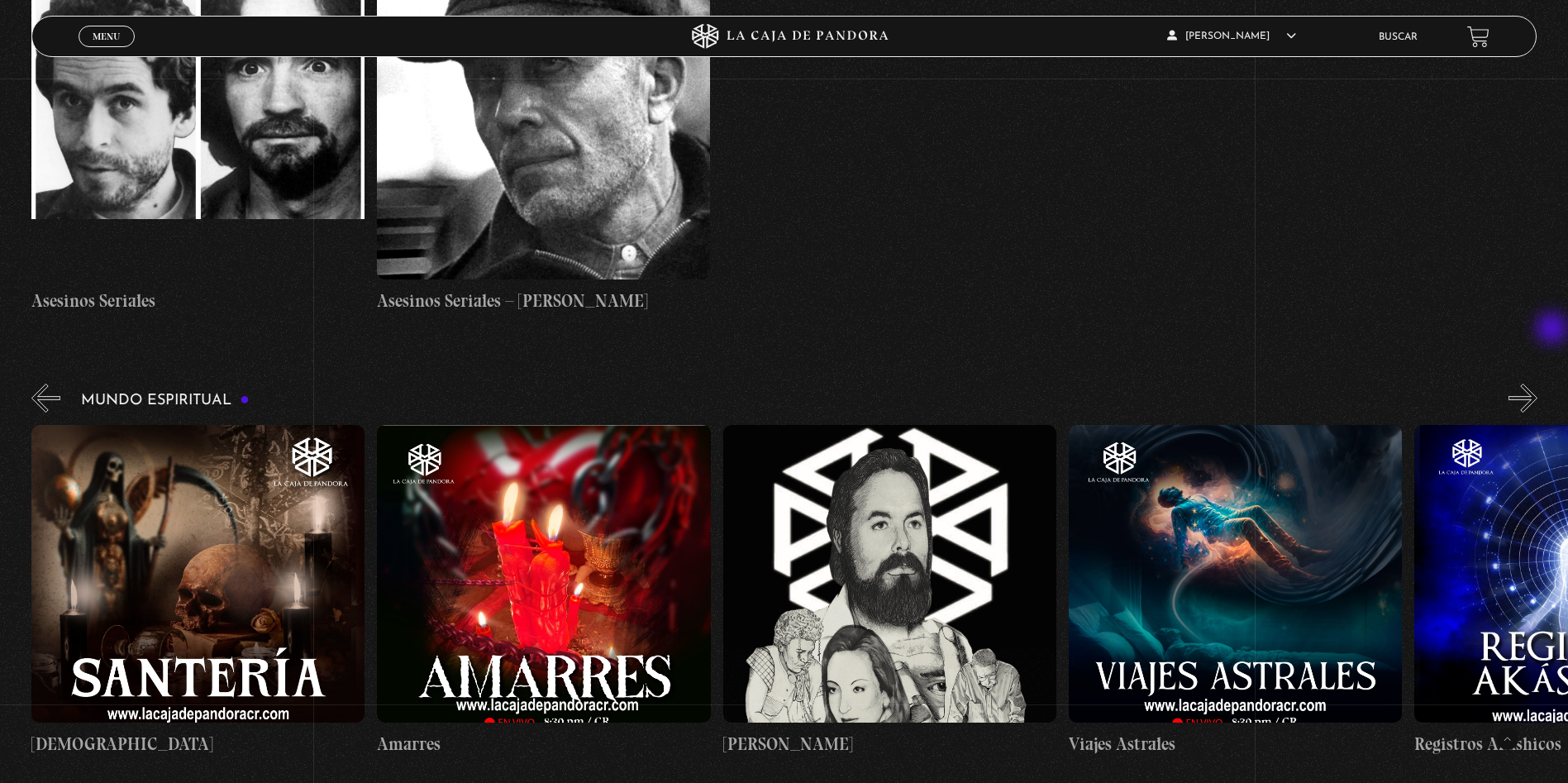
click at [1537, 384] on button "»" at bounding box center [1523, 398] width 29 height 29
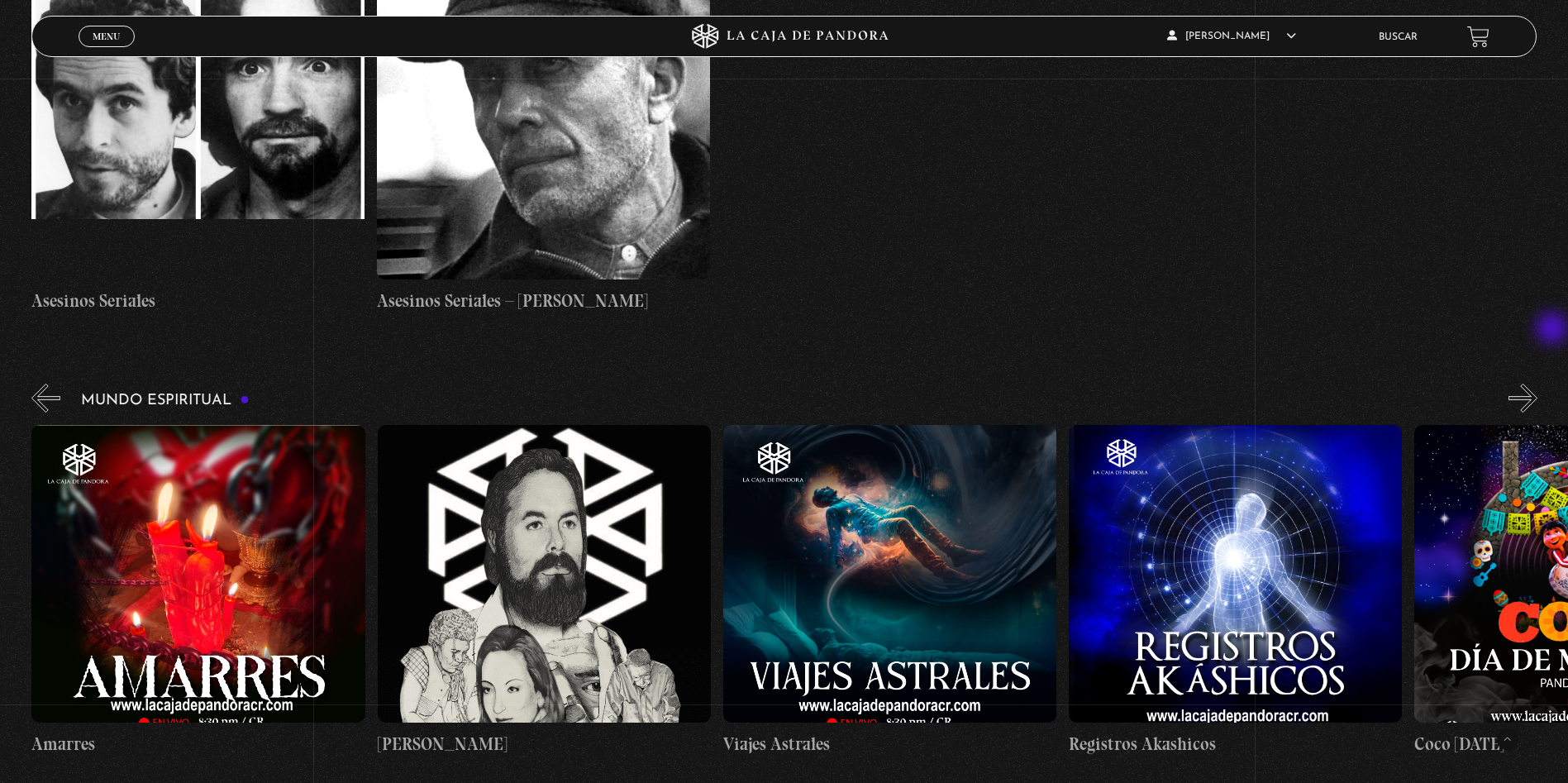
click at [1537, 384] on button "»" at bounding box center [1523, 398] width 29 height 29
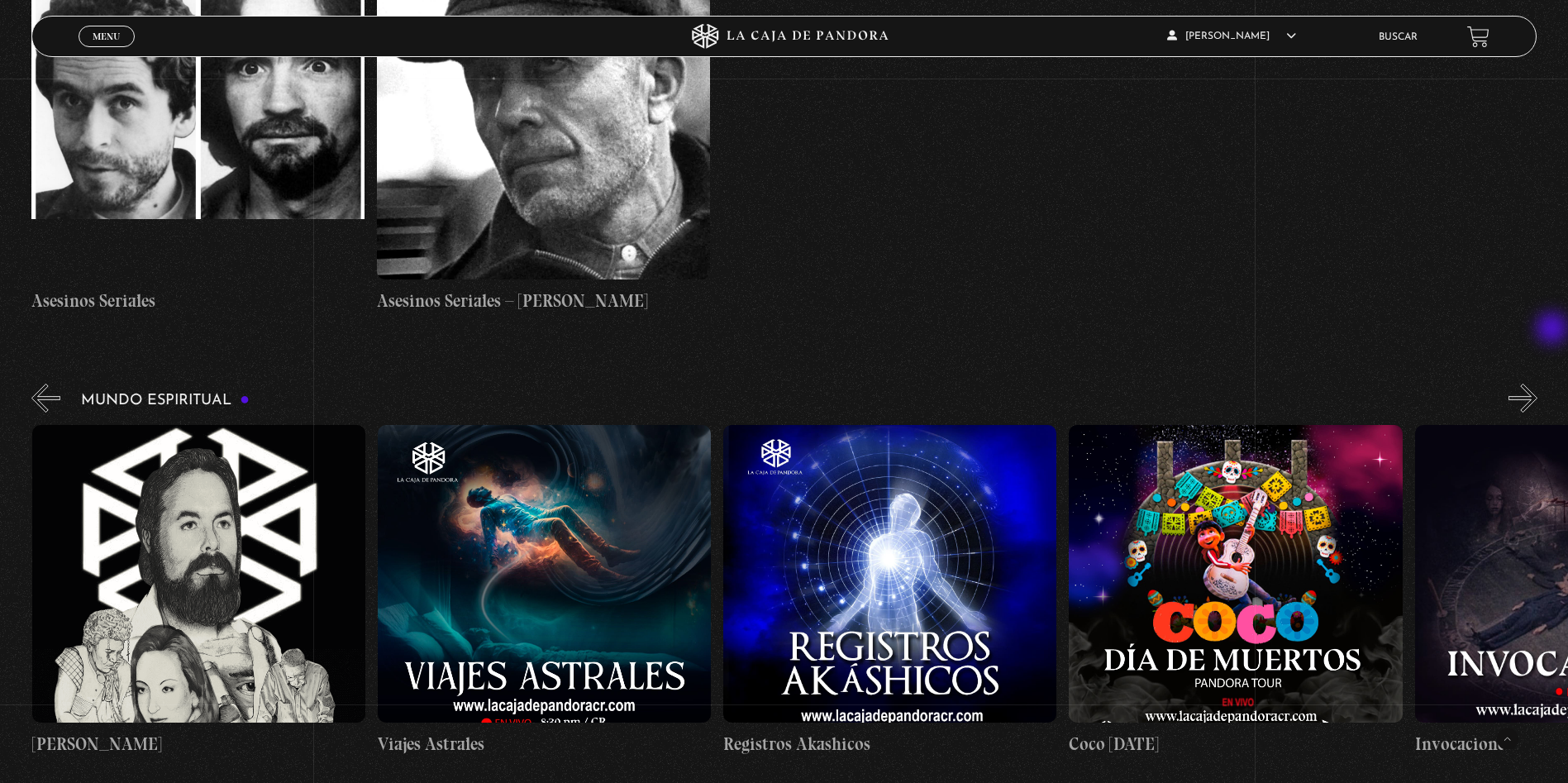
click at [1537, 384] on button "»" at bounding box center [1523, 398] width 29 height 29
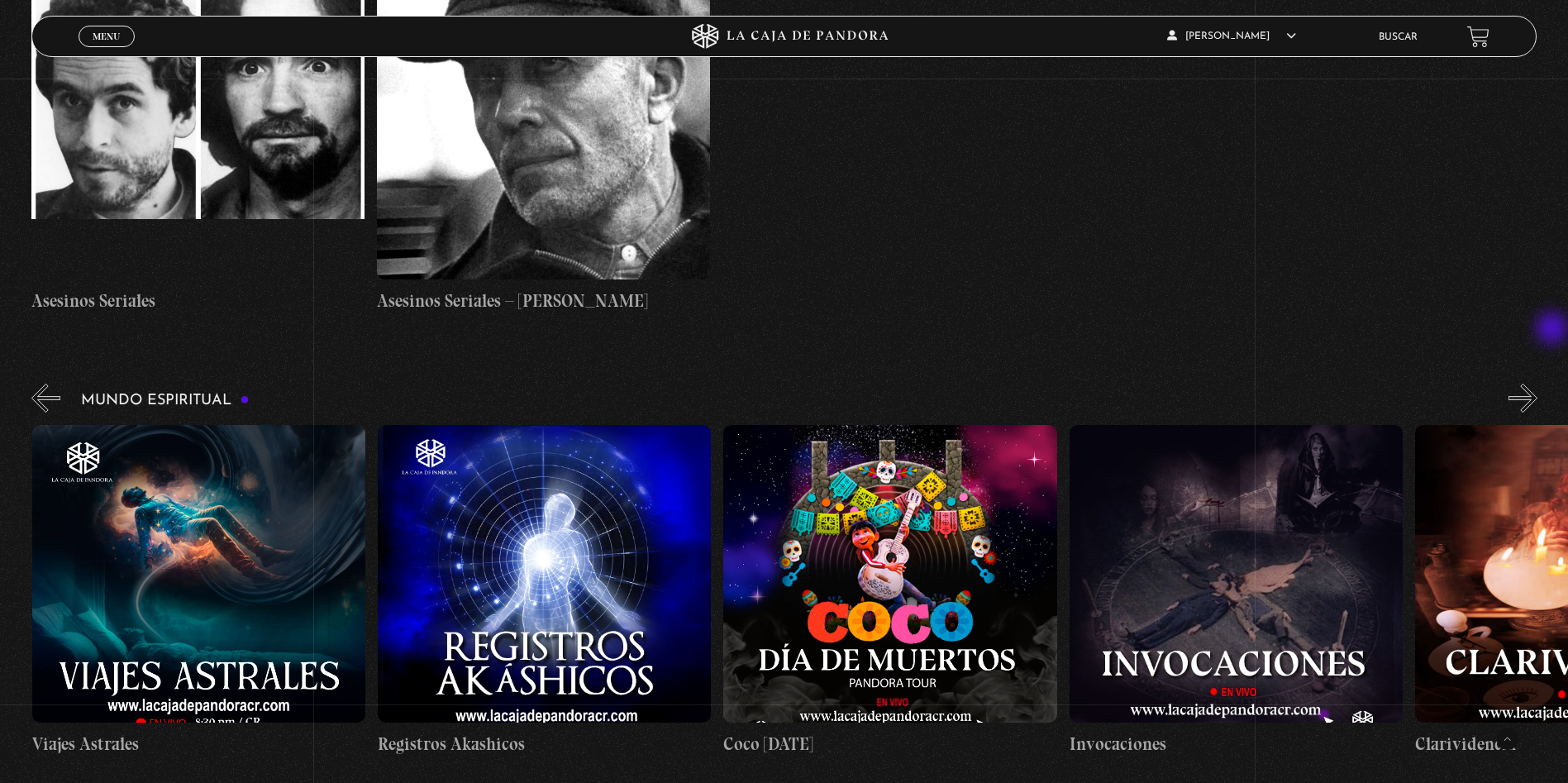
click at [1537, 384] on button "»" at bounding box center [1523, 398] width 29 height 29
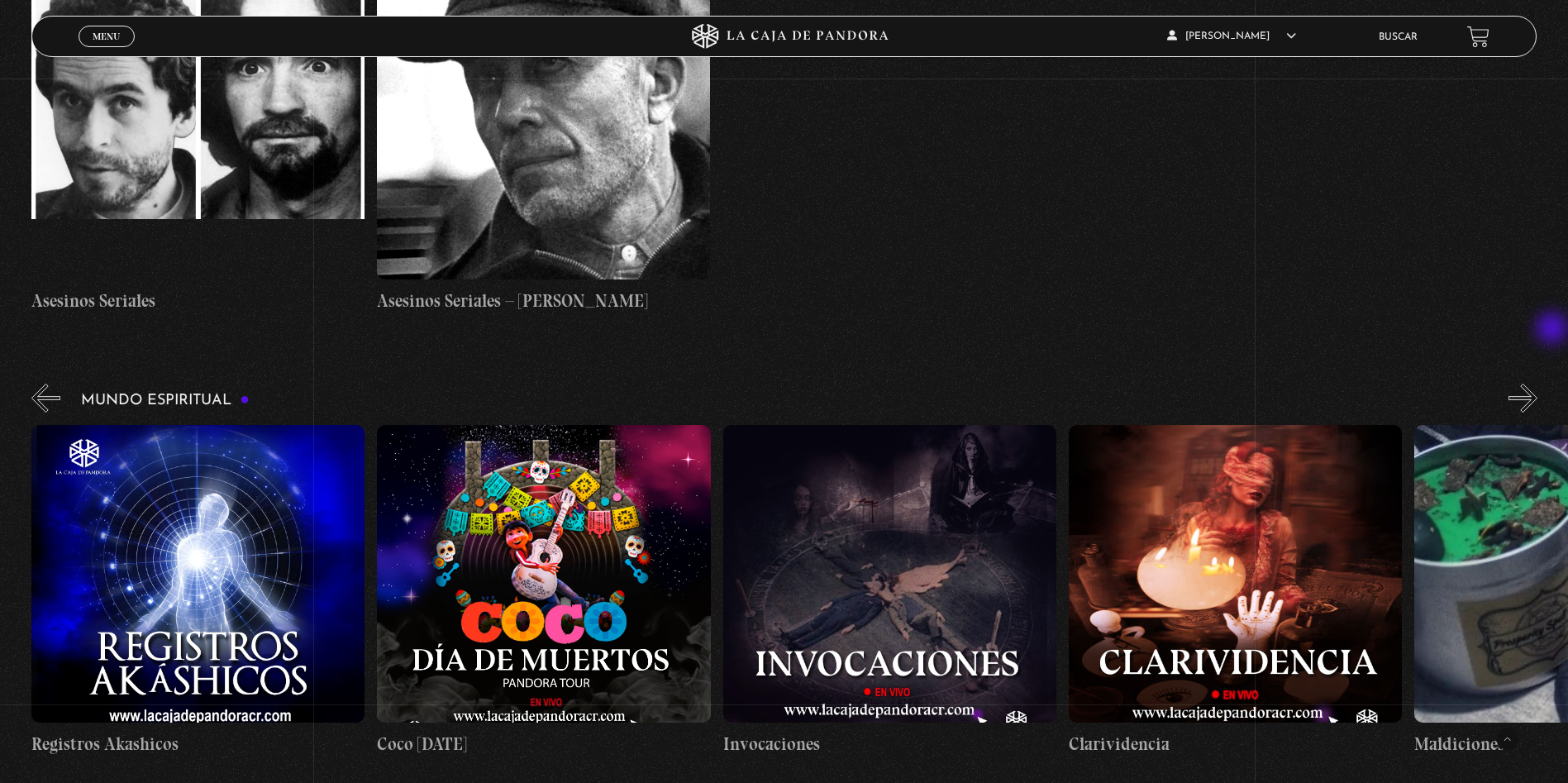
click at [1537, 384] on button "»" at bounding box center [1523, 398] width 29 height 29
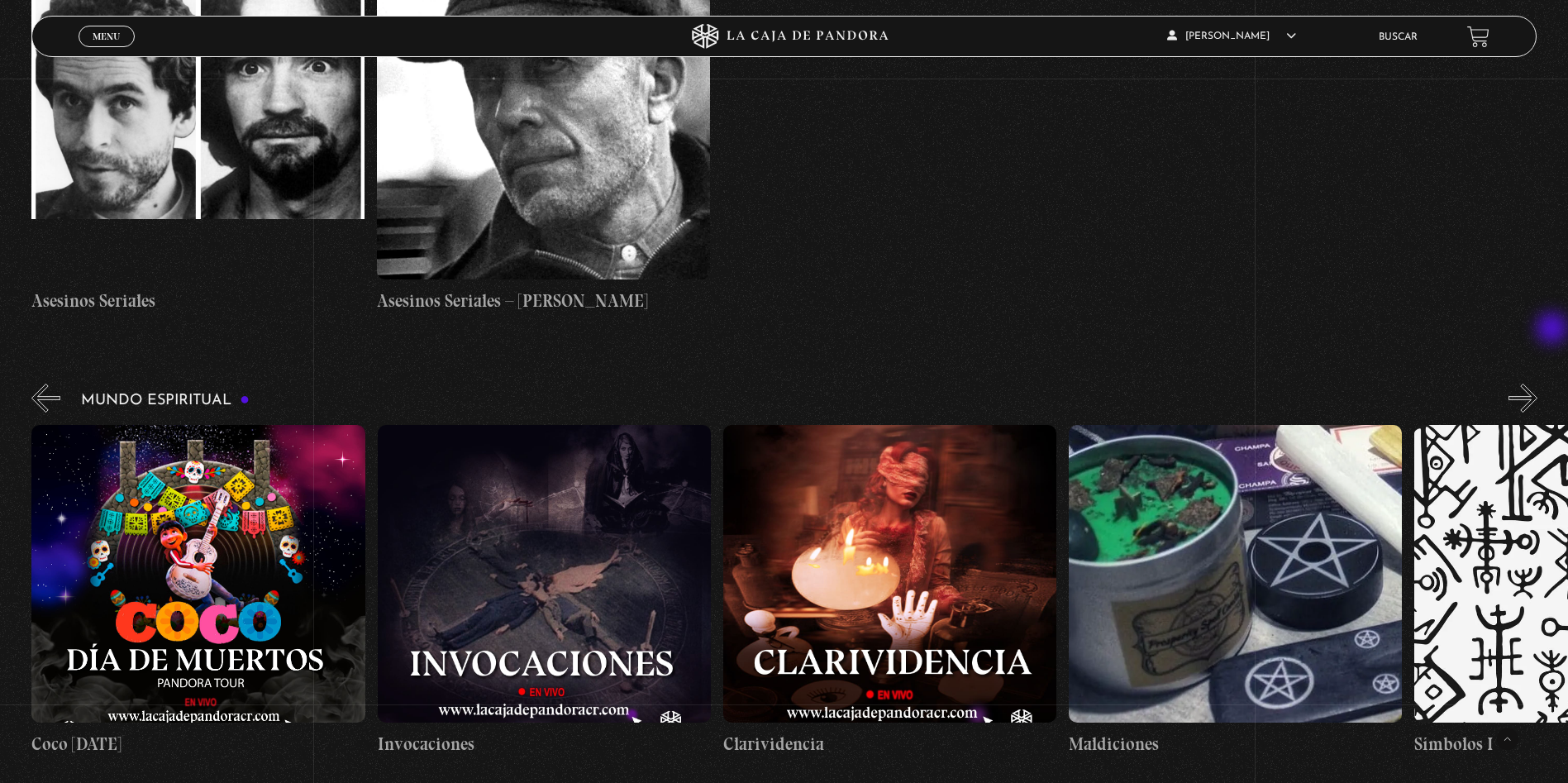
click at [1537, 384] on button "»" at bounding box center [1523, 398] width 29 height 29
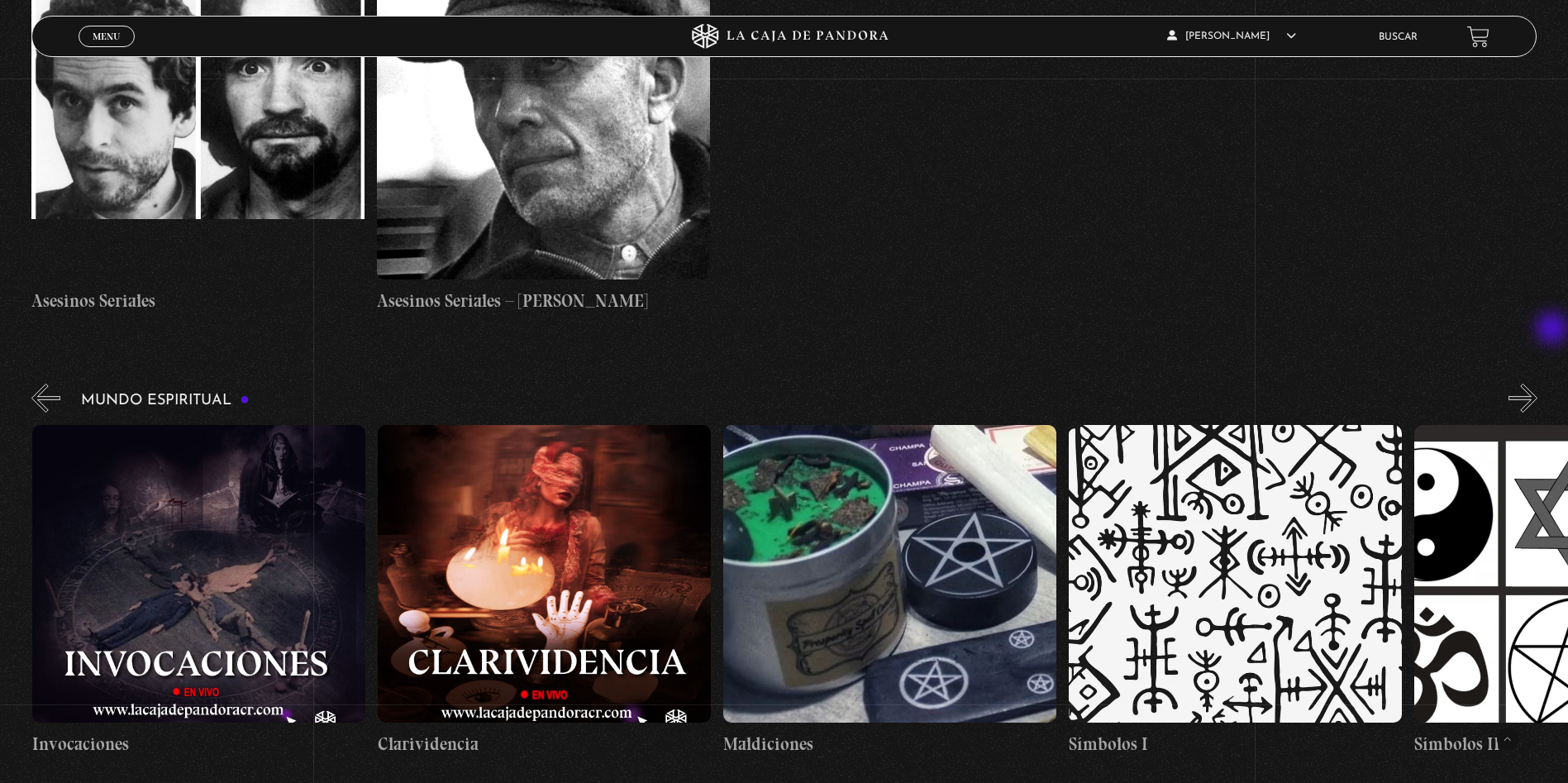
click at [1537, 384] on button "»" at bounding box center [1523, 398] width 29 height 29
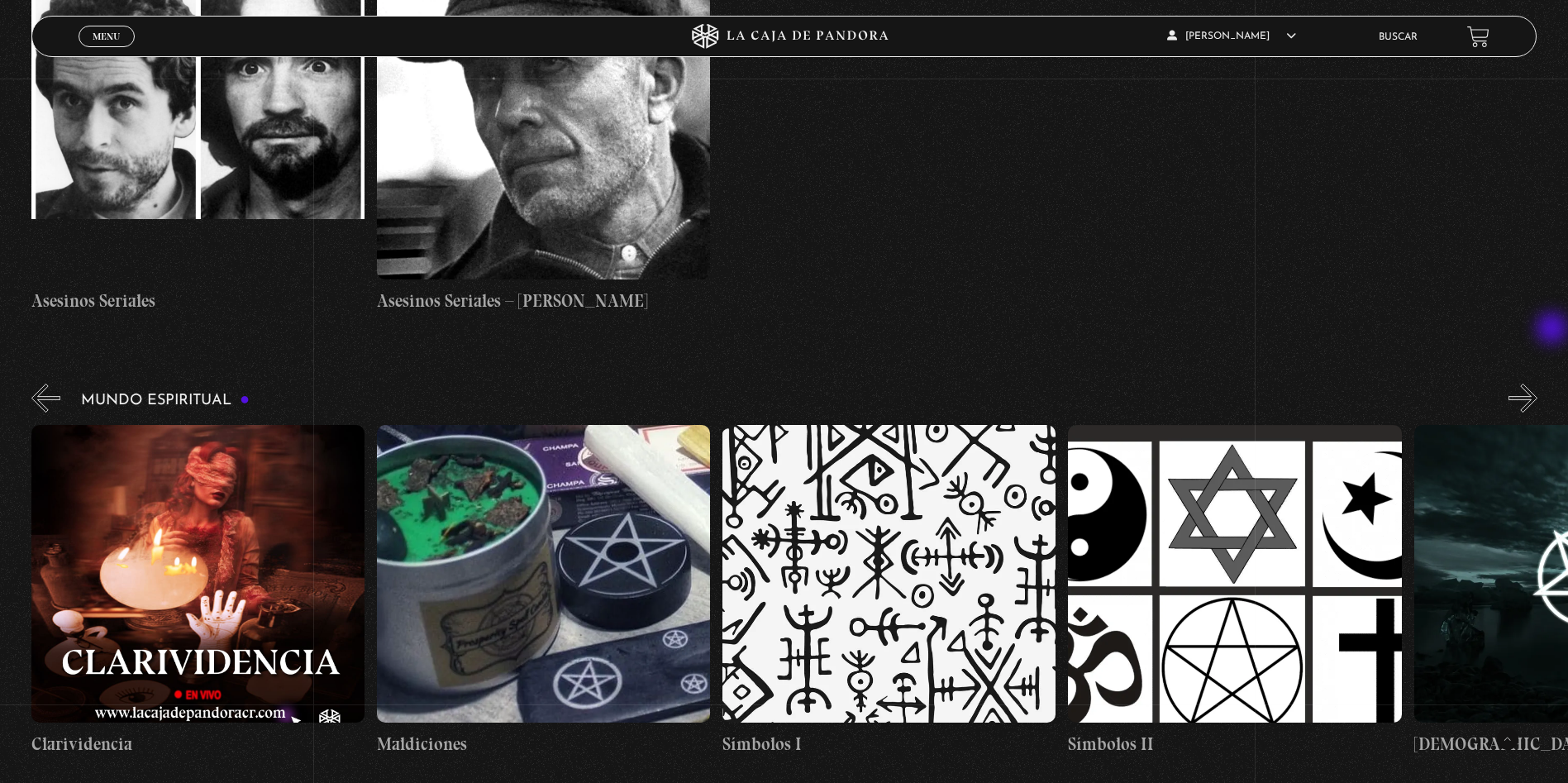
click at [1537, 384] on button "»" at bounding box center [1523, 398] width 29 height 29
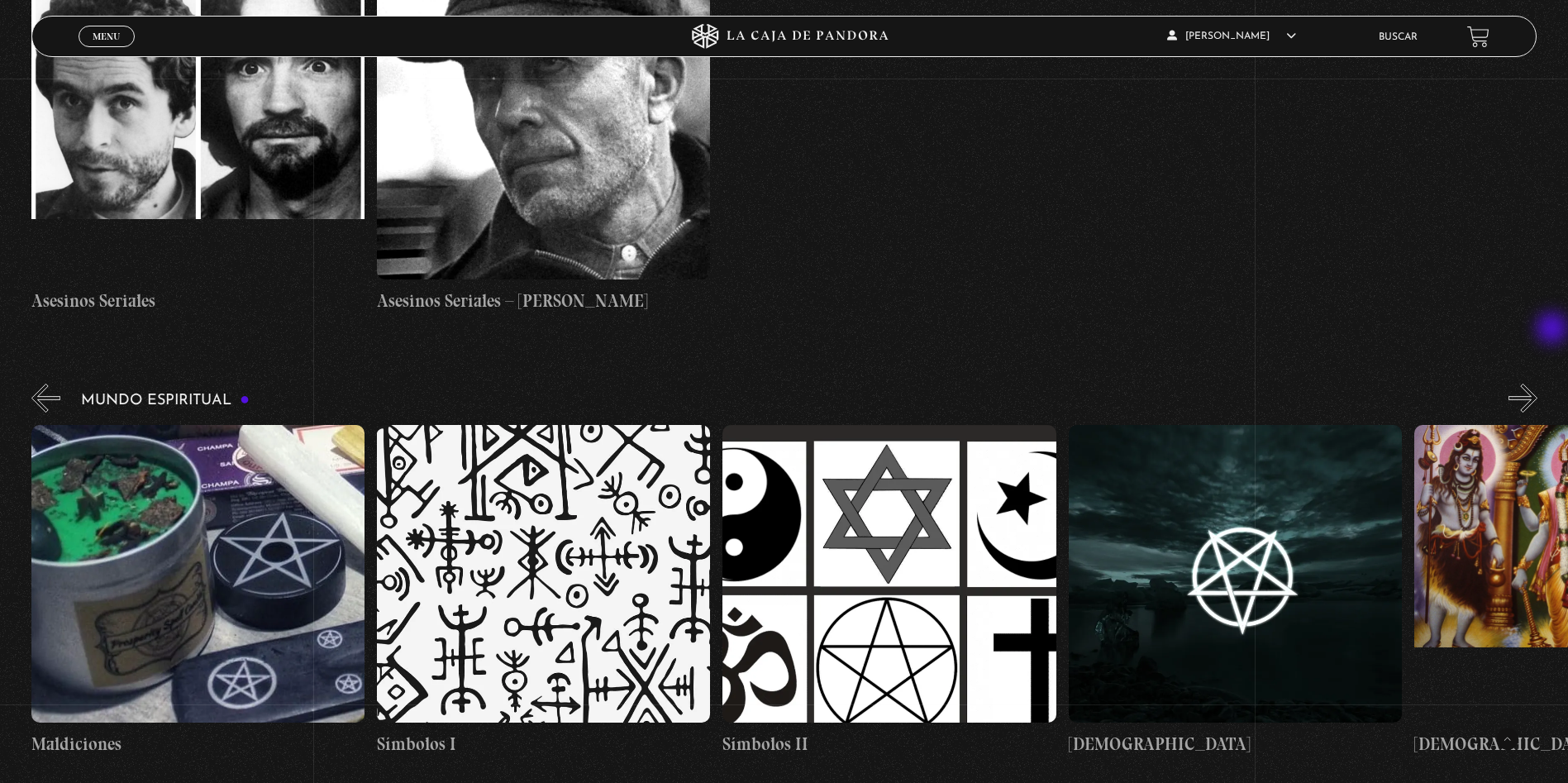
click at [1537, 384] on button "»" at bounding box center [1523, 398] width 29 height 29
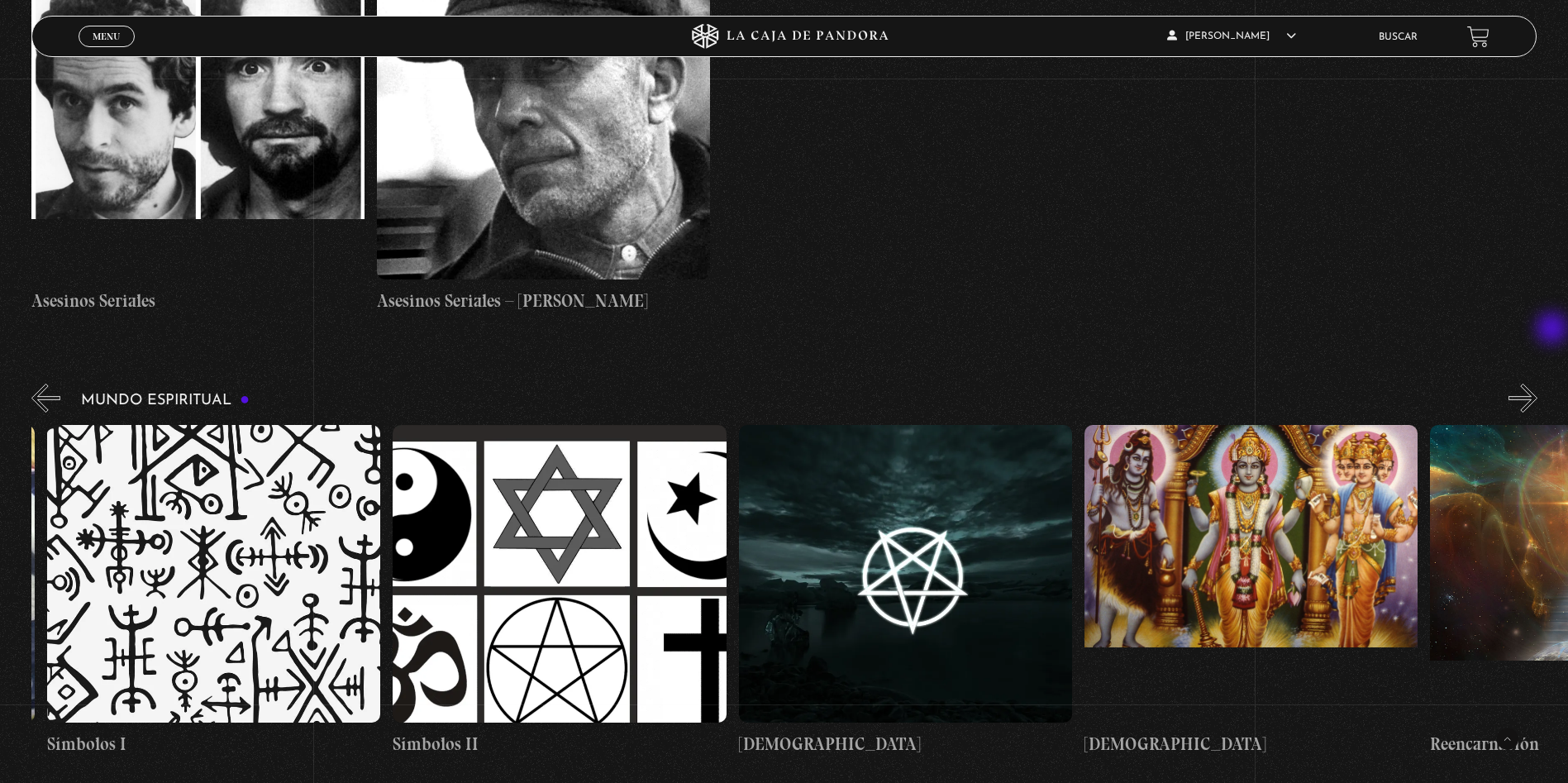
click at [1537, 384] on button "»" at bounding box center [1523, 398] width 29 height 29
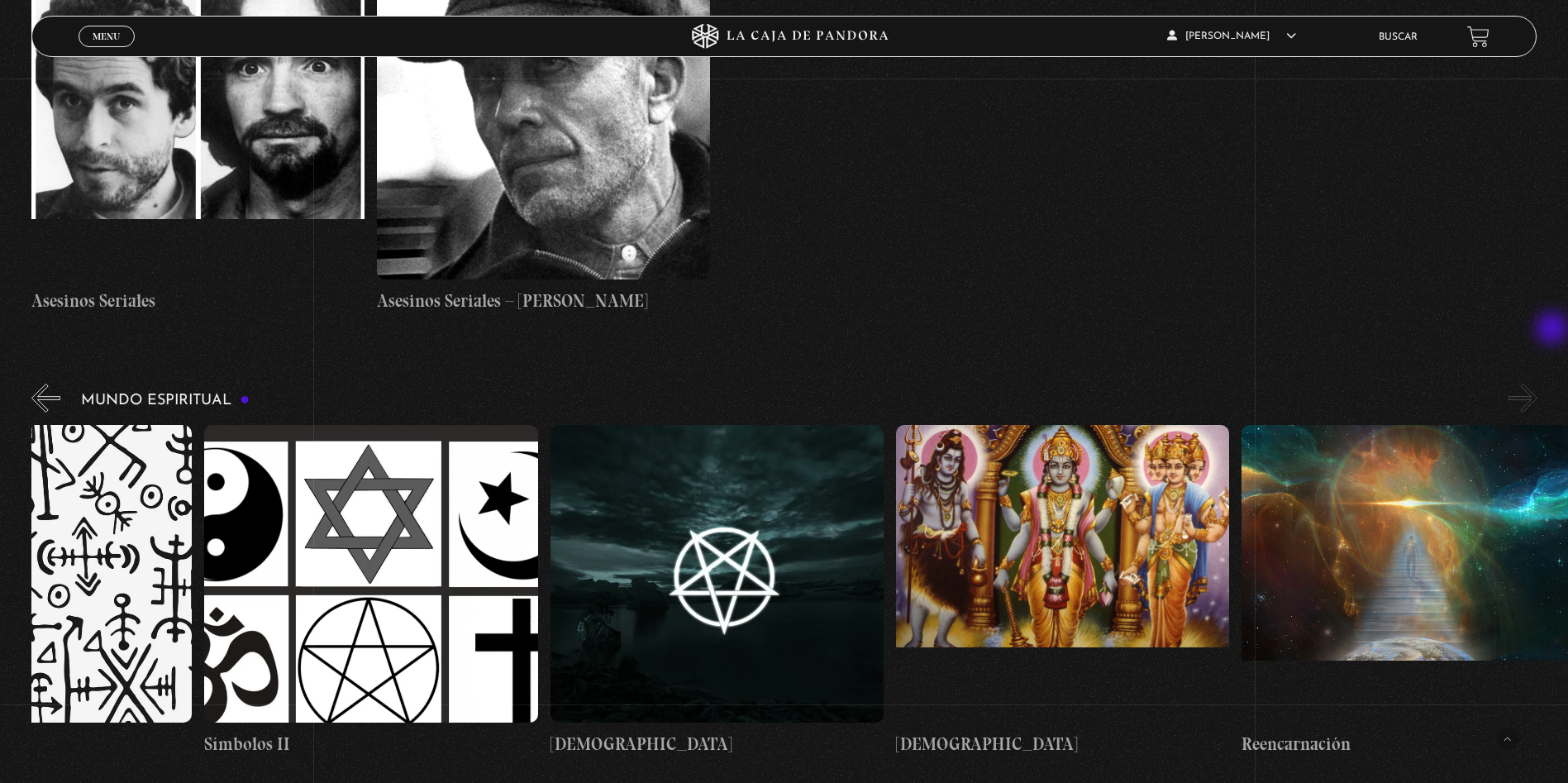
scroll to position [0, 5357]
click at [1537, 384] on button "»" at bounding box center [1523, 398] width 29 height 29
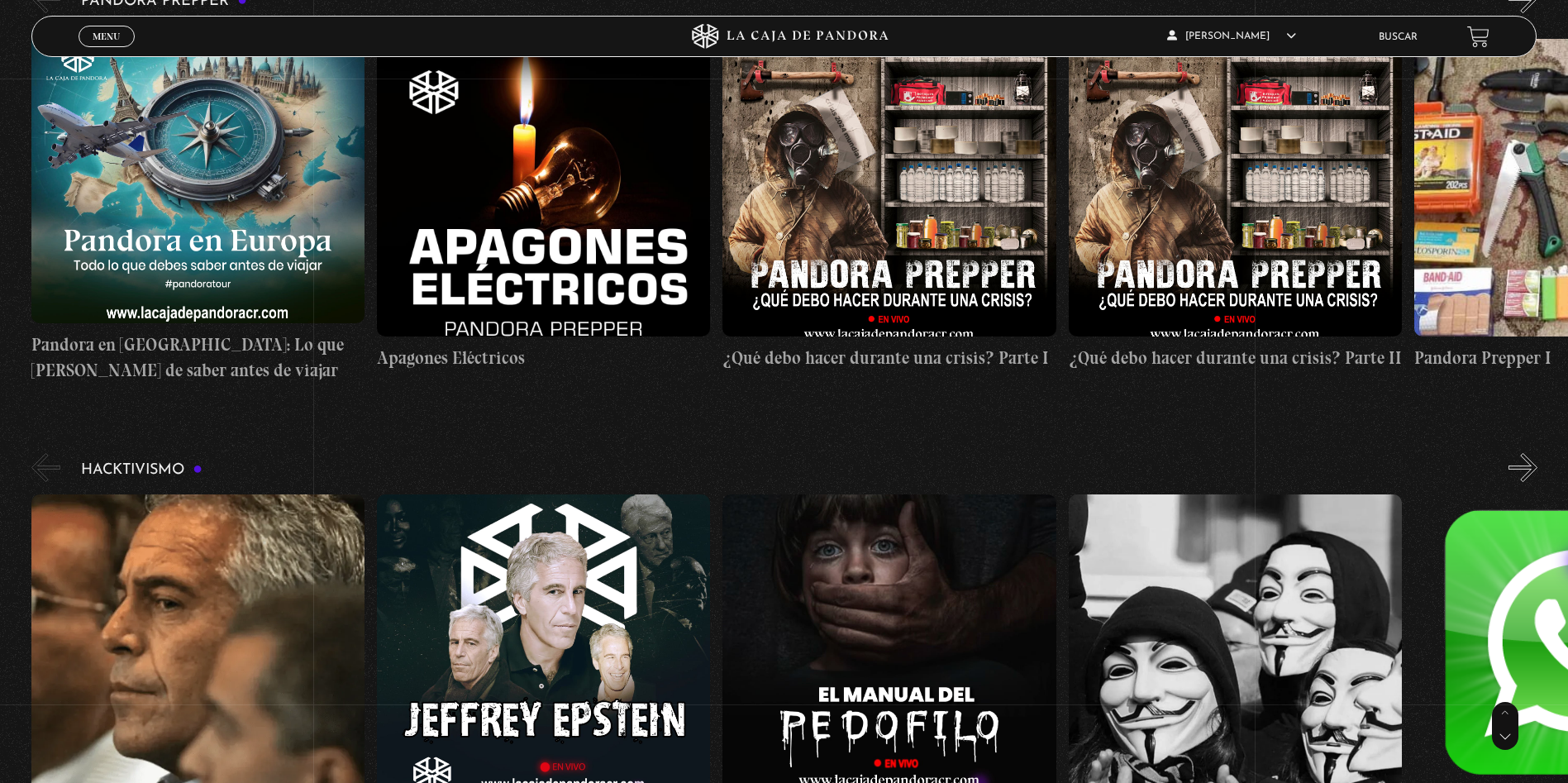
scroll to position [4472, 0]
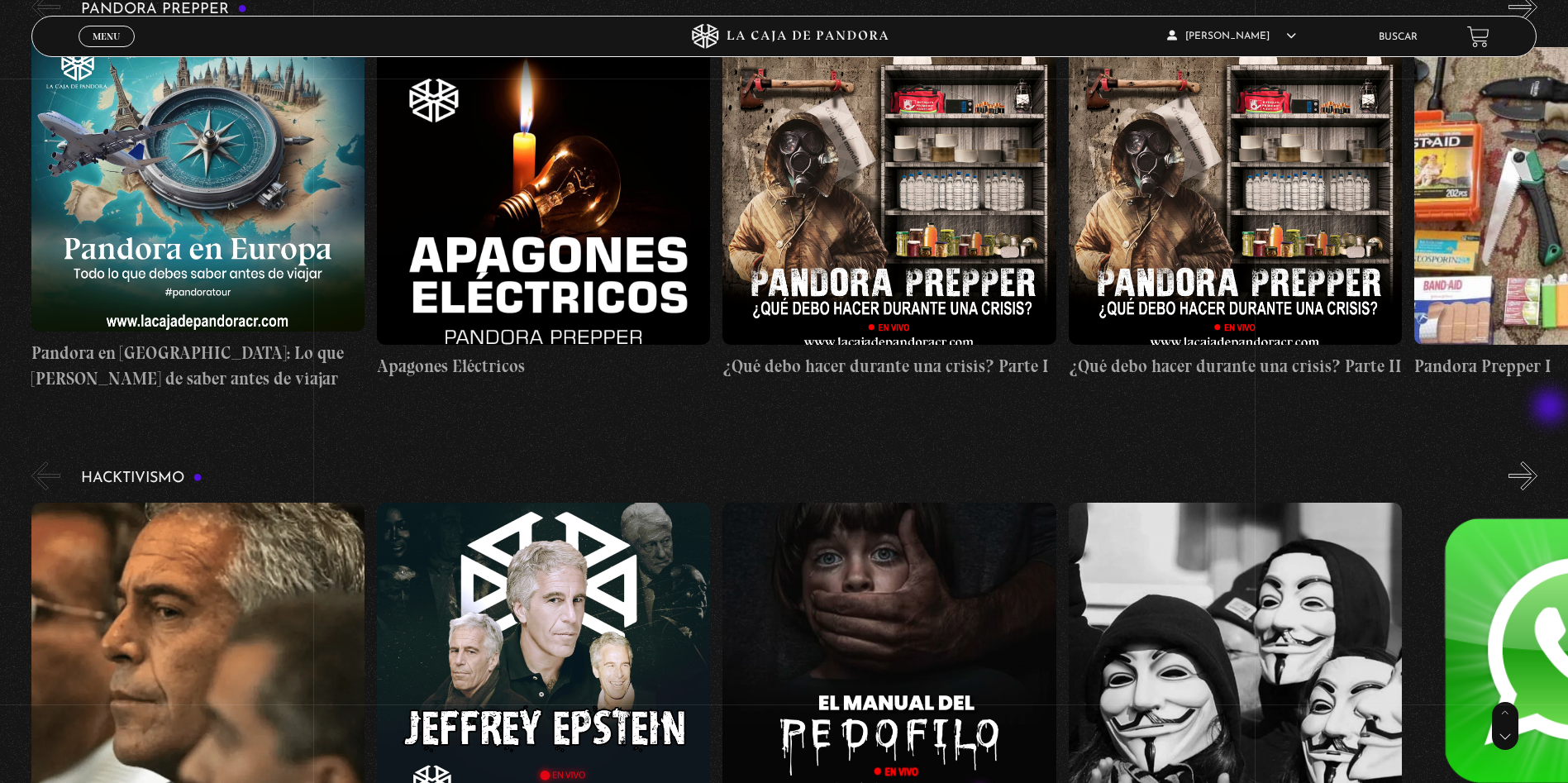
click at [1537, 461] on button "»" at bounding box center [1523, 475] width 29 height 29
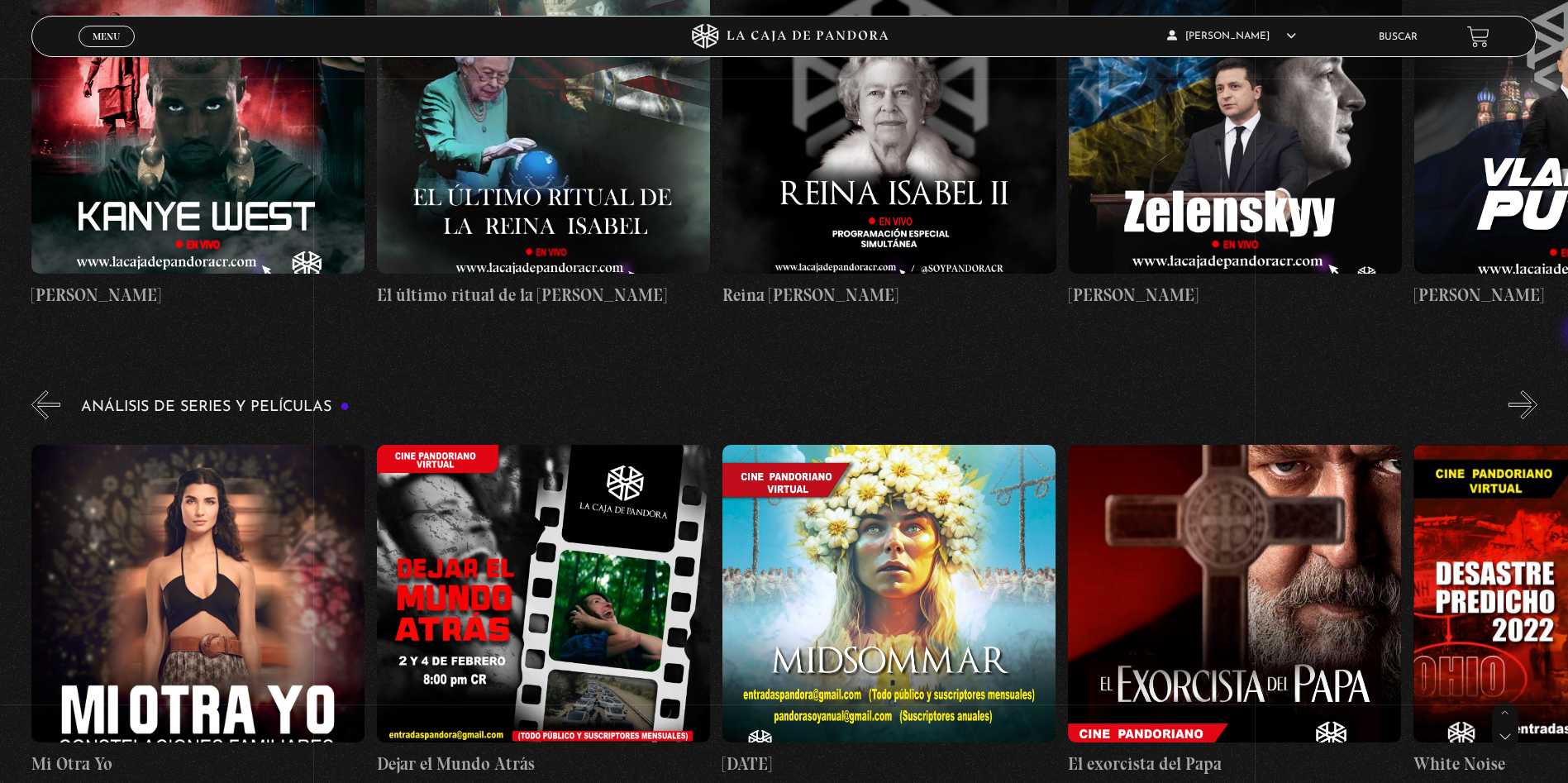
scroll to position [2729, 0]
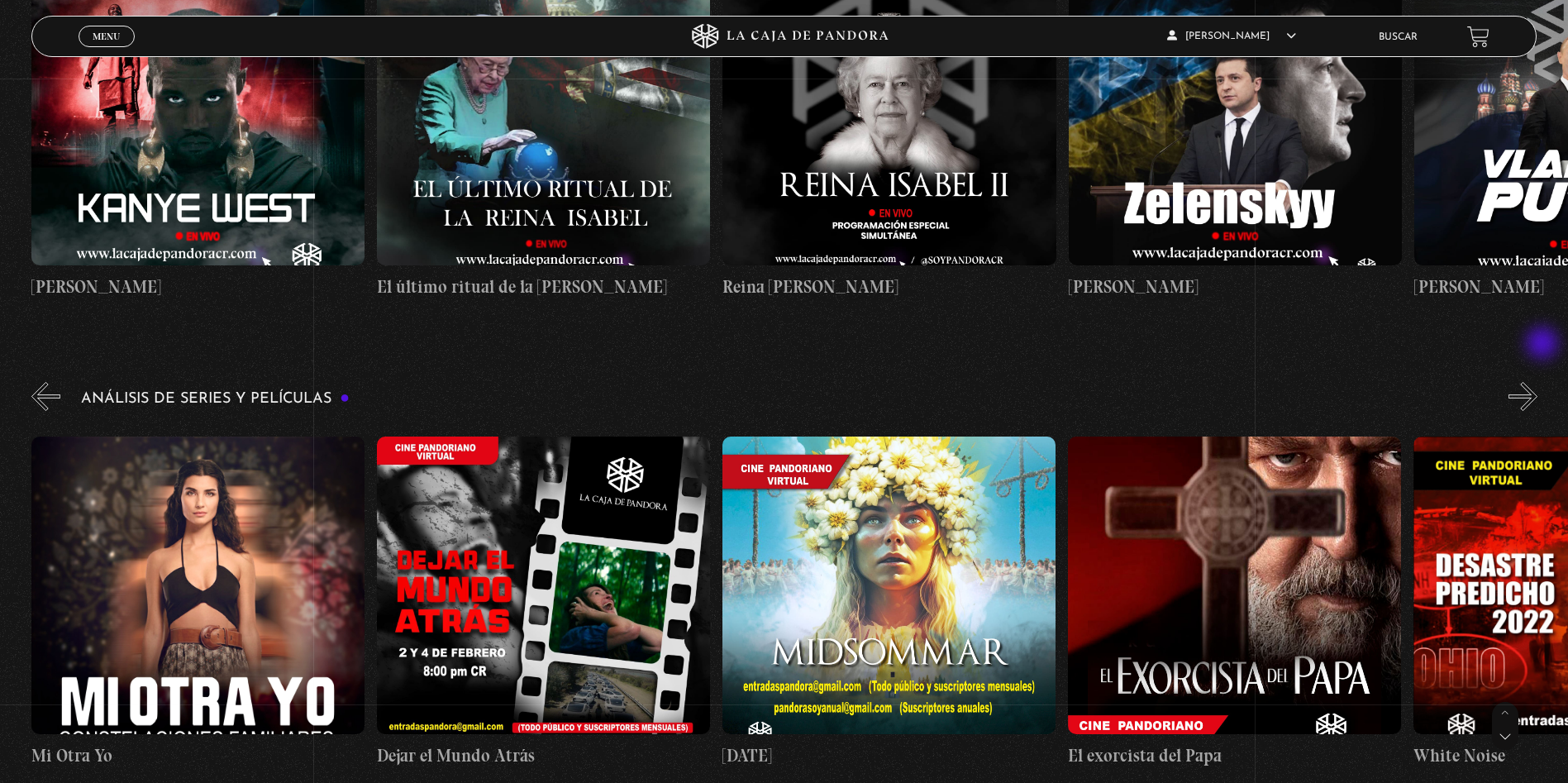
click at [1537, 382] on button "»" at bounding box center [1523, 396] width 29 height 29
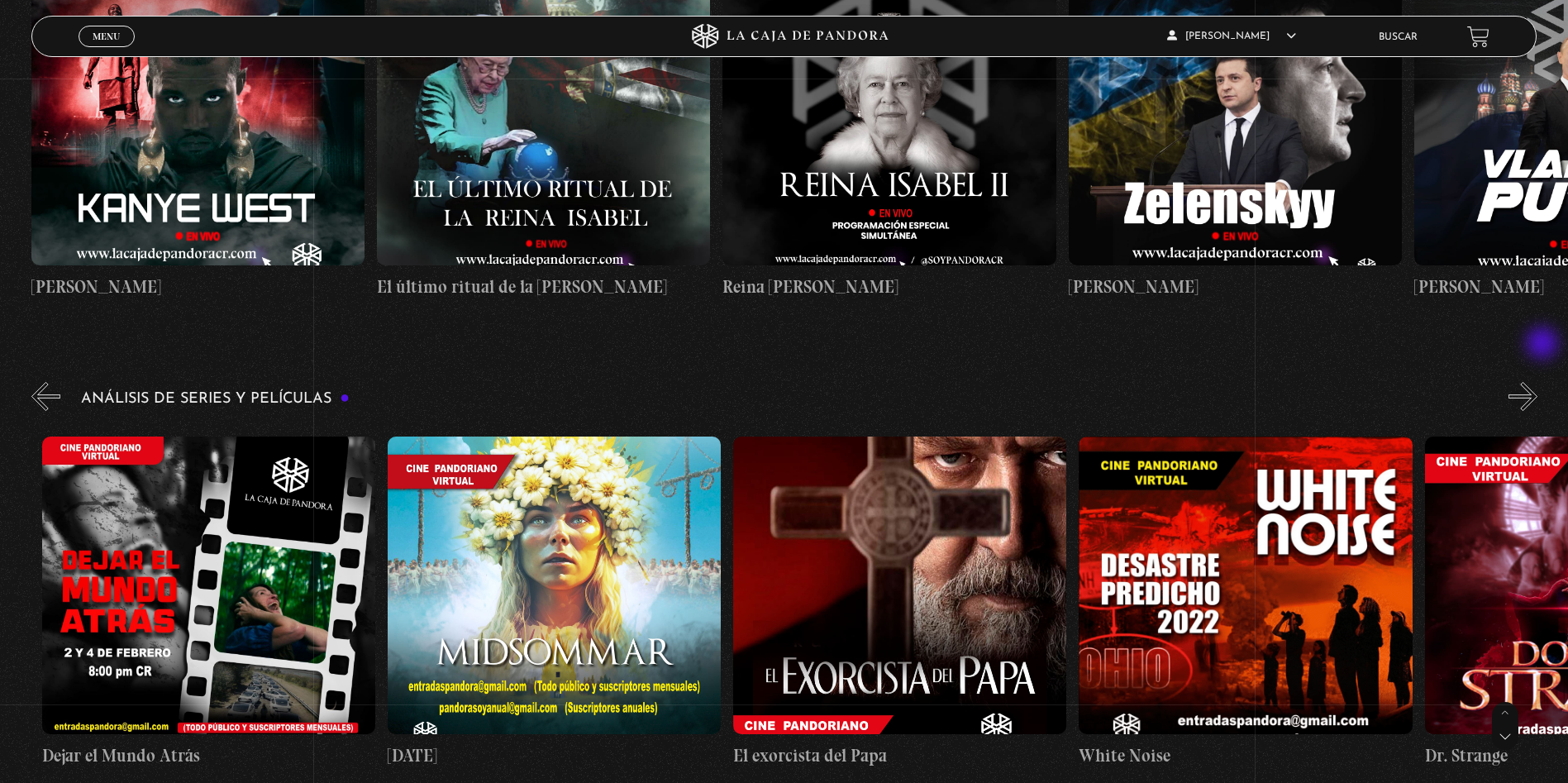
click at [1537, 382] on button "»" at bounding box center [1523, 396] width 29 height 29
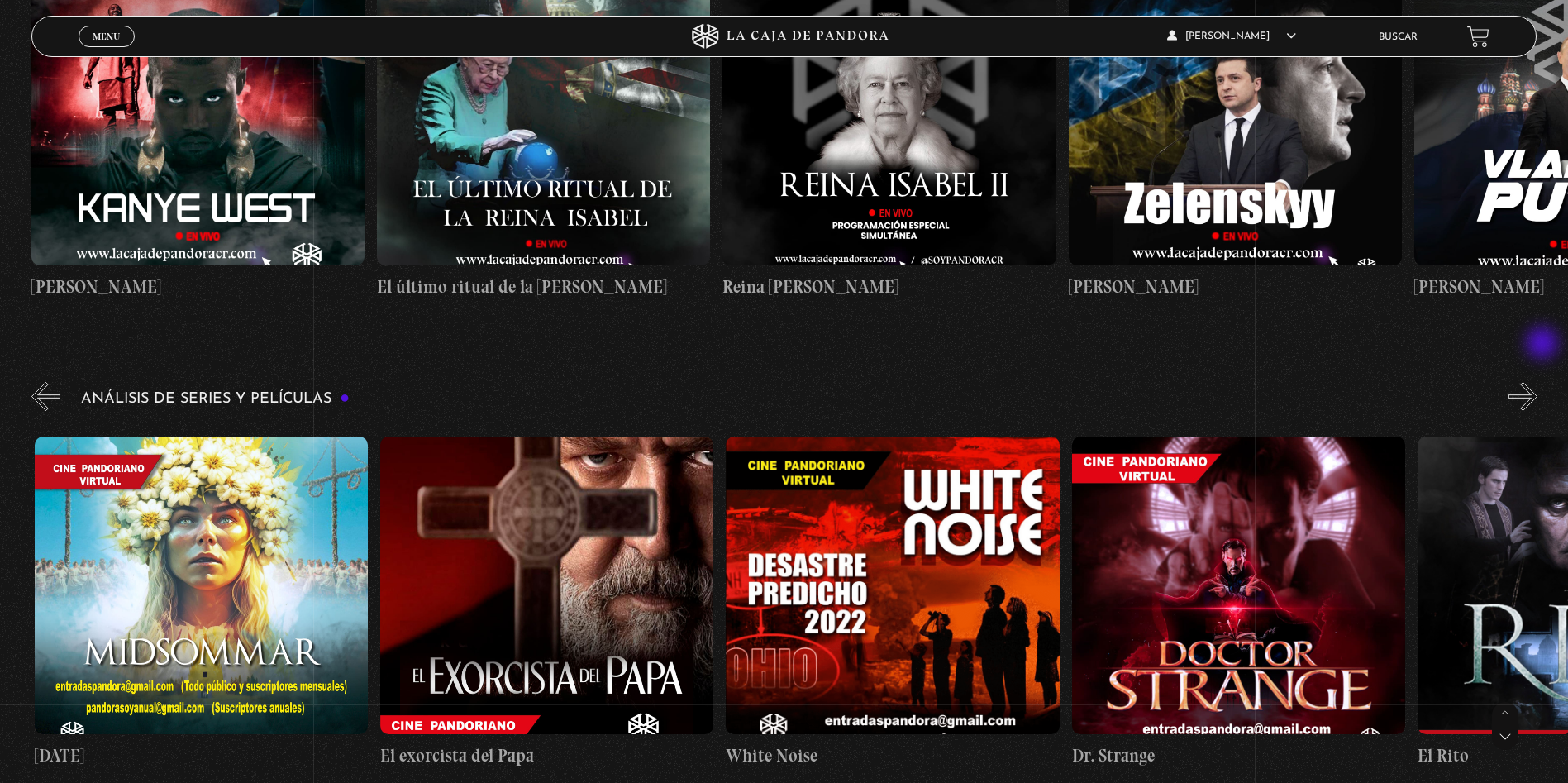
click at [1537, 382] on button "»" at bounding box center [1523, 396] width 29 height 29
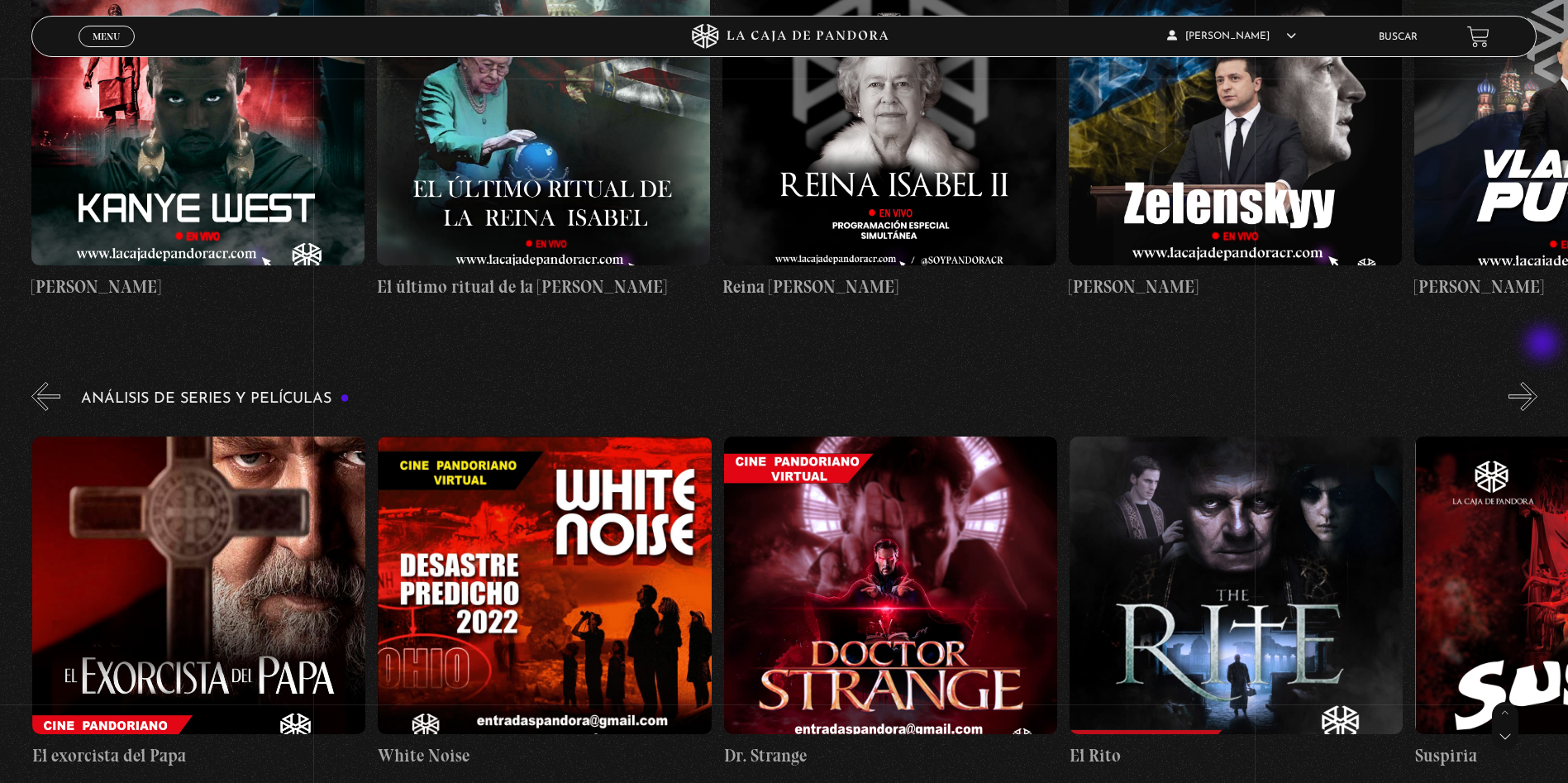
click at [1537, 382] on button "»" at bounding box center [1523, 396] width 29 height 29
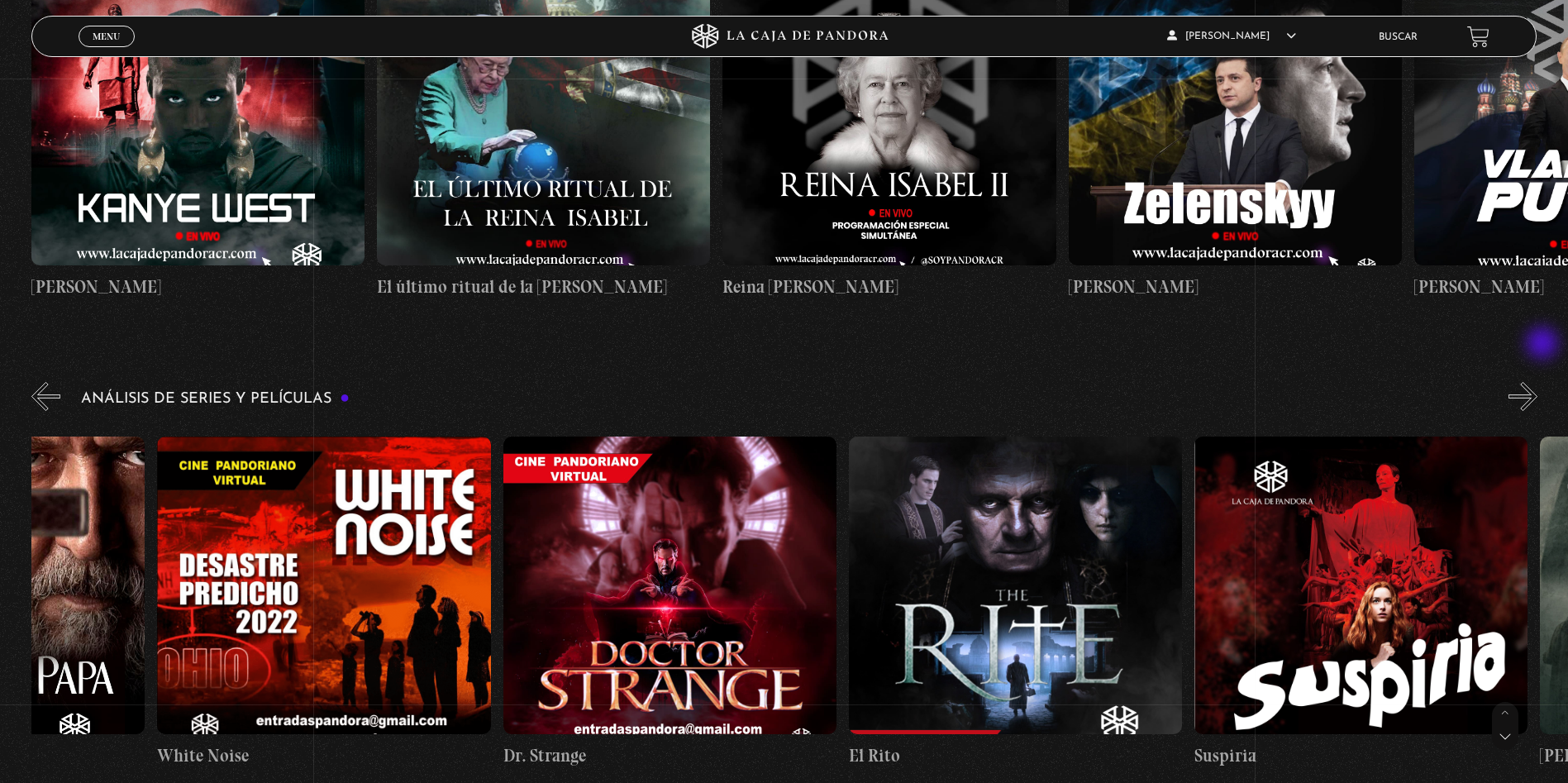
click at [1537, 382] on button "»" at bounding box center [1523, 396] width 29 height 29
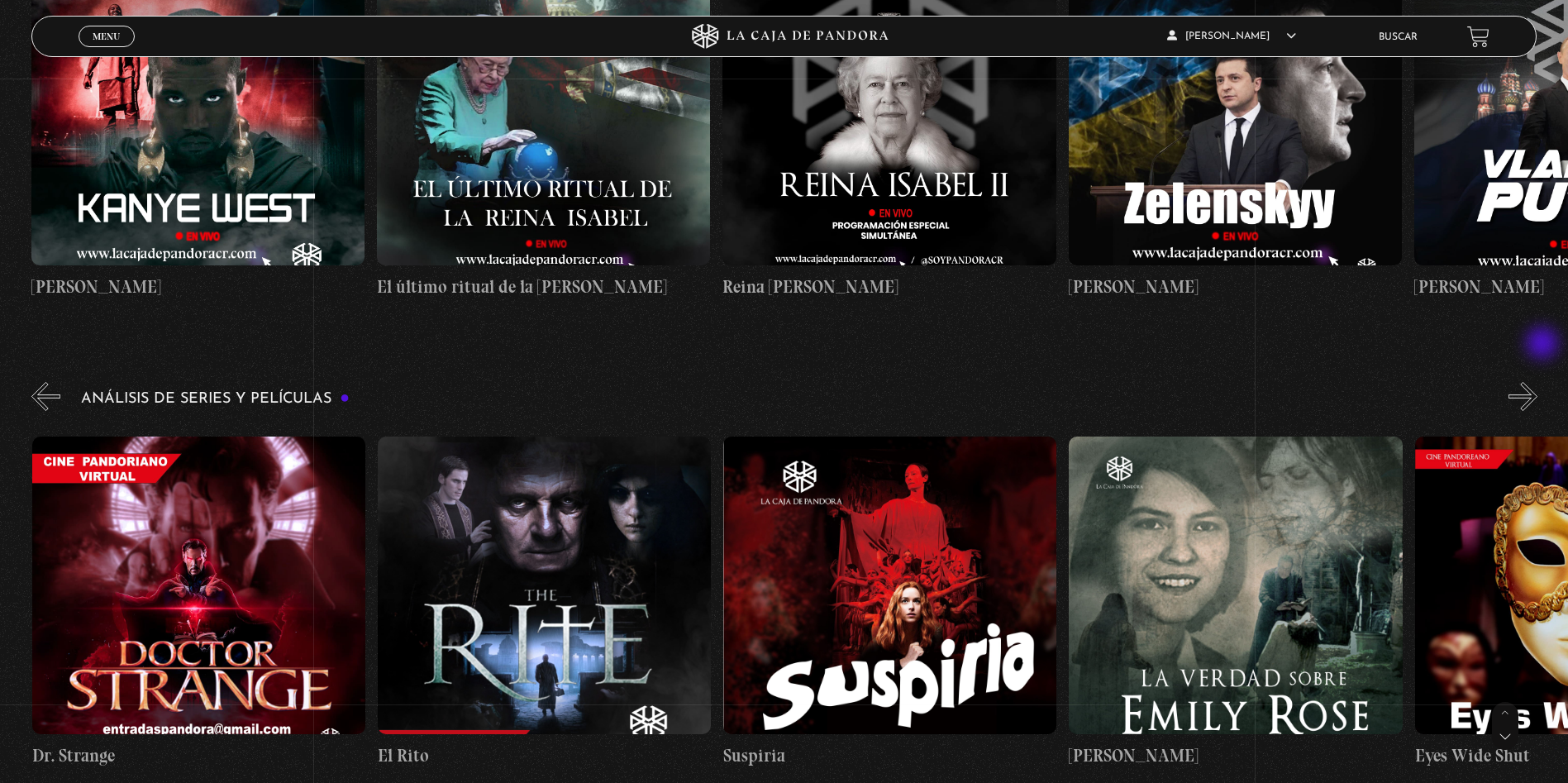
click at [1537, 382] on button "»" at bounding box center [1523, 396] width 29 height 29
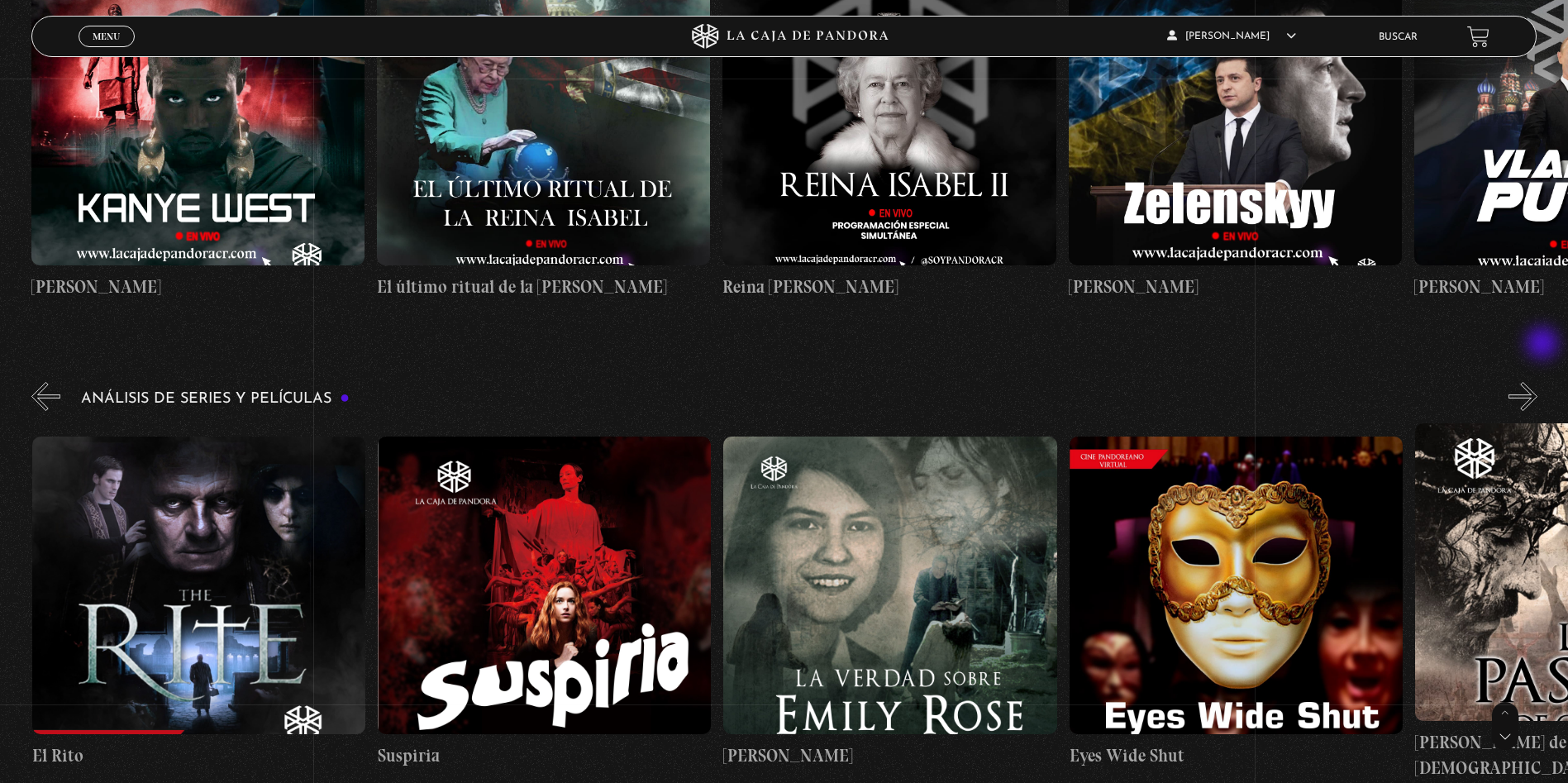
click at [1537, 382] on button "»" at bounding box center [1523, 396] width 29 height 29
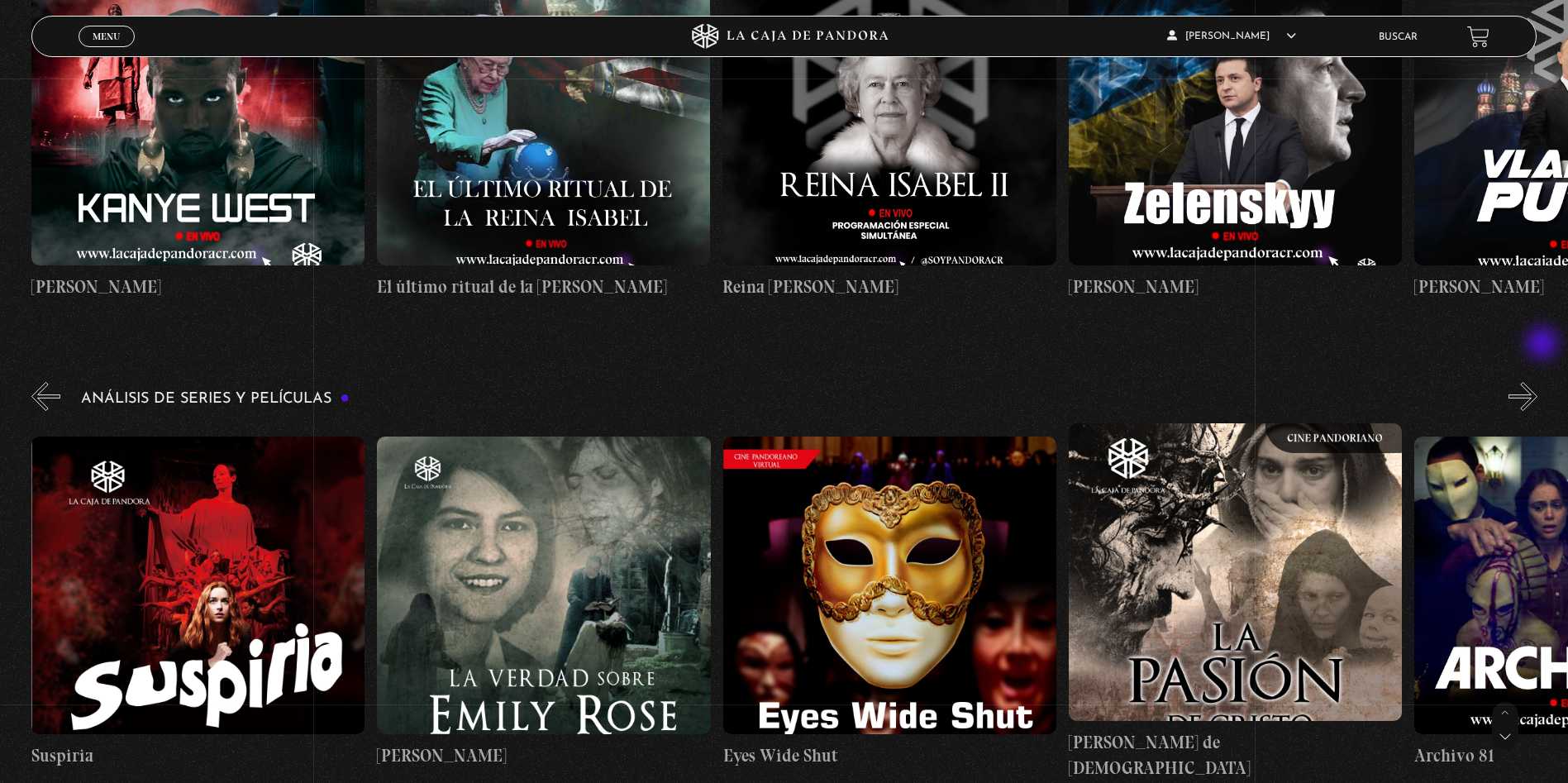
click at [1537, 382] on button "»" at bounding box center [1523, 396] width 29 height 29
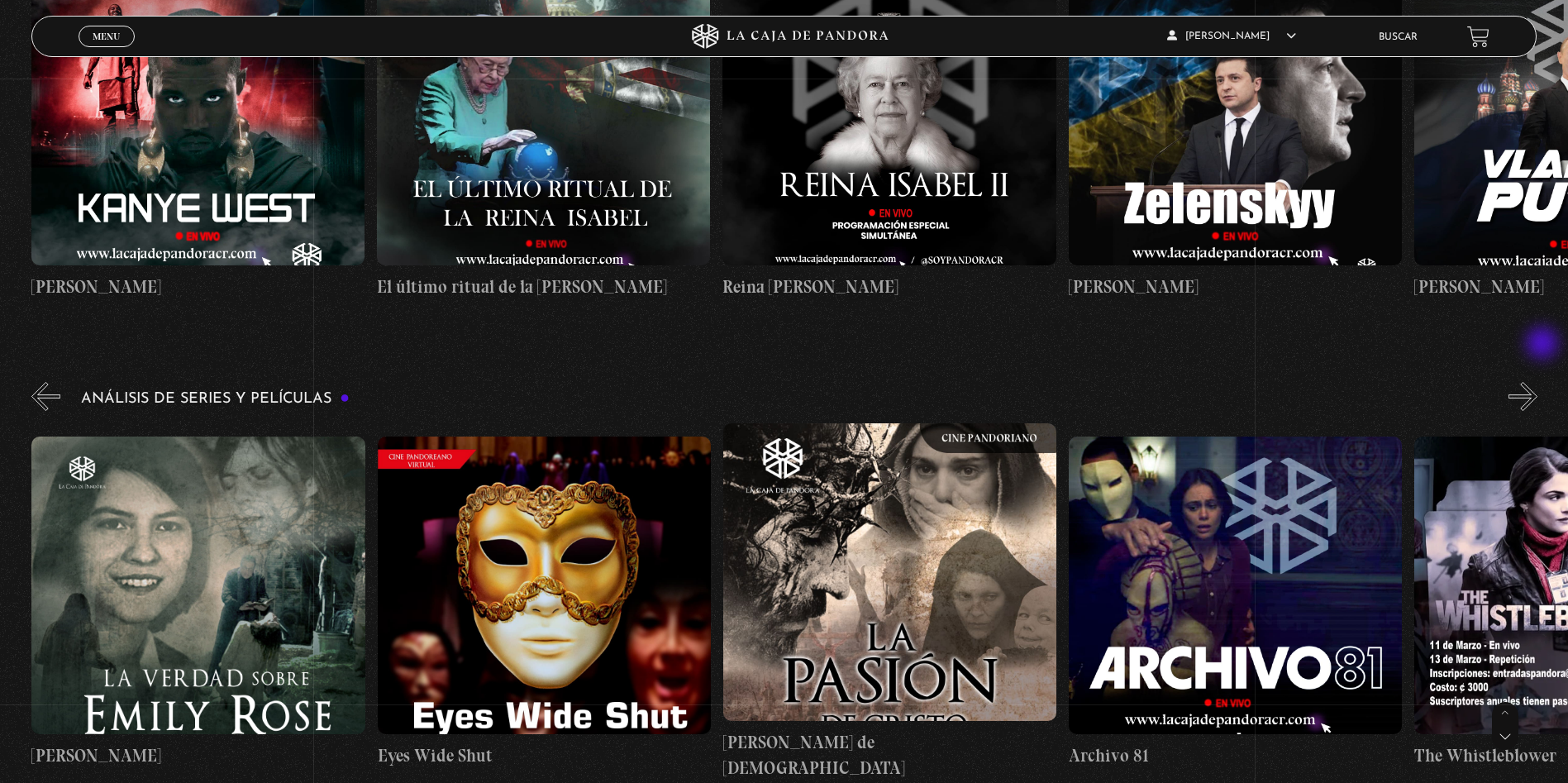
click at [1537, 382] on button "»" at bounding box center [1523, 396] width 29 height 29
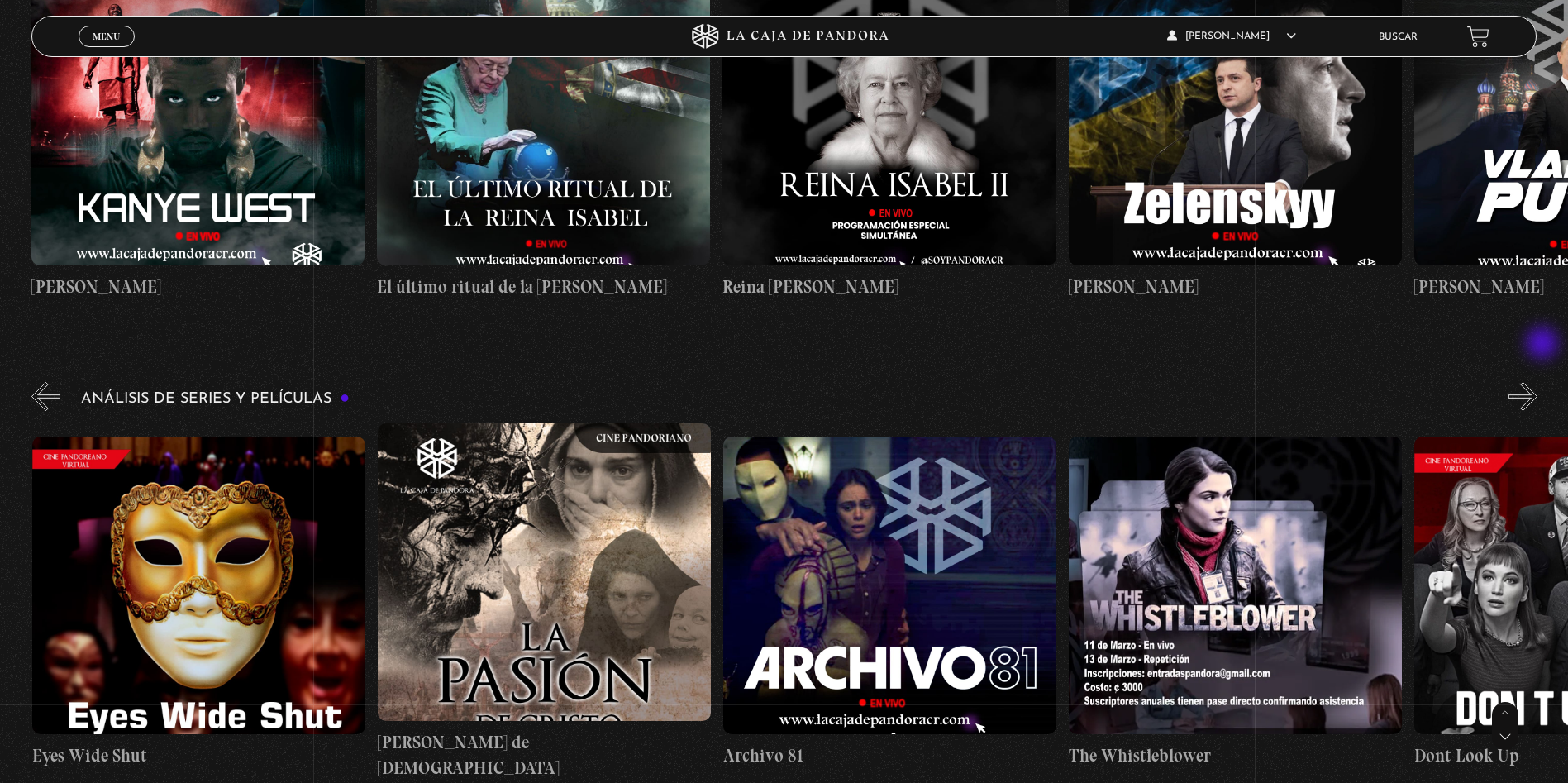
click at [1537, 382] on button "»" at bounding box center [1523, 396] width 29 height 29
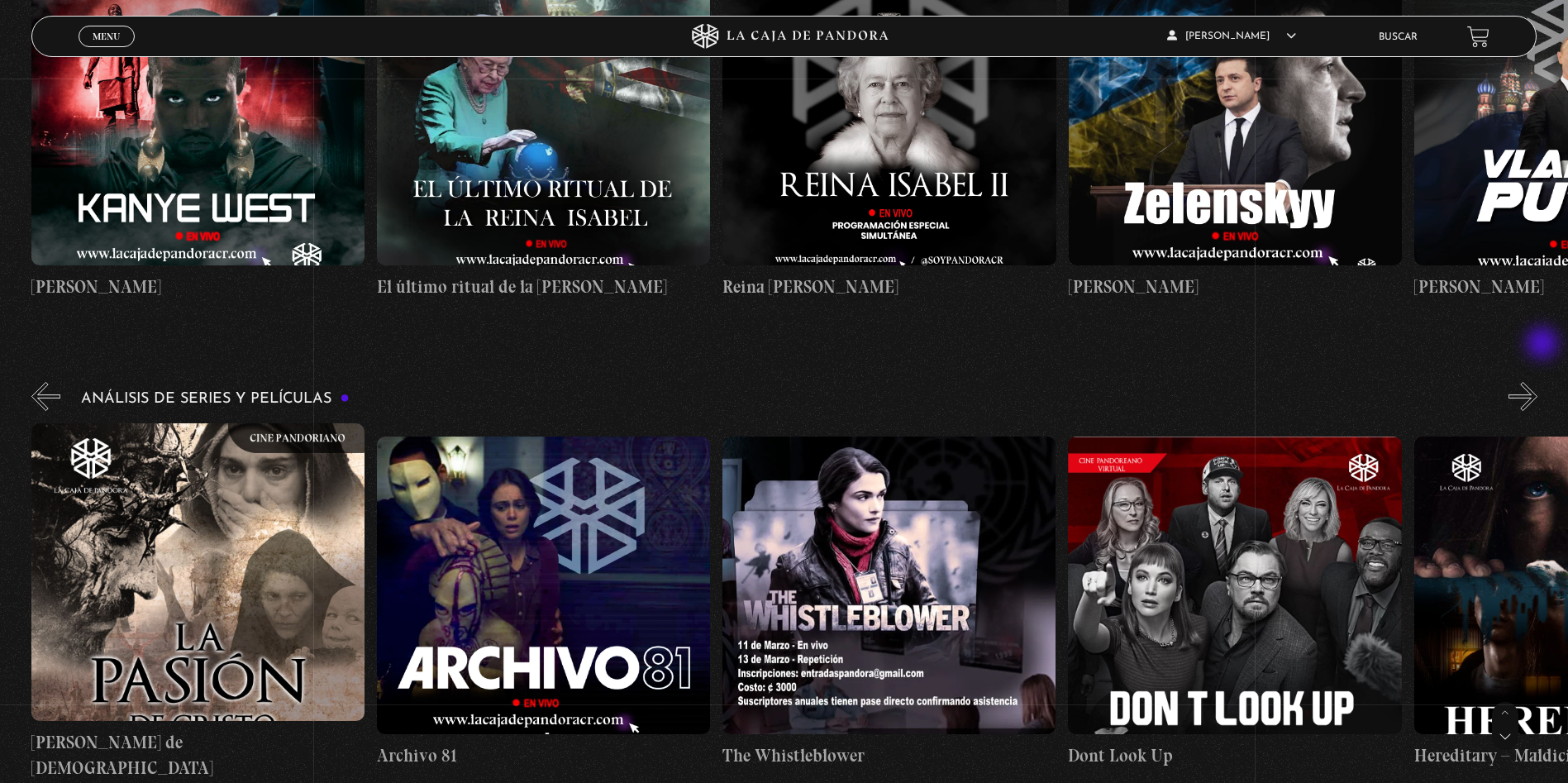
click at [1537, 382] on button "»" at bounding box center [1523, 396] width 29 height 29
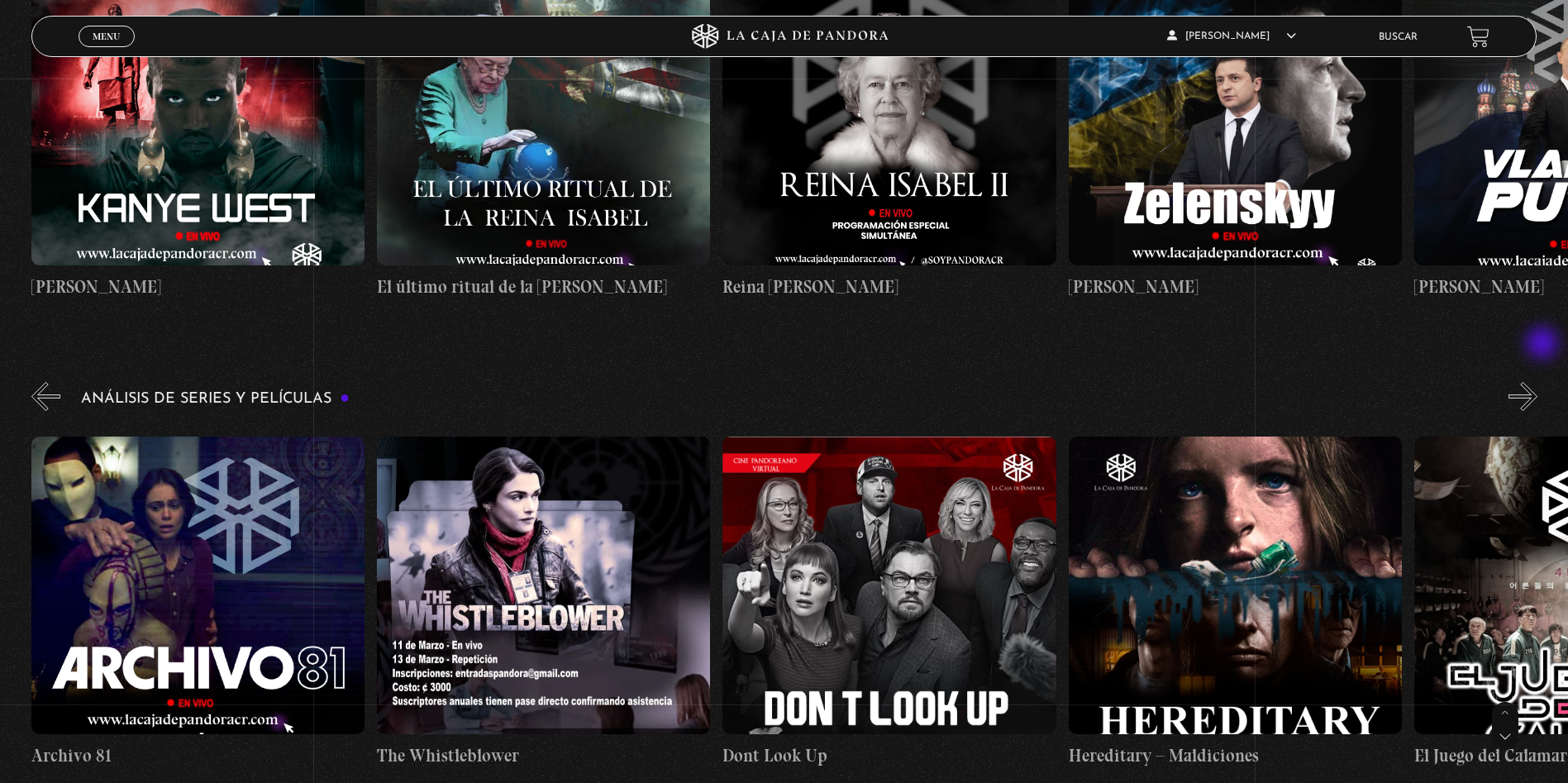
click at [1537, 382] on button "»" at bounding box center [1523, 396] width 29 height 29
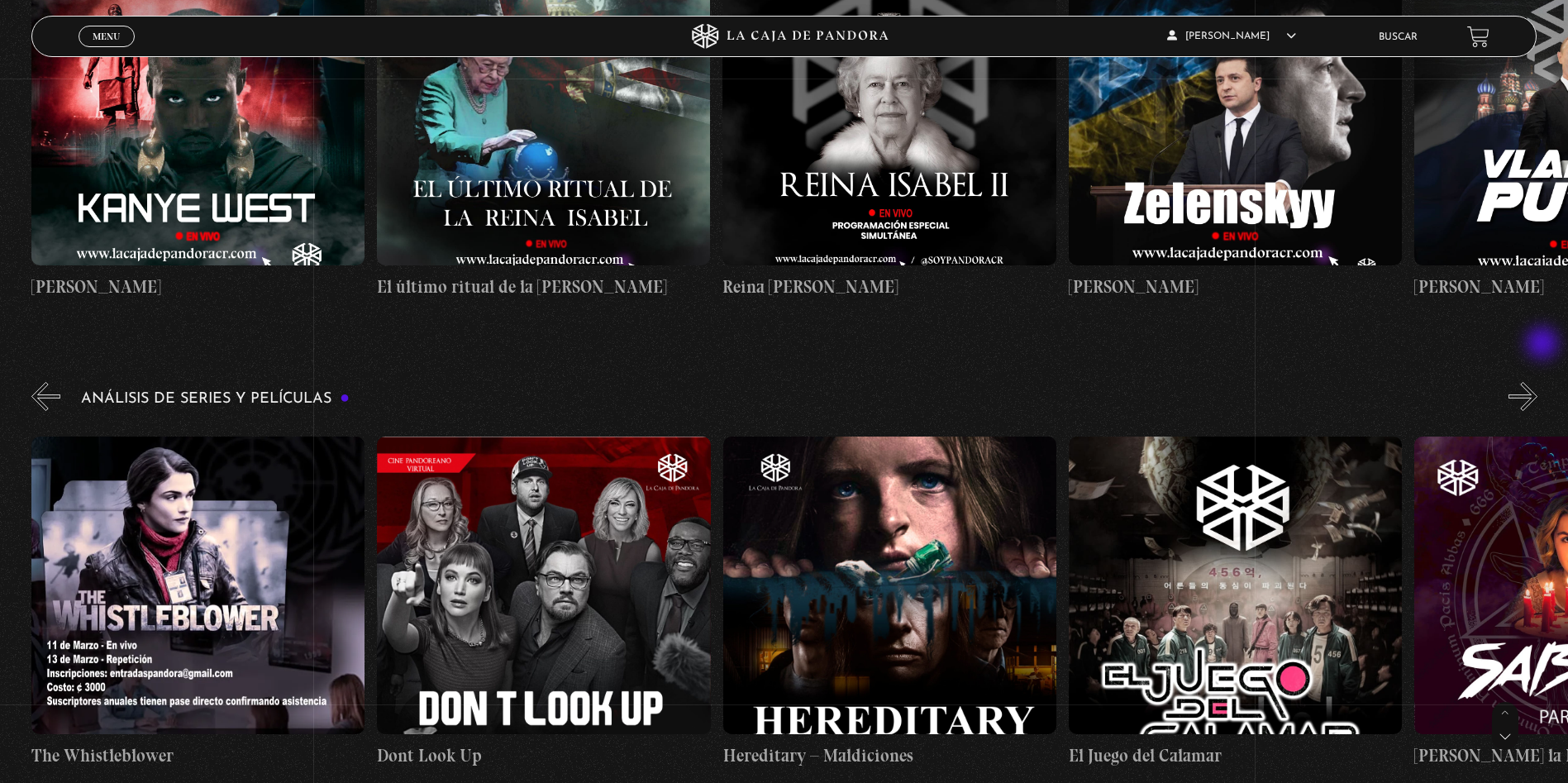
click at [1537, 382] on button "»" at bounding box center [1523, 396] width 29 height 29
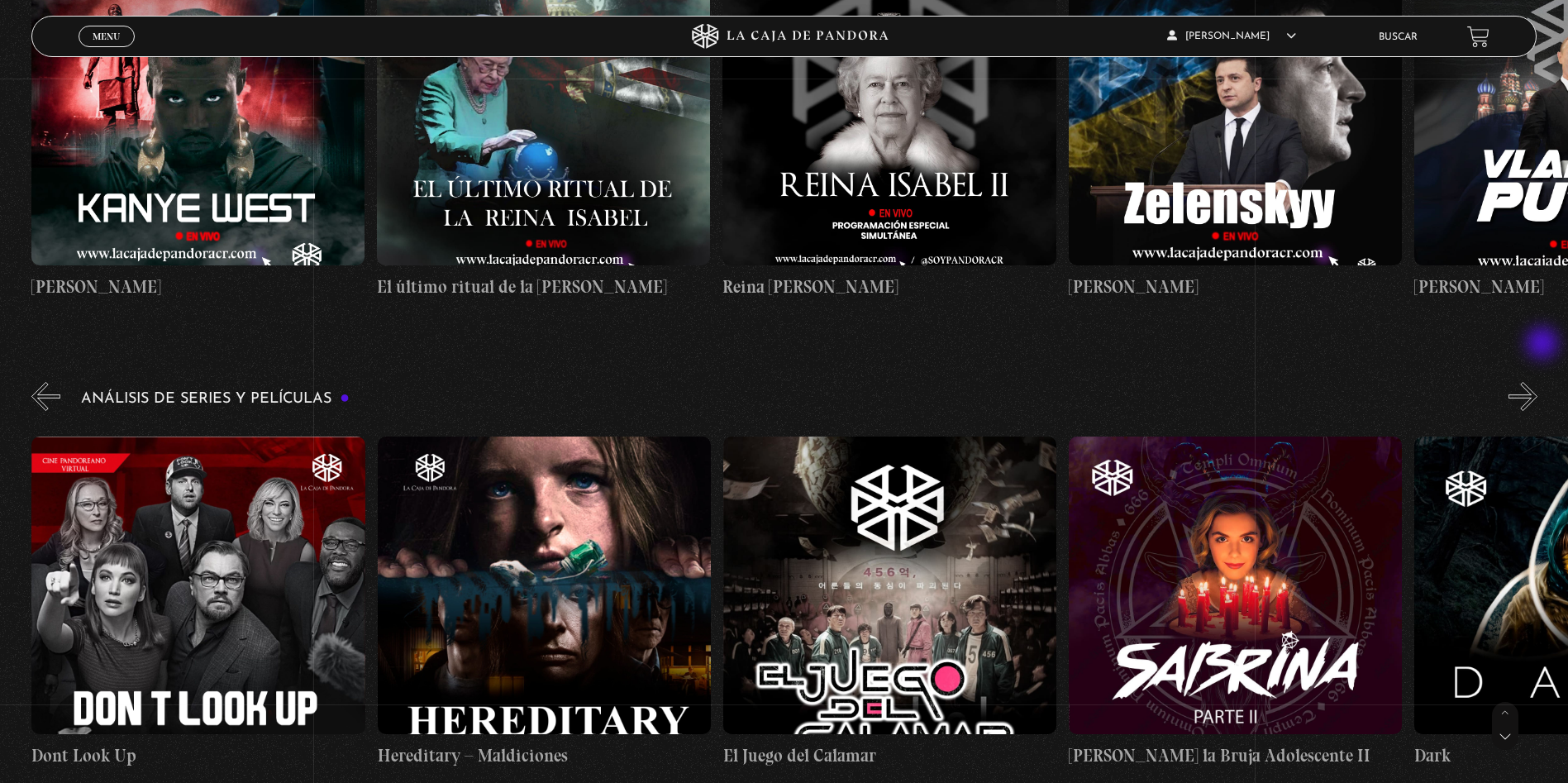
click at [1537, 382] on button "»" at bounding box center [1523, 396] width 29 height 29
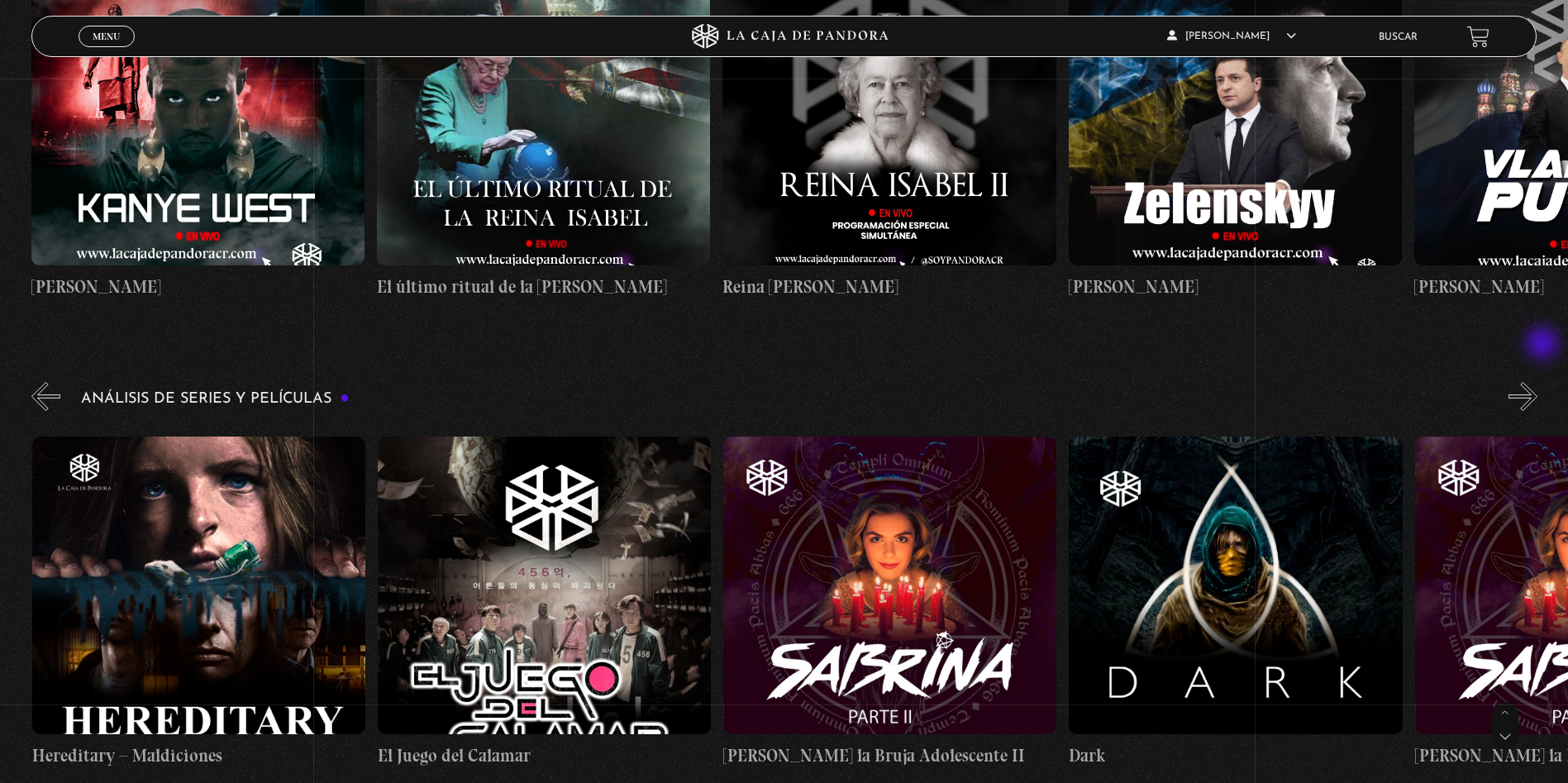
click at [1537, 382] on button "»" at bounding box center [1523, 396] width 29 height 29
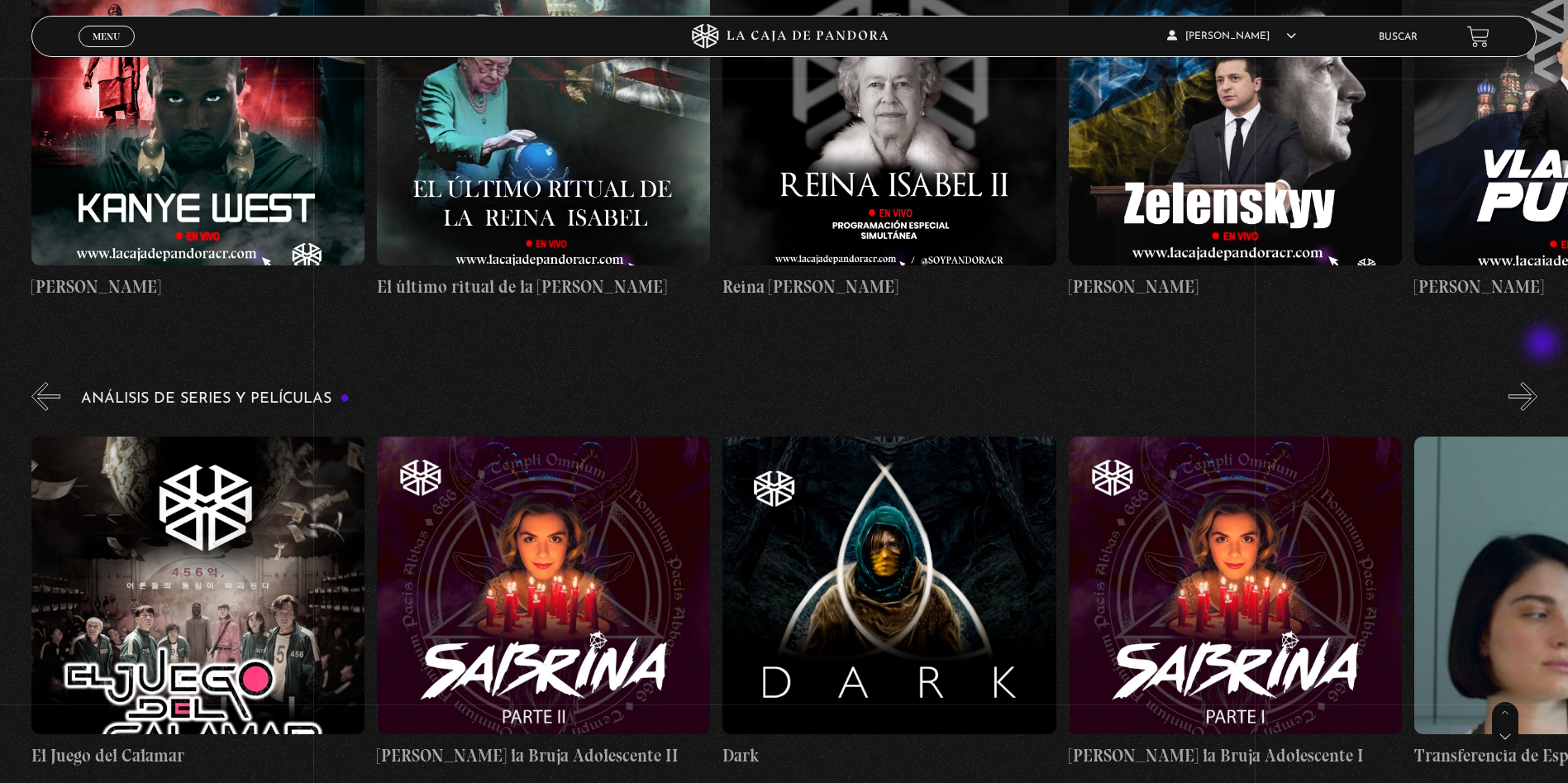
click at [1537, 382] on button "»" at bounding box center [1523, 396] width 29 height 29
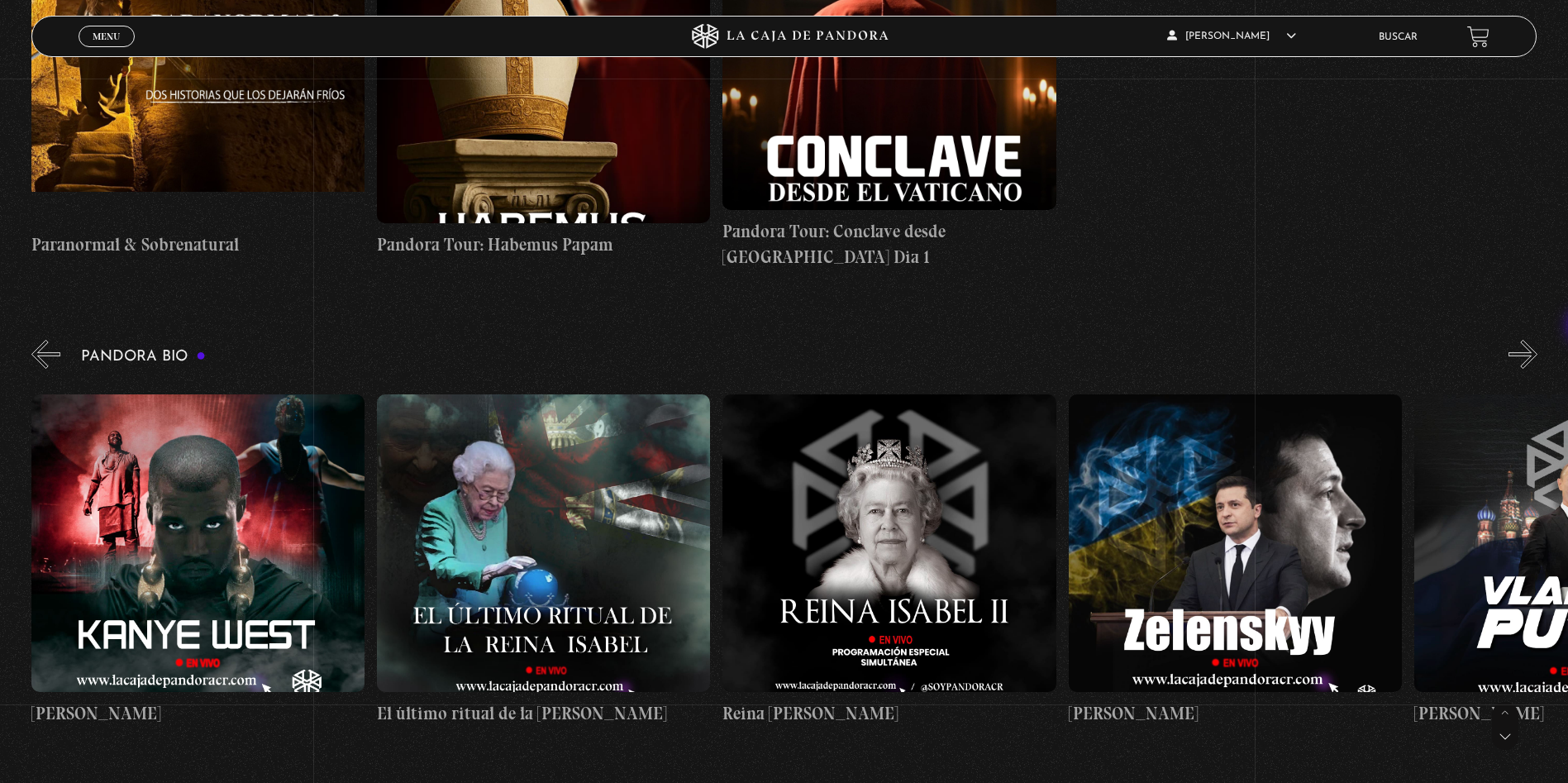
scroll to position [2284, 0]
